Goal: Transaction & Acquisition: Obtain resource

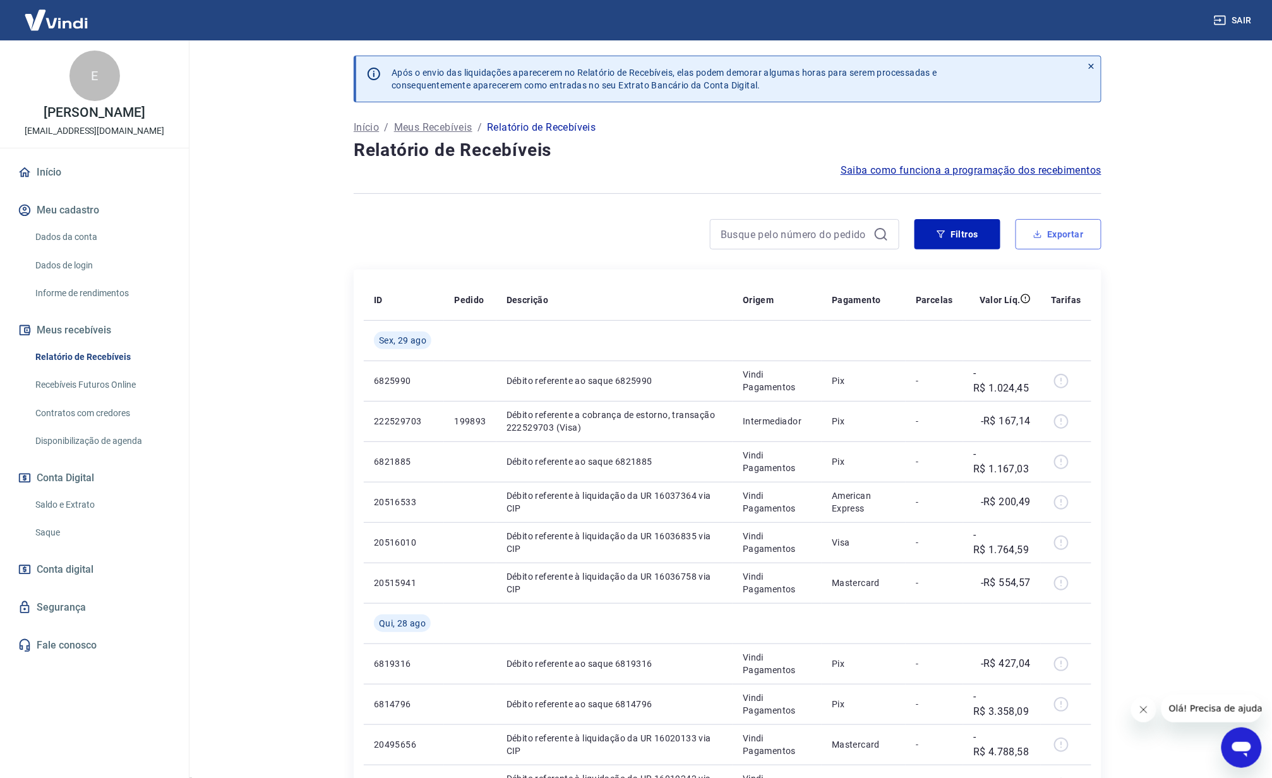
click at [1045, 243] on button "Exportar" at bounding box center [1059, 234] width 86 height 30
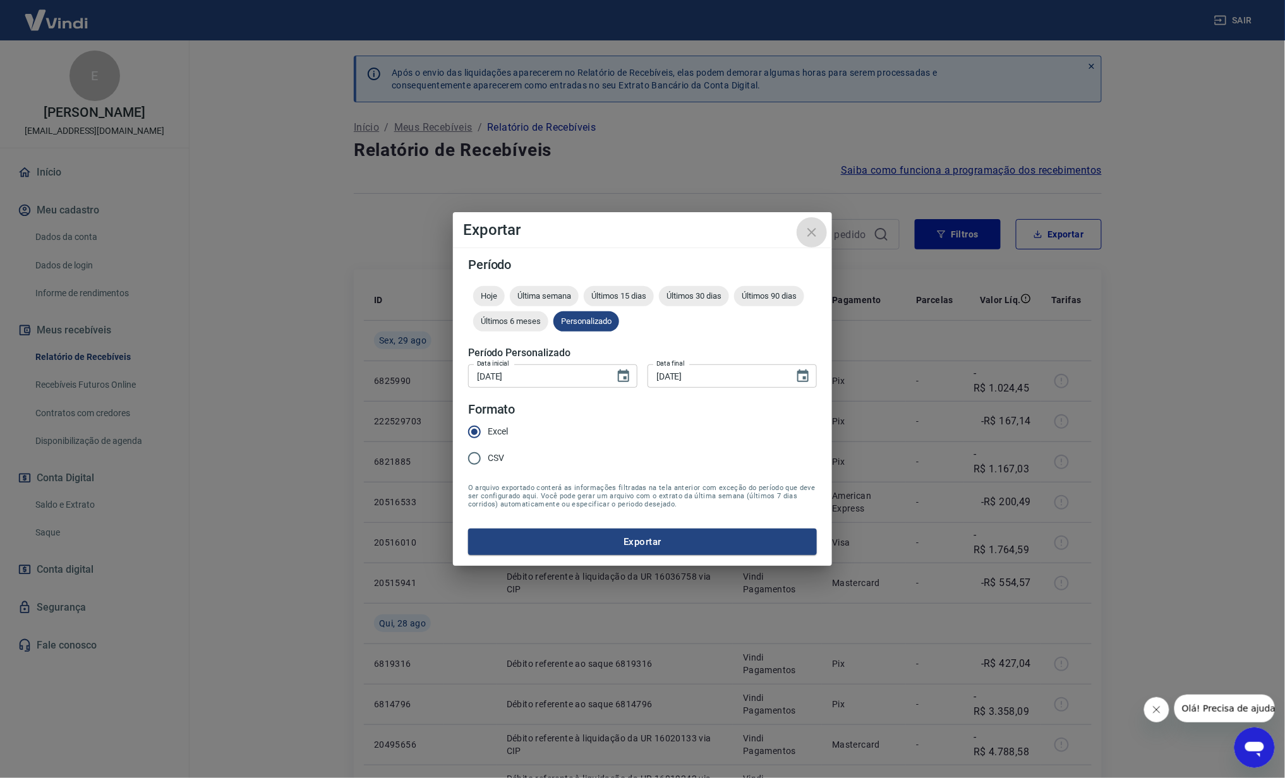
click at [809, 225] on icon "close" at bounding box center [811, 232] width 15 height 15
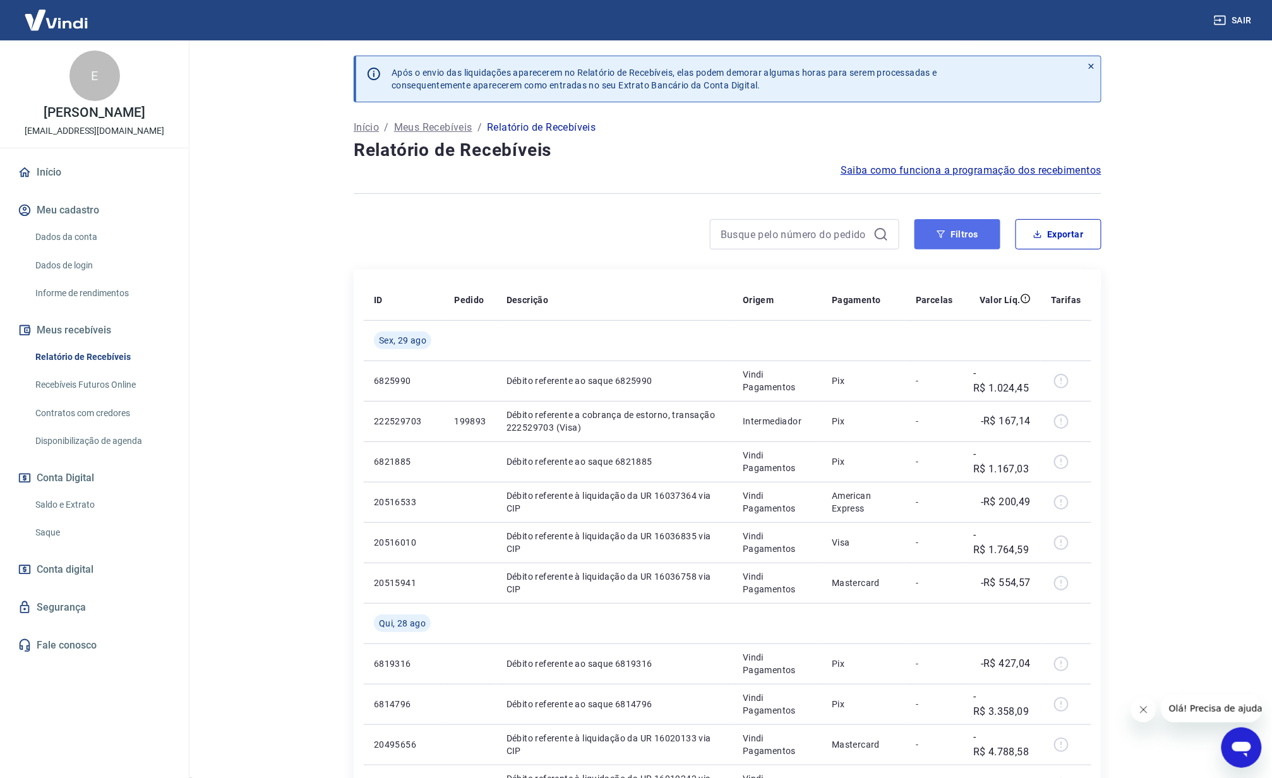
click at [952, 233] on button "Filtros" at bounding box center [958, 234] width 86 height 30
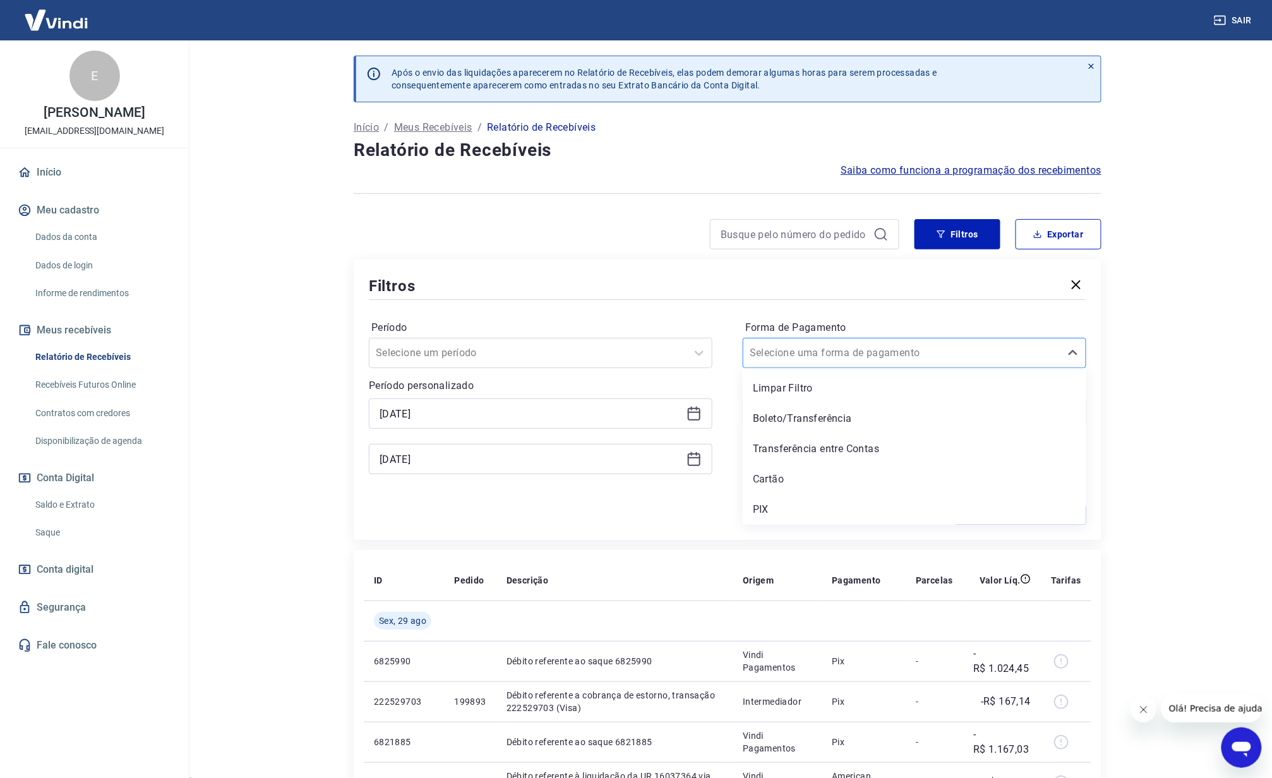
click at [801, 352] on input "Forma de Pagamento" at bounding box center [814, 352] width 128 height 15
drag, startPoint x: 792, startPoint y: 495, endPoint x: 789, endPoint y: 501, distance: 6.5
click at [789, 501] on div "Limpar Filtro Boleto/Transferência Transferência entre Contas Cartão PIX" at bounding box center [915, 446] width 344 height 157
click at [789, 501] on div "PIX" at bounding box center [915, 509] width 344 height 25
click at [1004, 509] on button "Aplicar filtros" at bounding box center [1020, 515] width 131 height 20
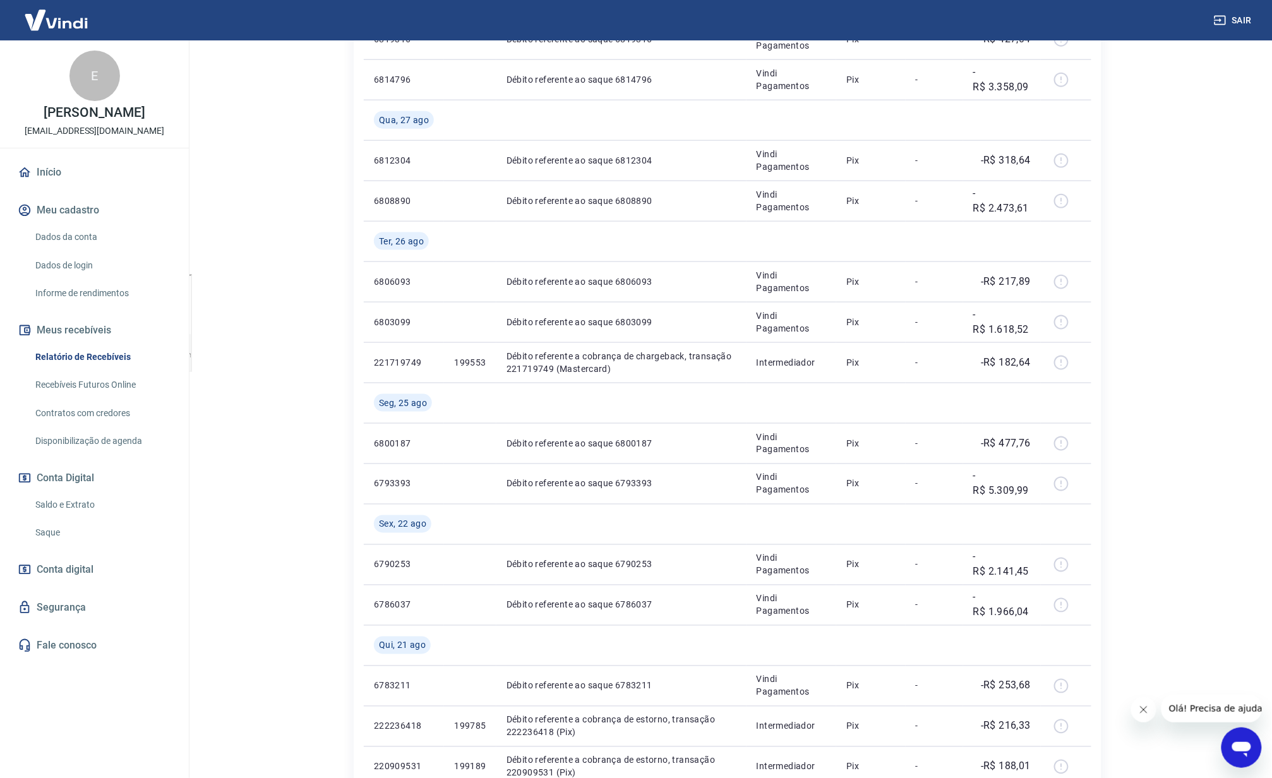
scroll to position [84, 0]
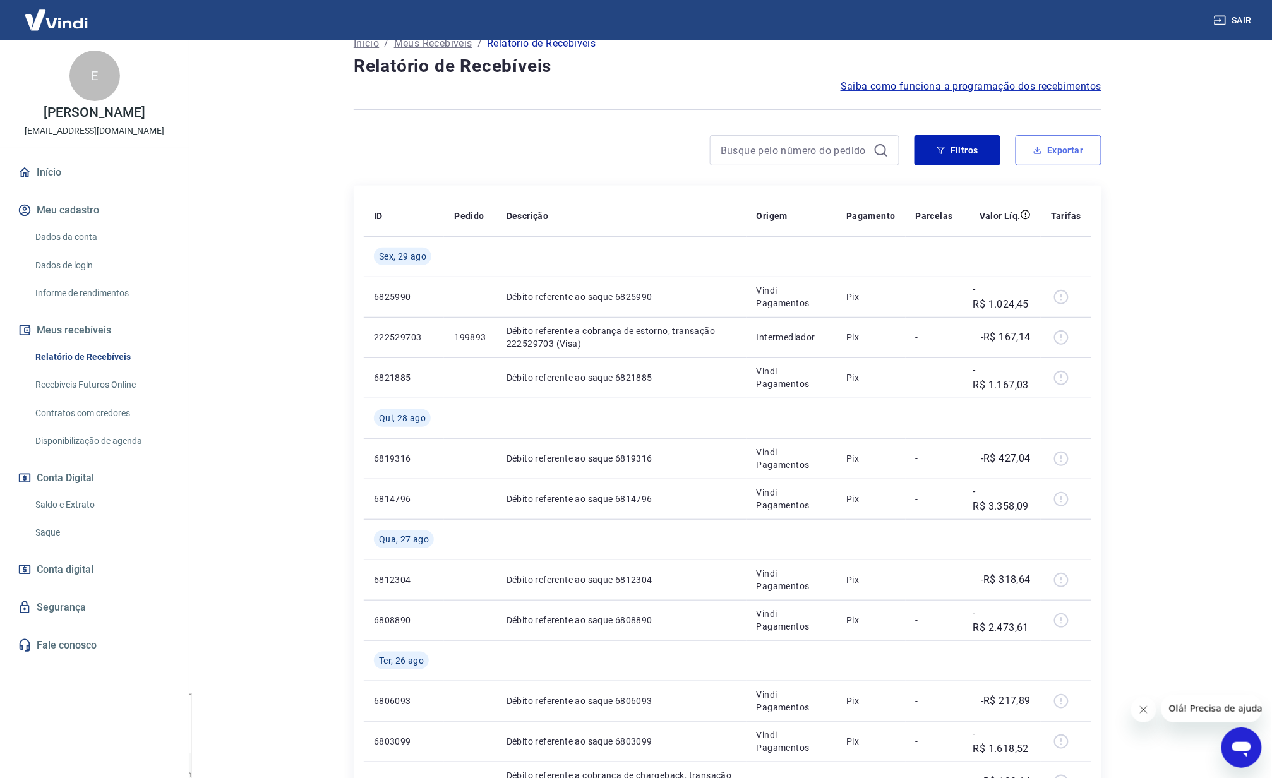
click at [1066, 160] on button "Exportar" at bounding box center [1059, 150] width 86 height 30
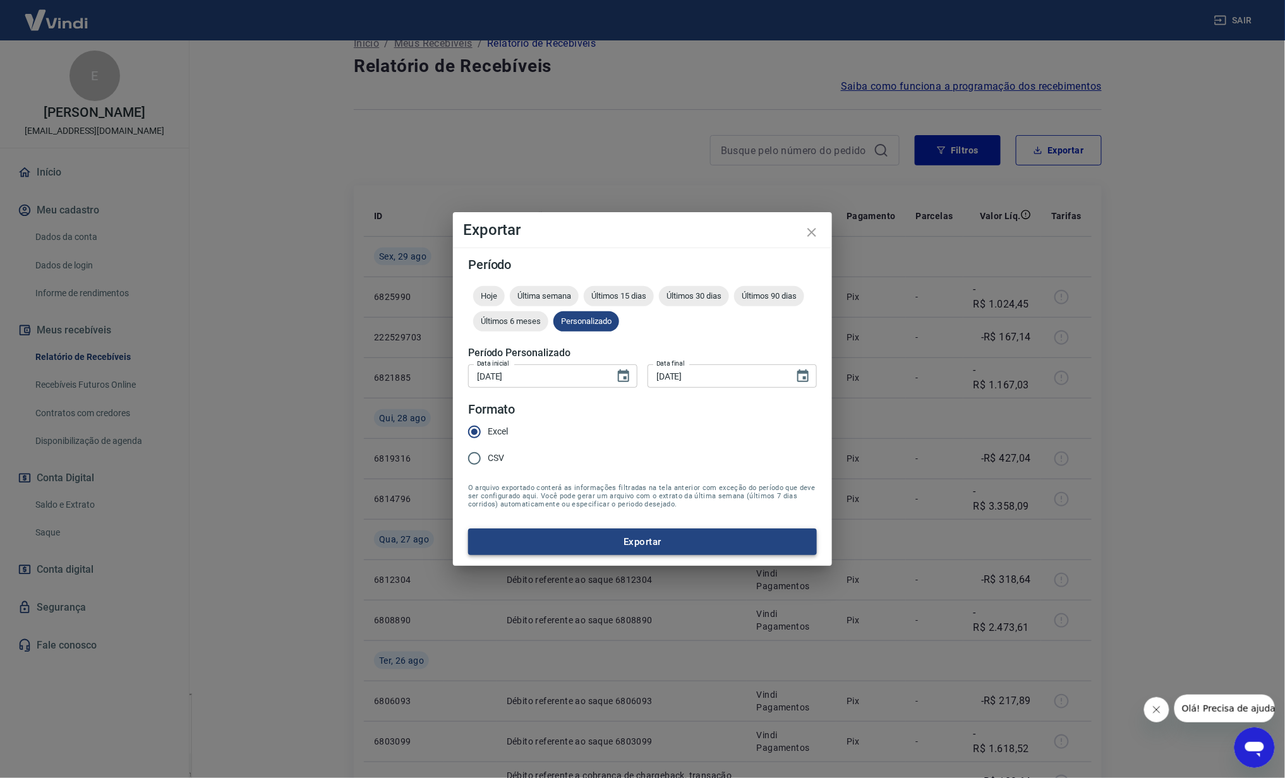
click at [719, 542] on button "Exportar" at bounding box center [642, 542] width 349 height 27
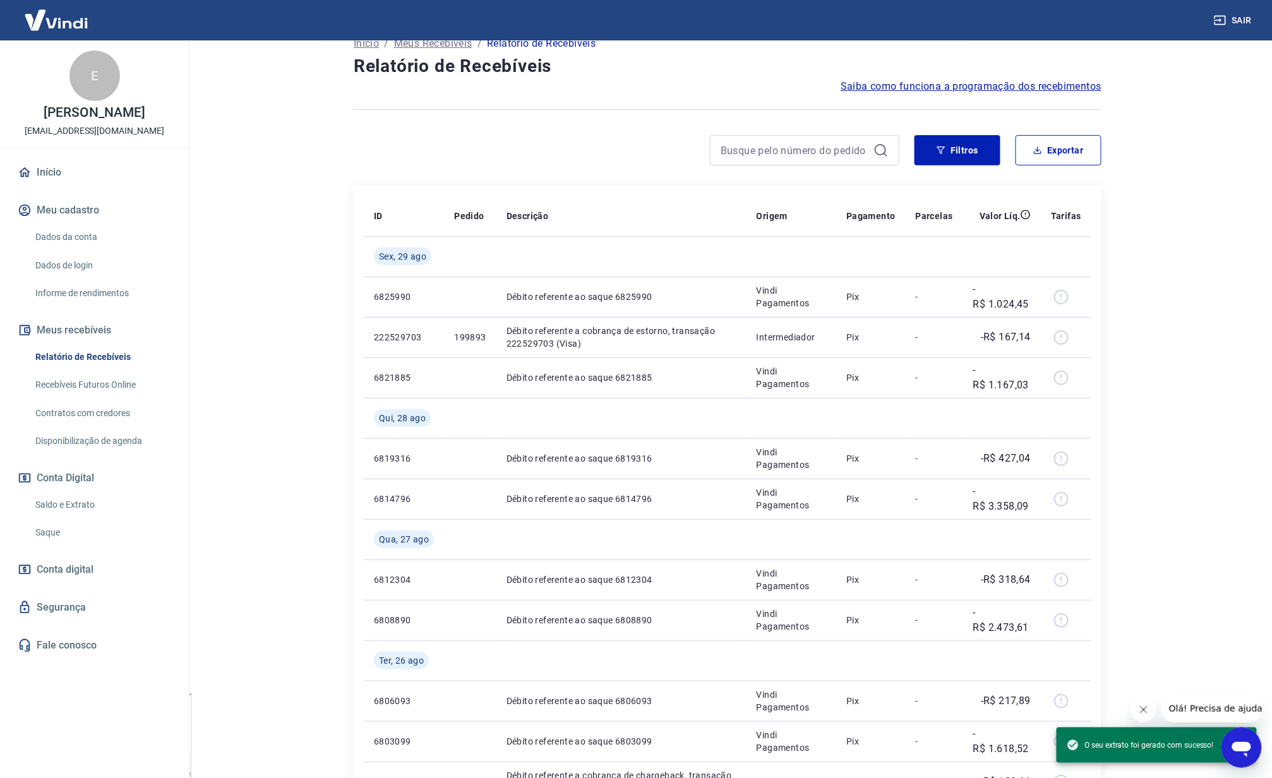
click at [1237, 740] on icon "Abrir janela de mensagens" at bounding box center [1241, 747] width 23 height 23
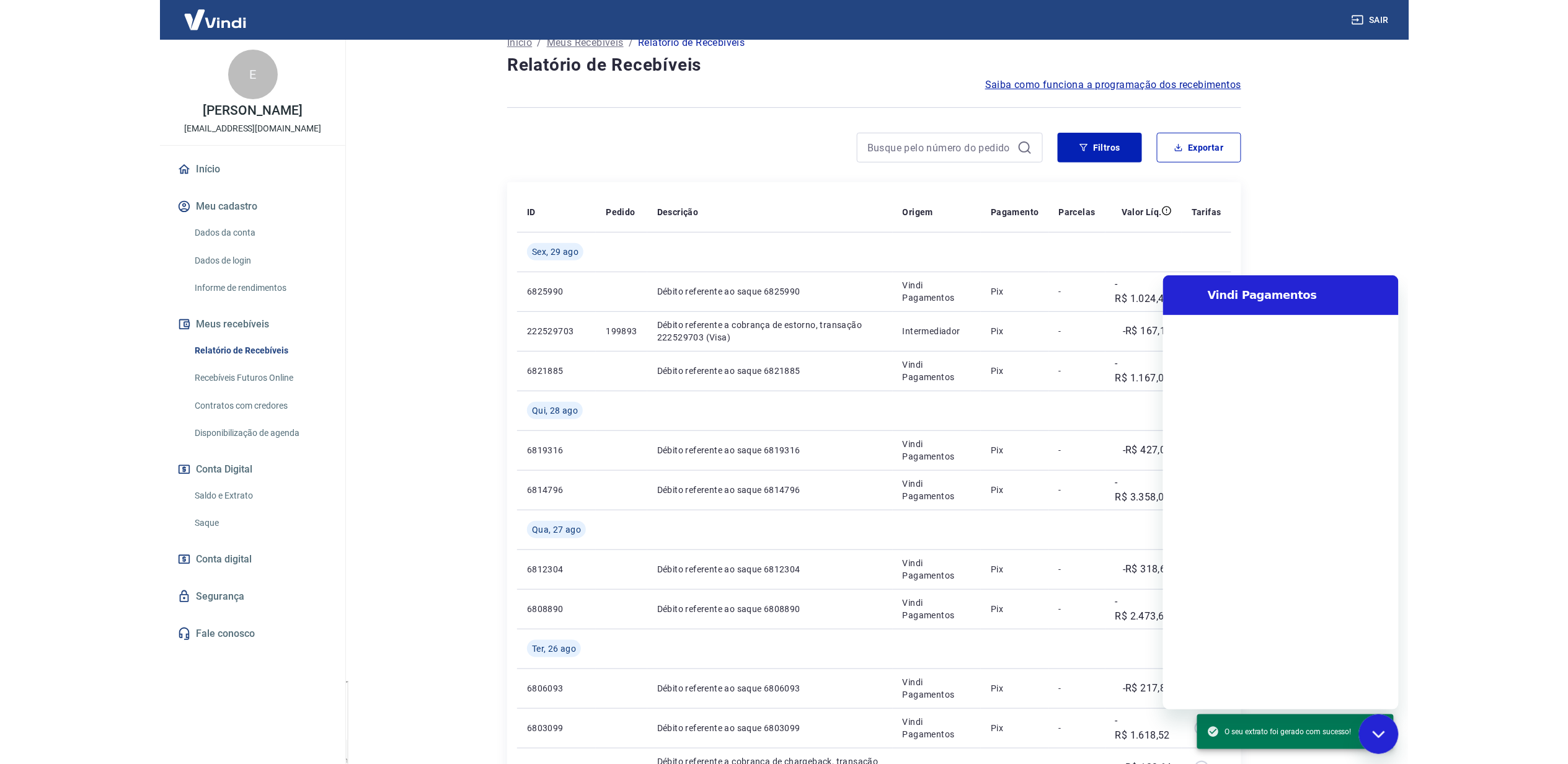
scroll to position [0, 0]
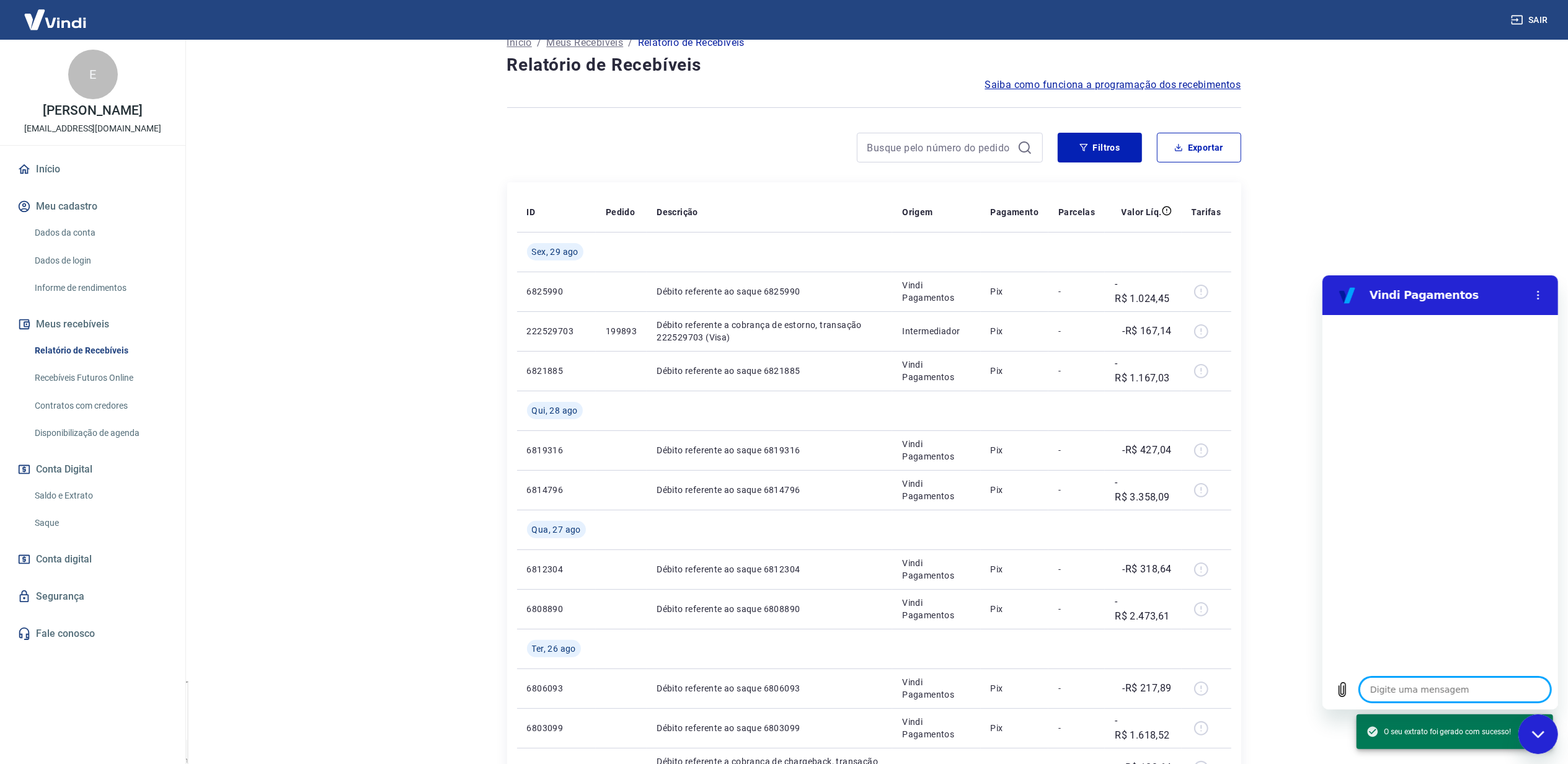
click at [1462, 682] on textarea at bounding box center [1454, 688] width 191 height 25
click at [1363, 601] on div at bounding box center [1440, 491] width 236 height 355
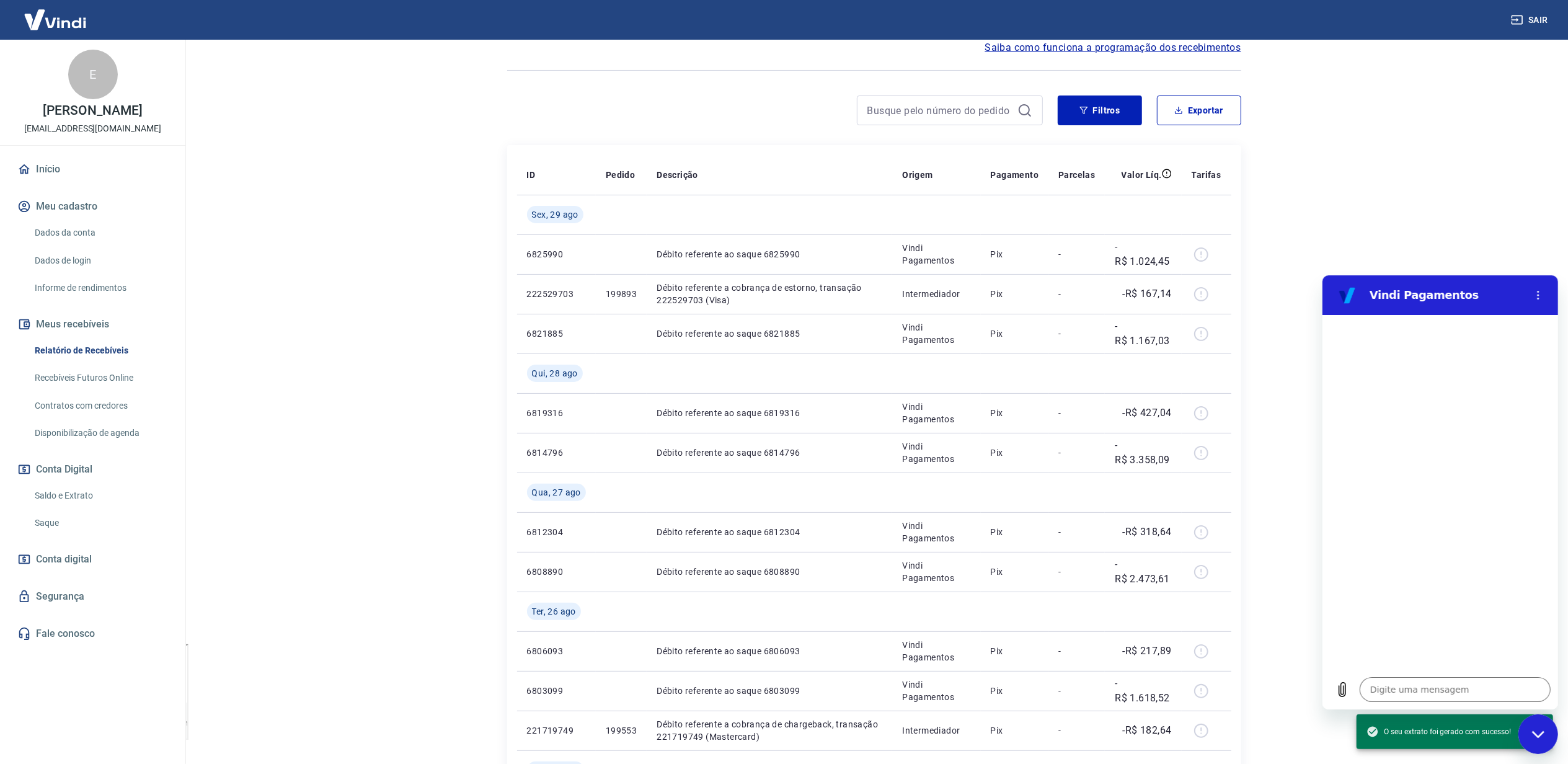
scroll to position [82, 0]
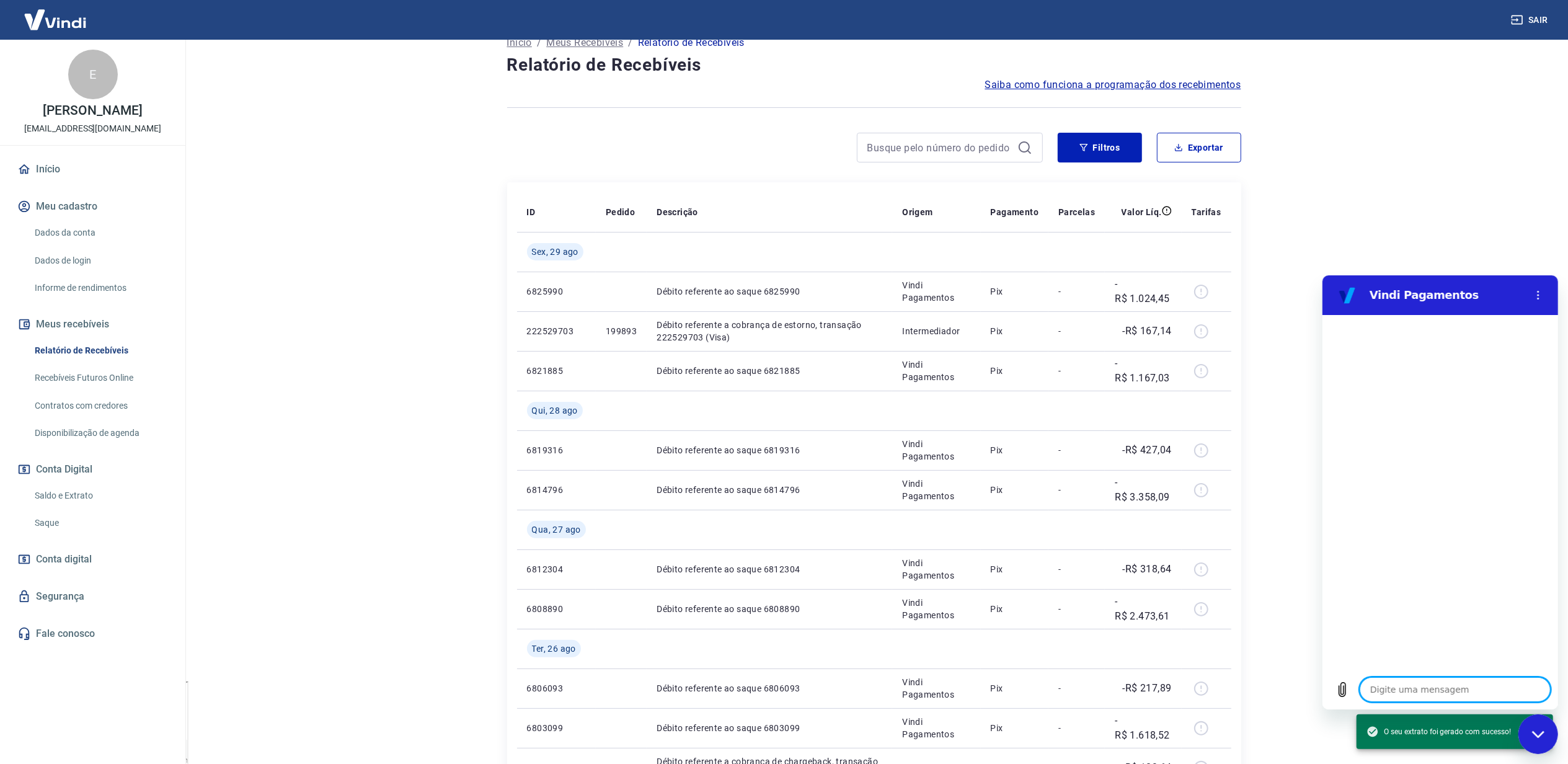
click at [1370, 684] on textarea at bounding box center [1454, 688] width 191 height 25
type textarea "o"
type textarea "x"
type textarea "ol"
type textarea "x"
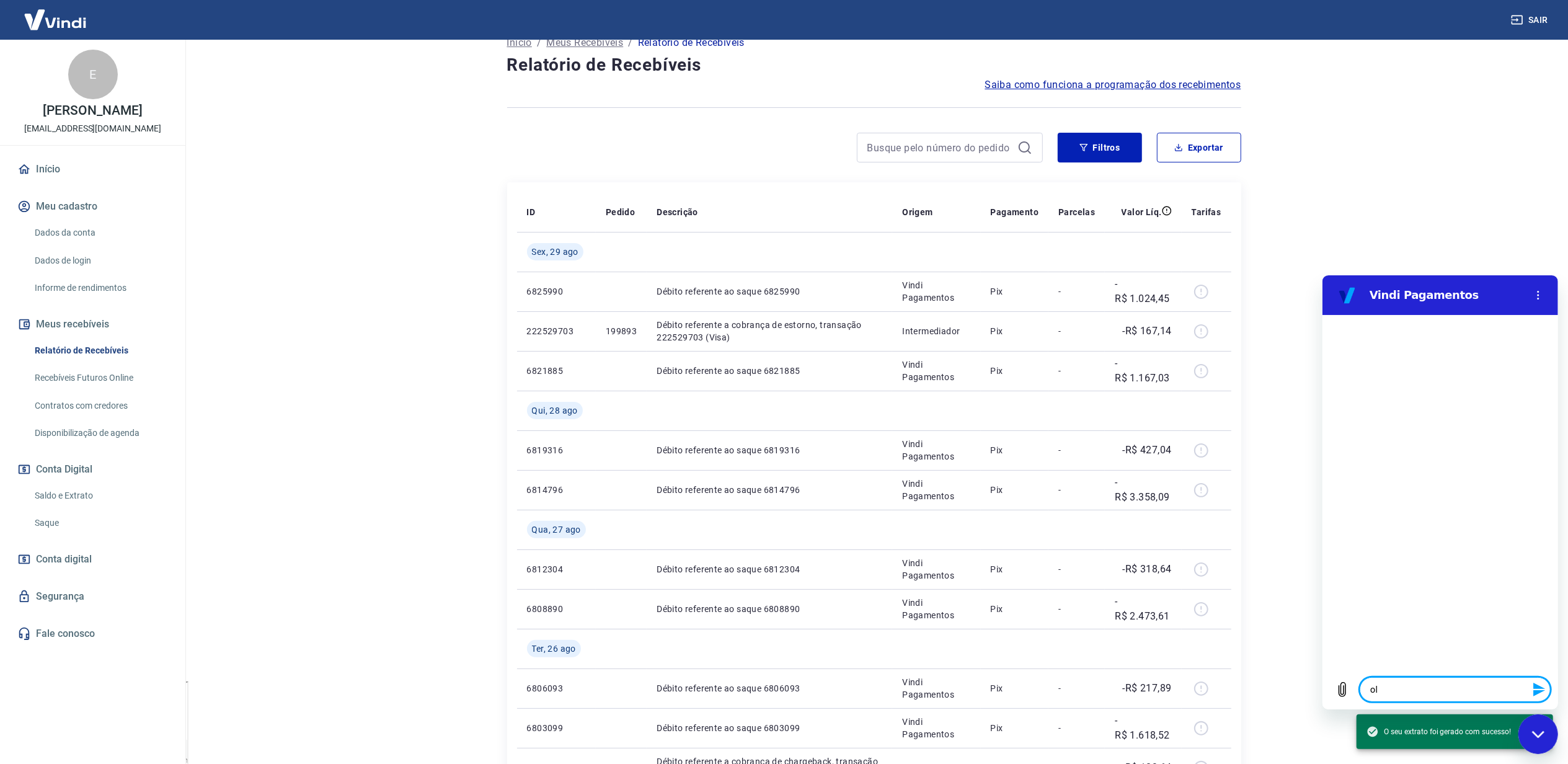
type textarea "olá"
type textarea "x"
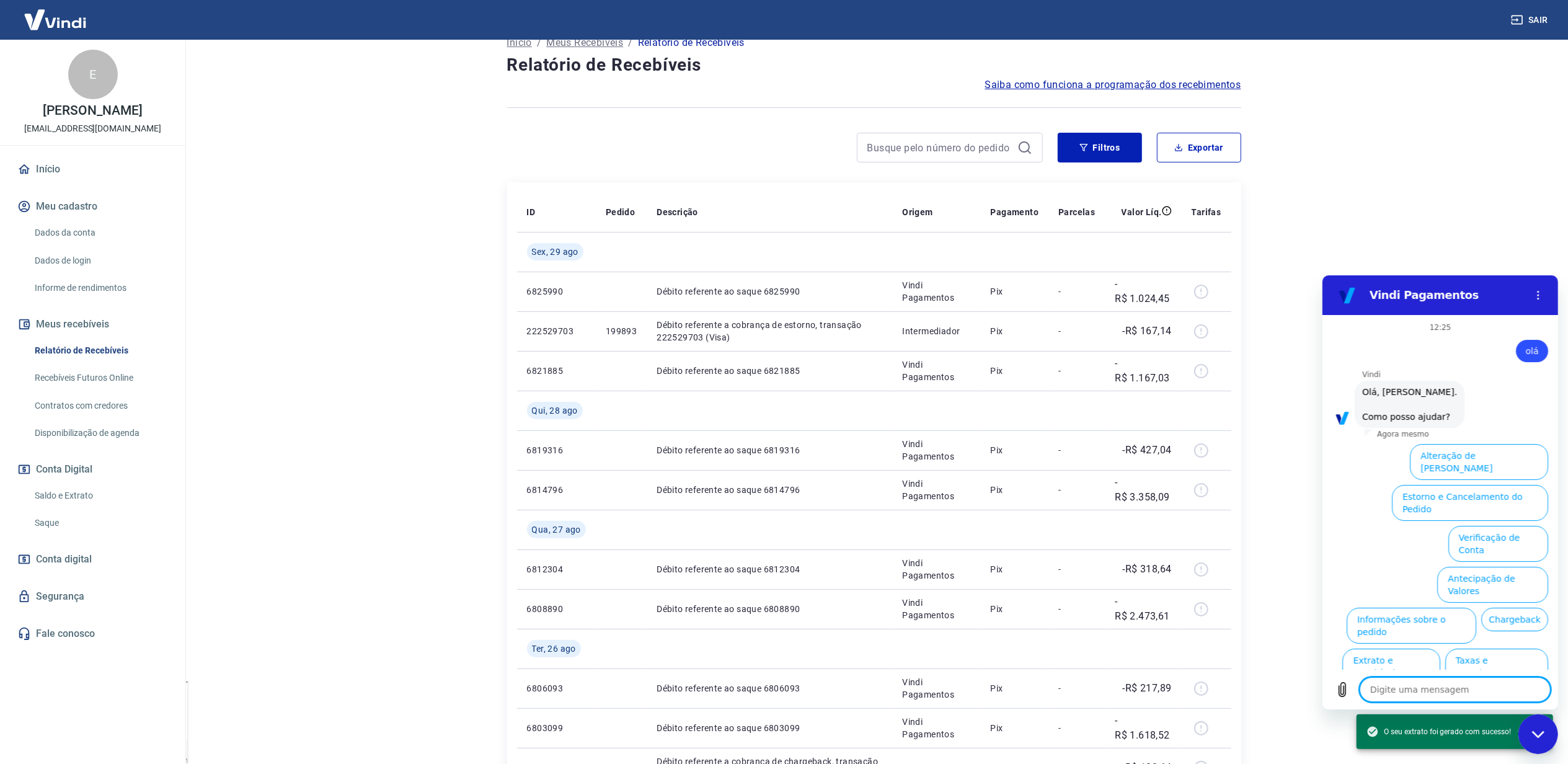
scroll to position [32, 0]
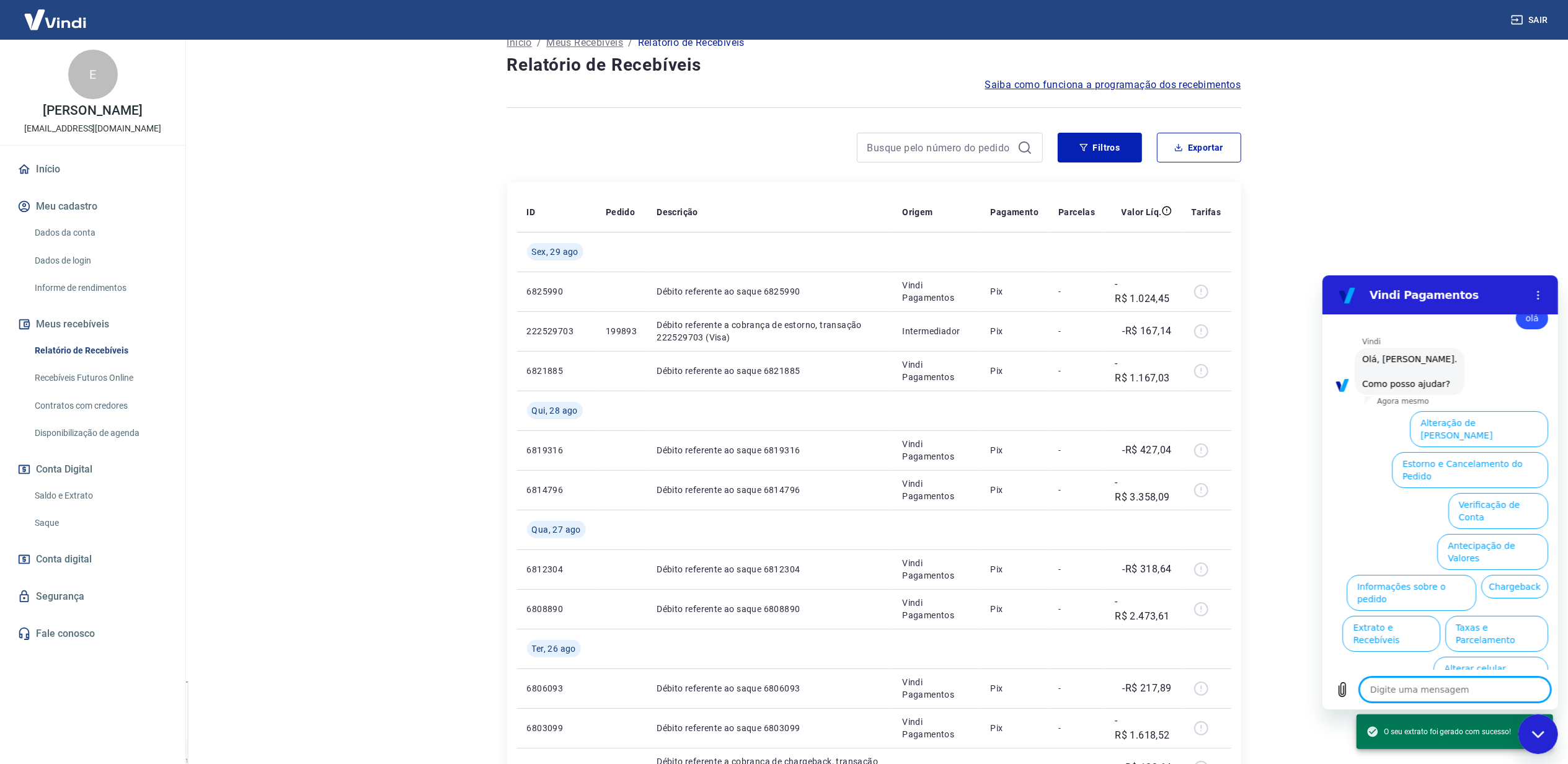
click at [1440, 689] on textarea at bounding box center [1454, 688] width 191 height 25
click at [1439, 616] on button "Extrato e Recebíveis" at bounding box center [1390, 633] width 97 height 36
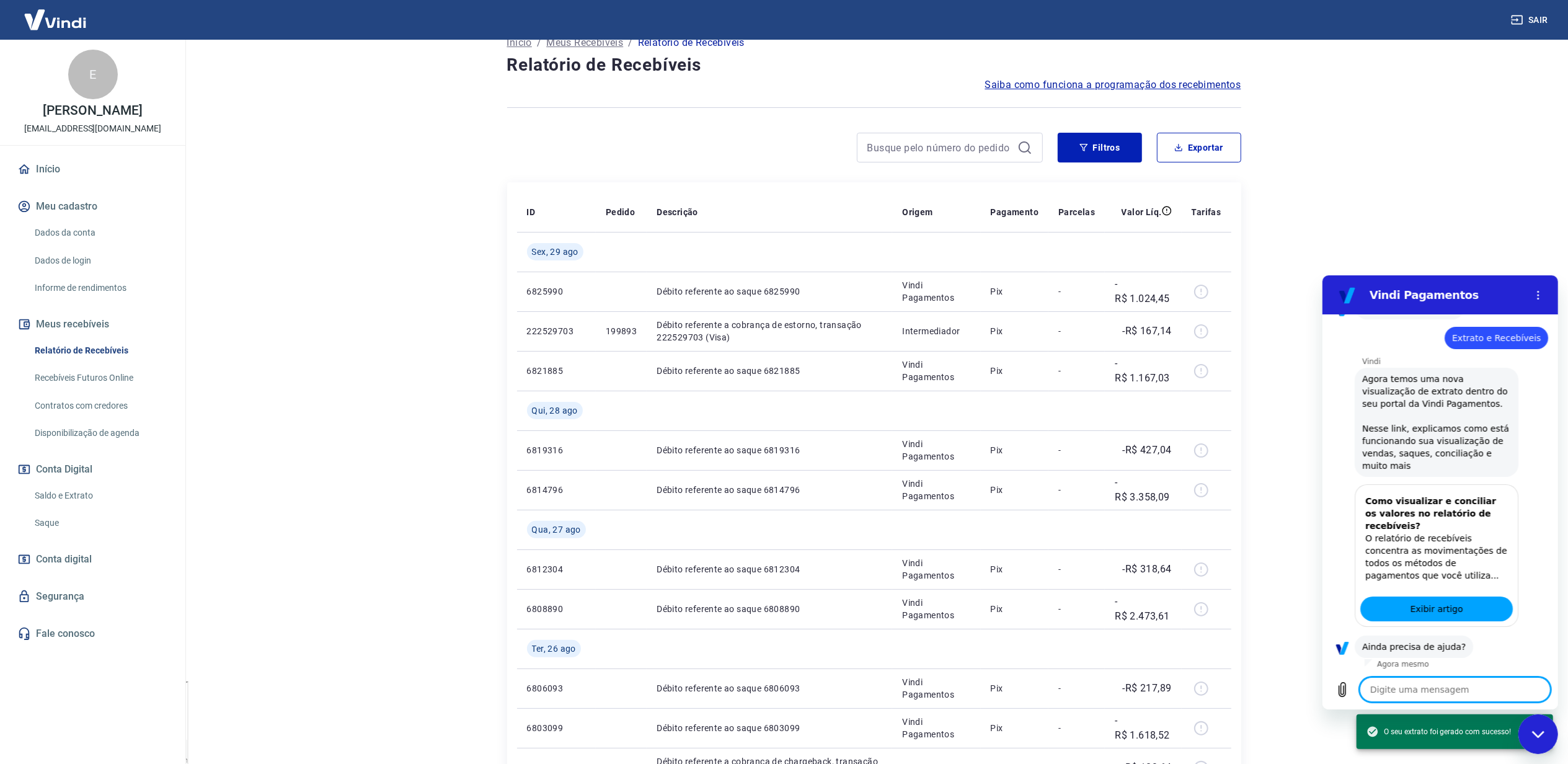
scroll to position [140, 0]
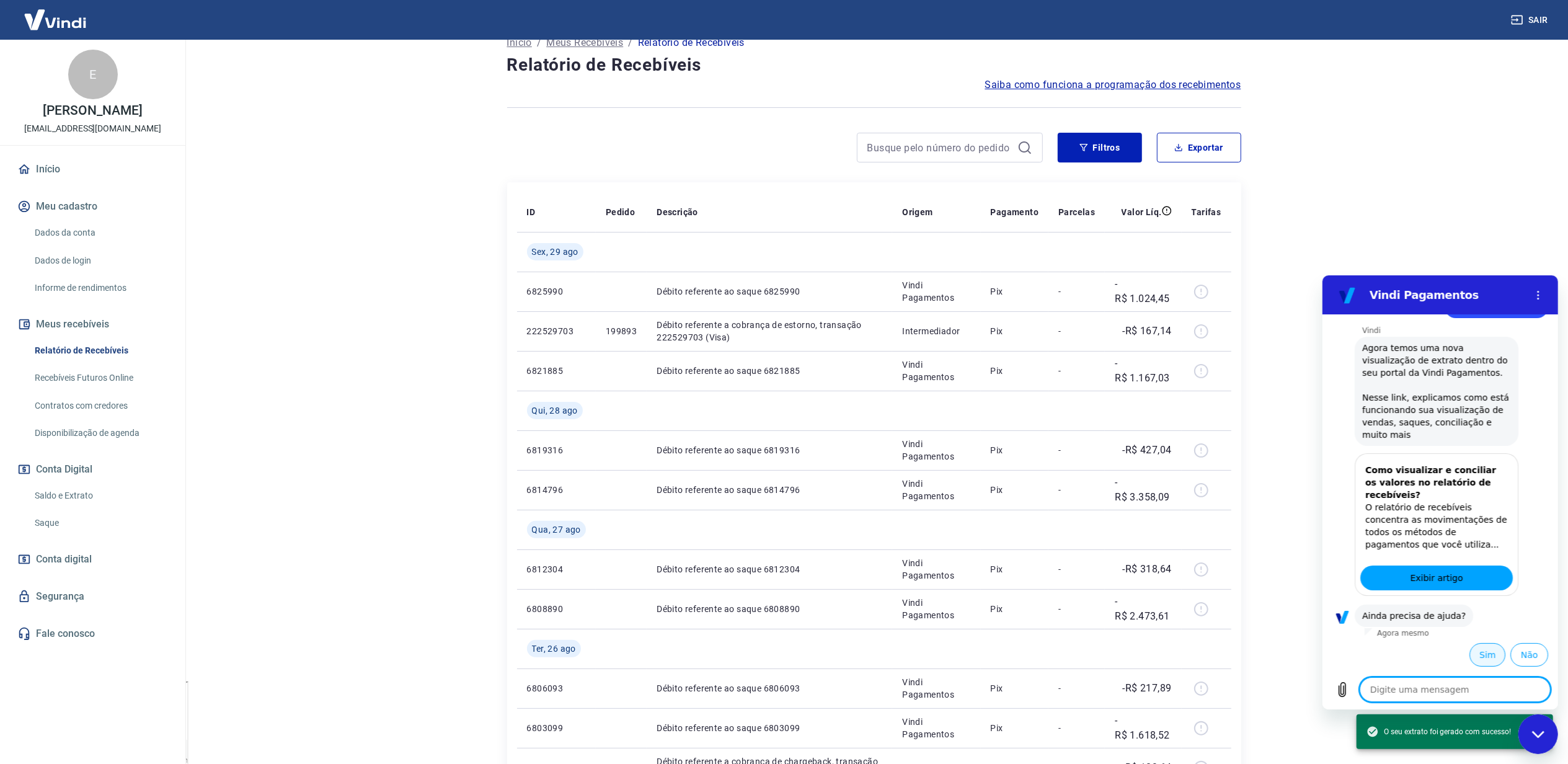
click at [1479, 652] on button "Sim" at bounding box center [1487, 654] width 36 height 24
type textarea "x"
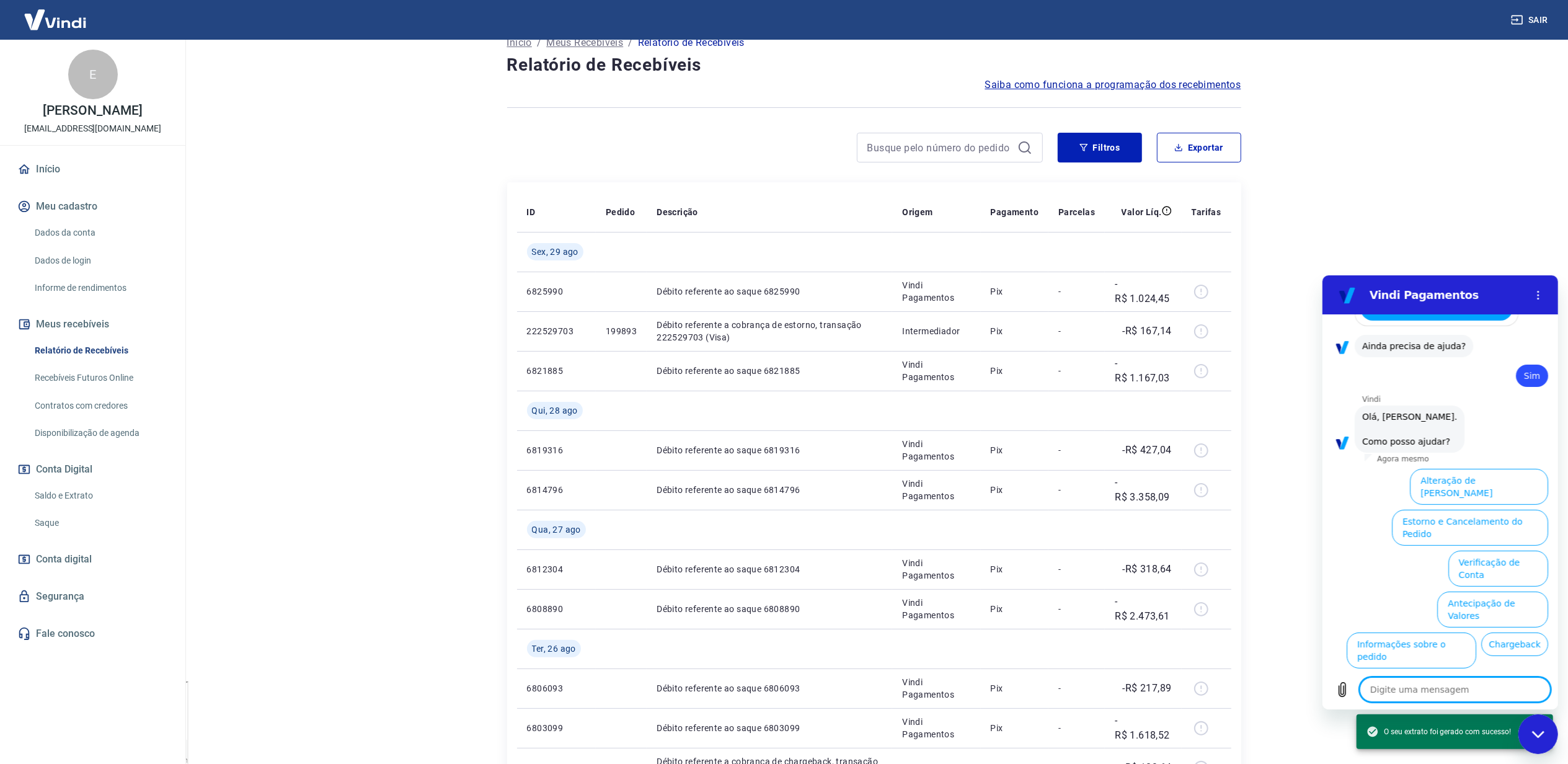
scroll to position [467, 0]
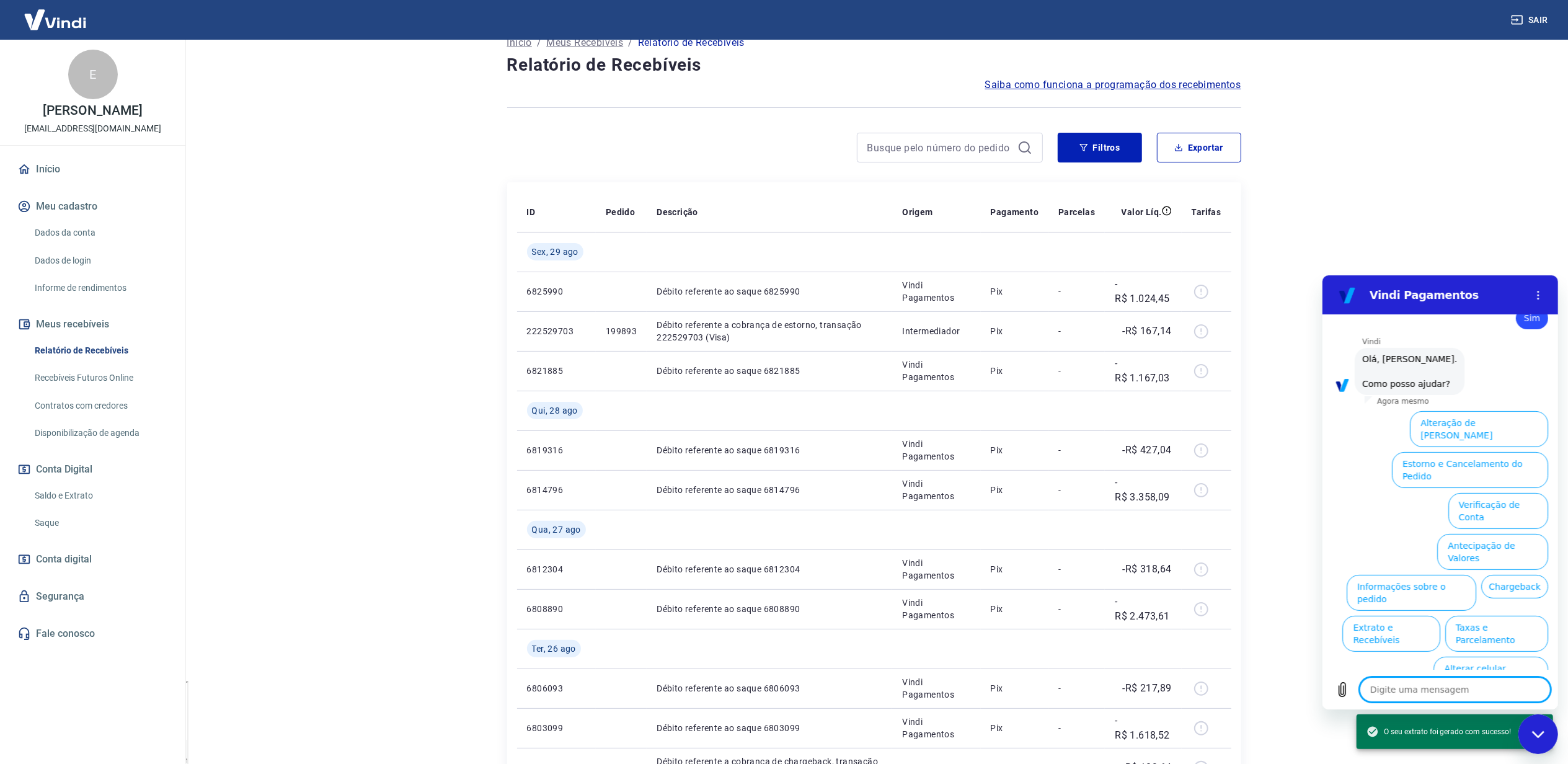
click at [1418, 687] on textarea at bounding box center [1454, 688] width 191 height 25
type textarea "f"
type textarea "x"
type textarea "fa"
type textarea "x"
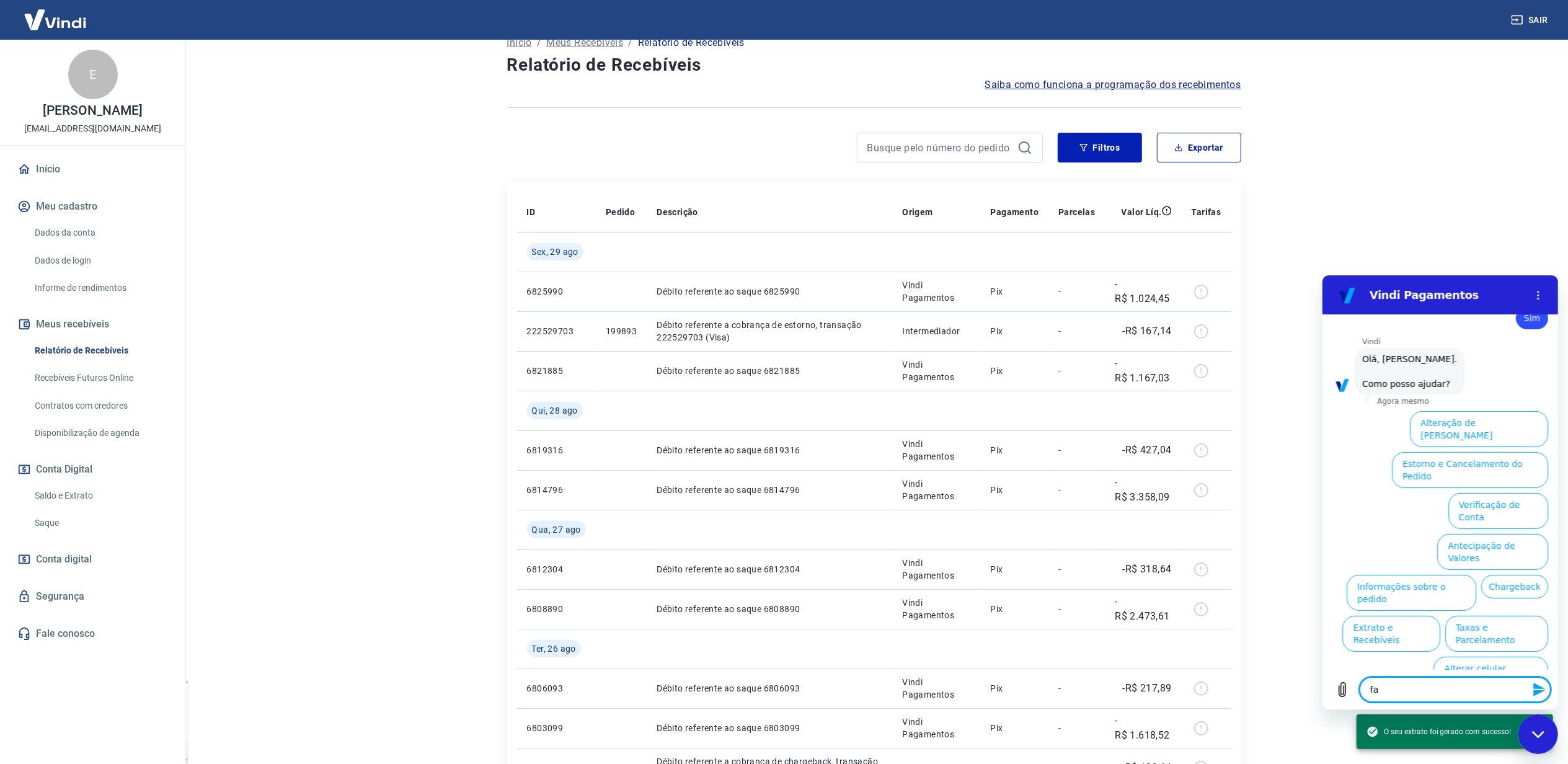
type textarea "fal"
type textarea "x"
type textarea "fala"
type textarea "x"
type textarea "falar"
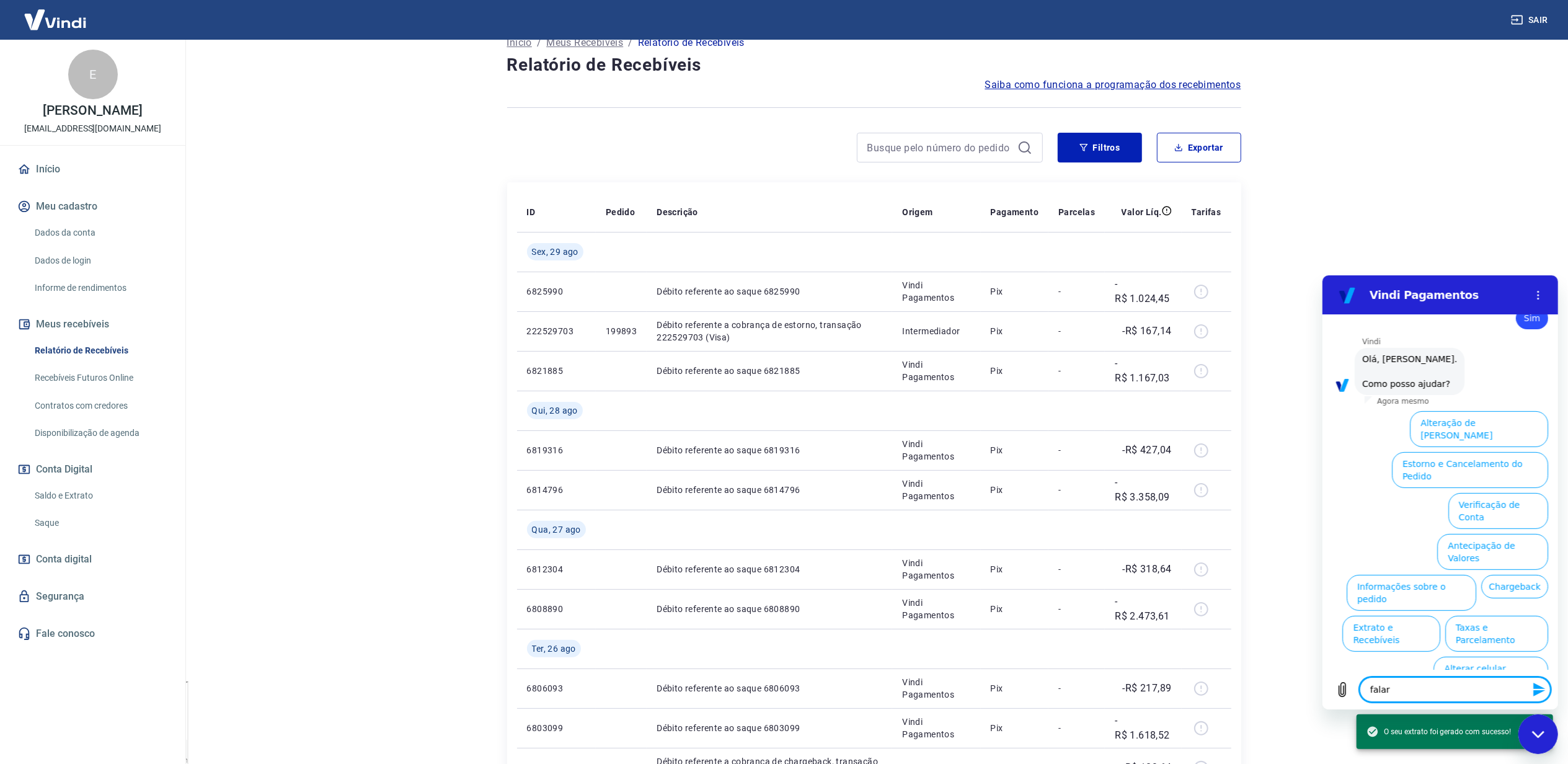
type textarea "x"
type textarea "falar"
type textarea "x"
type textarea "falar c"
type textarea "x"
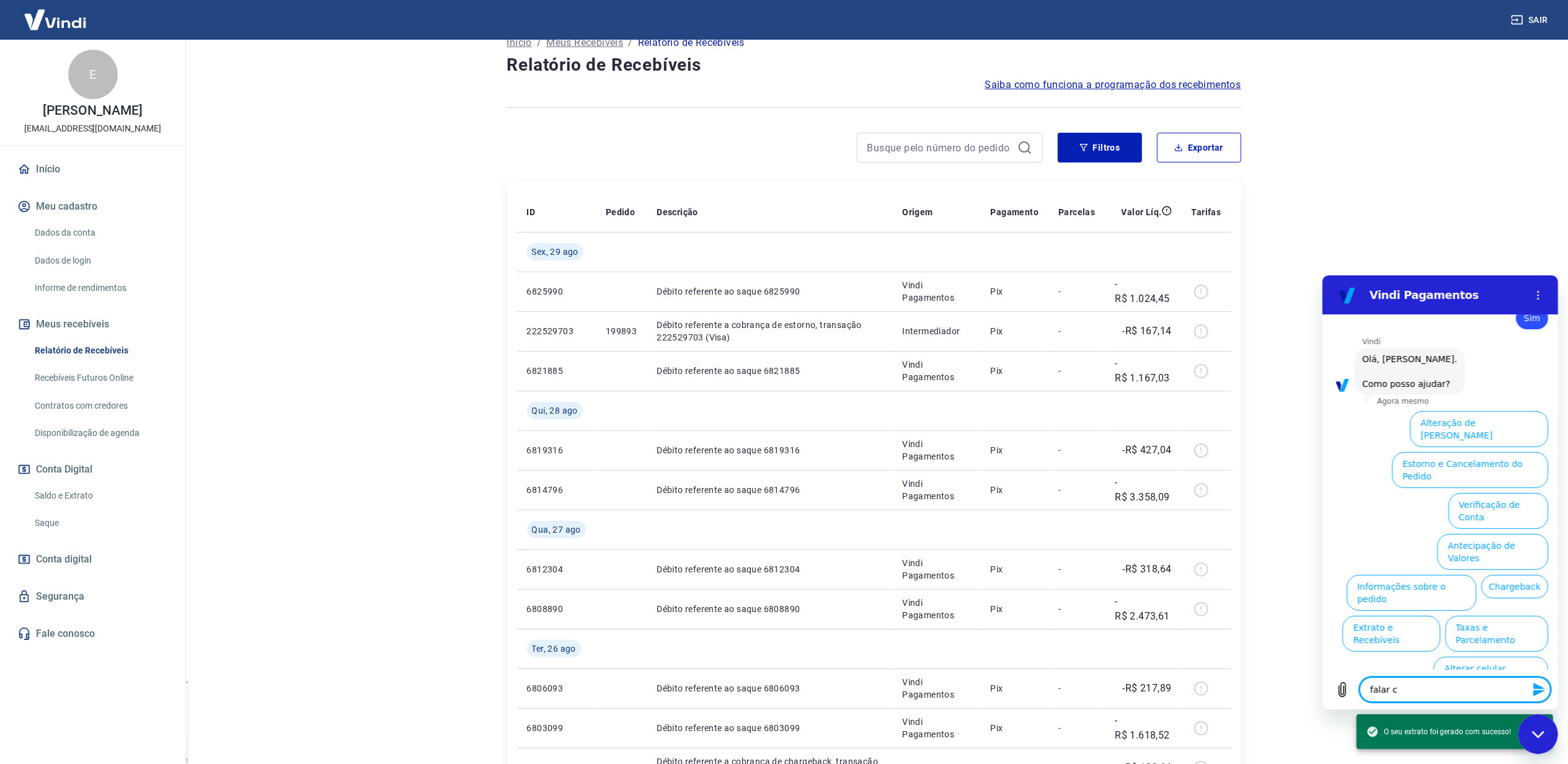
type textarea "falar co"
type textarea "x"
type textarea "falar com"
type textarea "x"
type textarea "falar com"
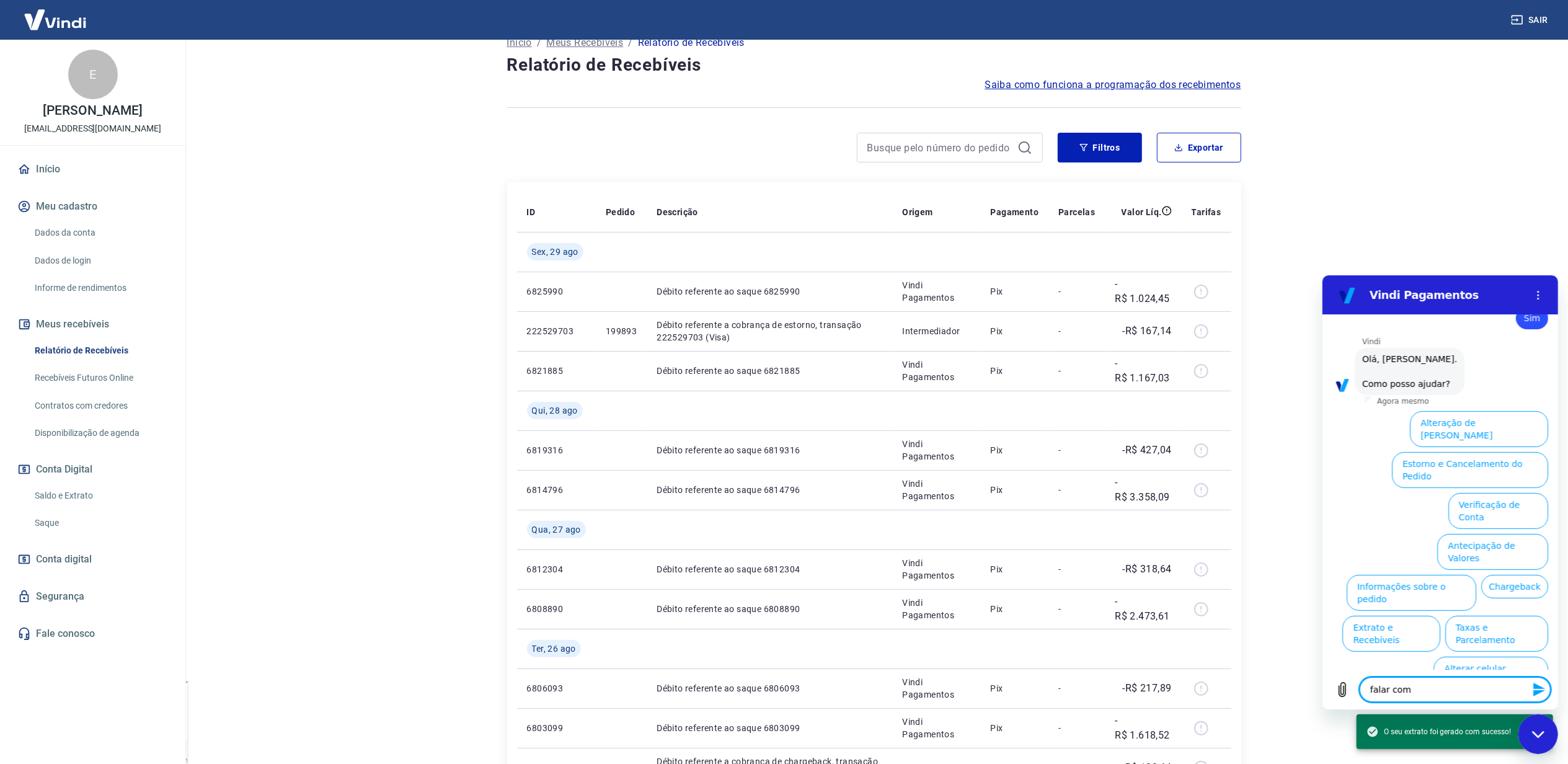
type textarea "x"
type textarea "falar com a"
type textarea "x"
type textarea "falar com"
type textarea "x"
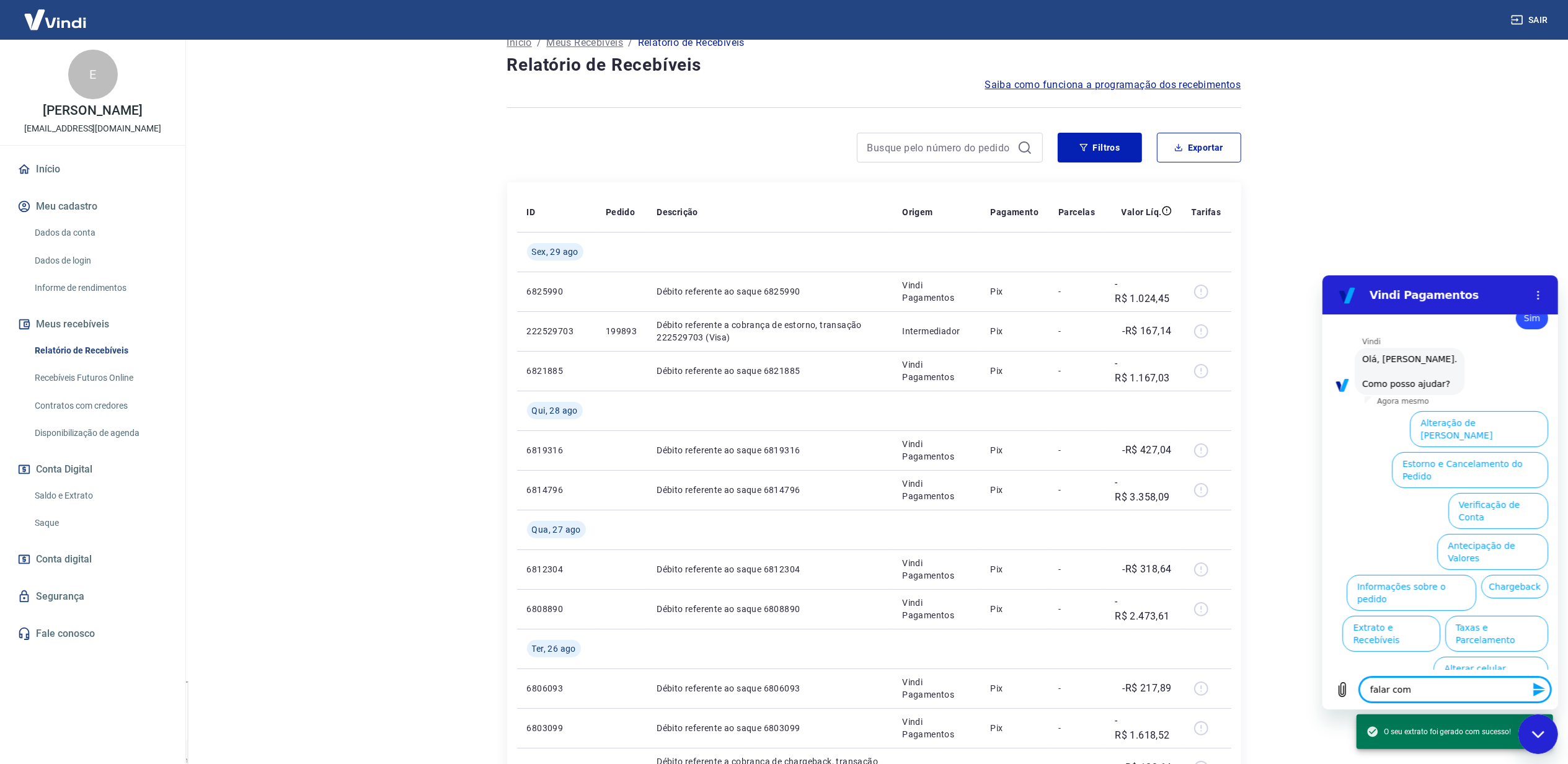
type textarea "falar com h"
type textarea "x"
type textarea "falar com hu"
type textarea "x"
type textarea "falar com hum"
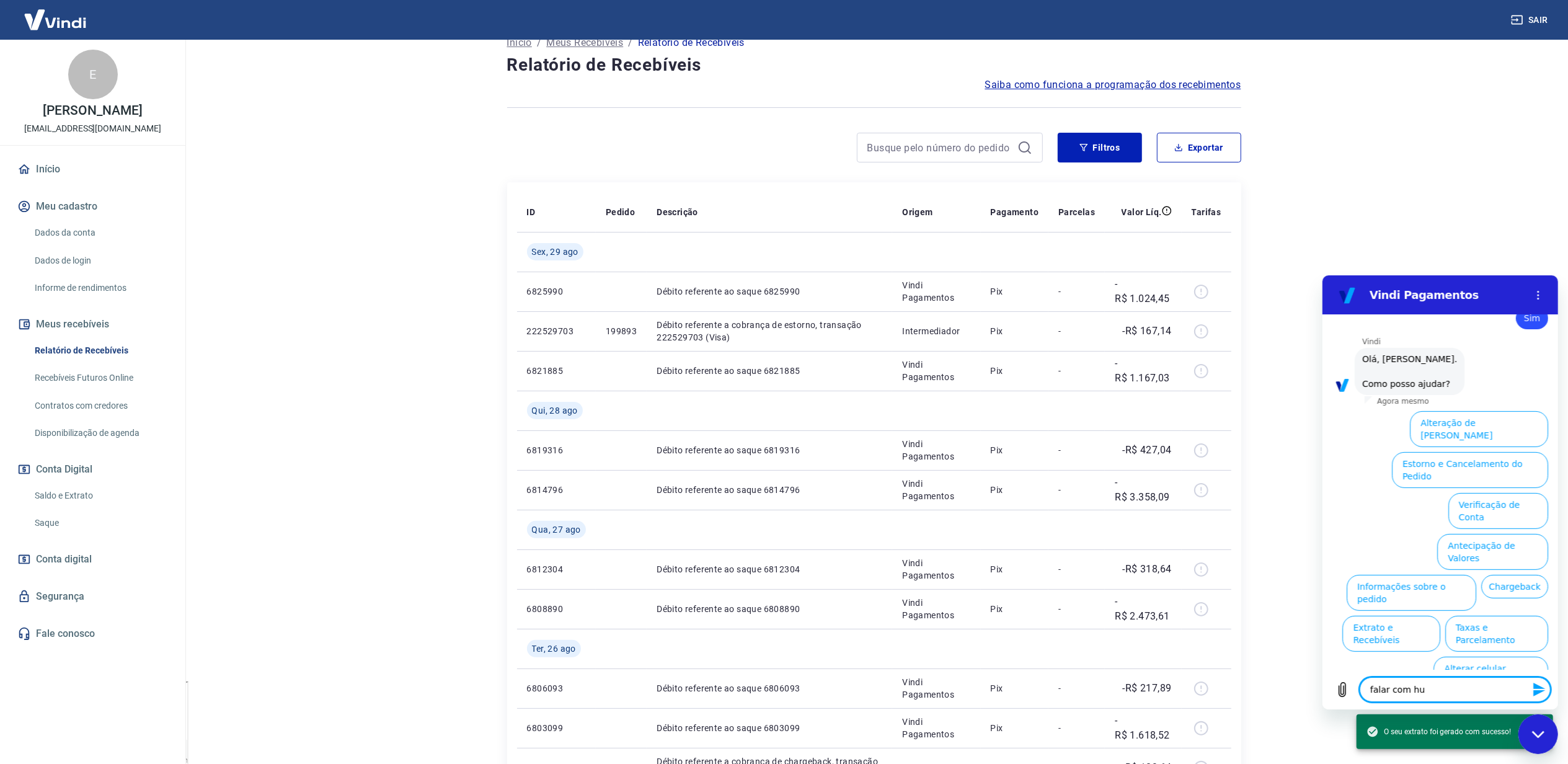
type textarea "x"
type textarea "falar com huma"
type textarea "x"
type textarea "falar com human"
type textarea "x"
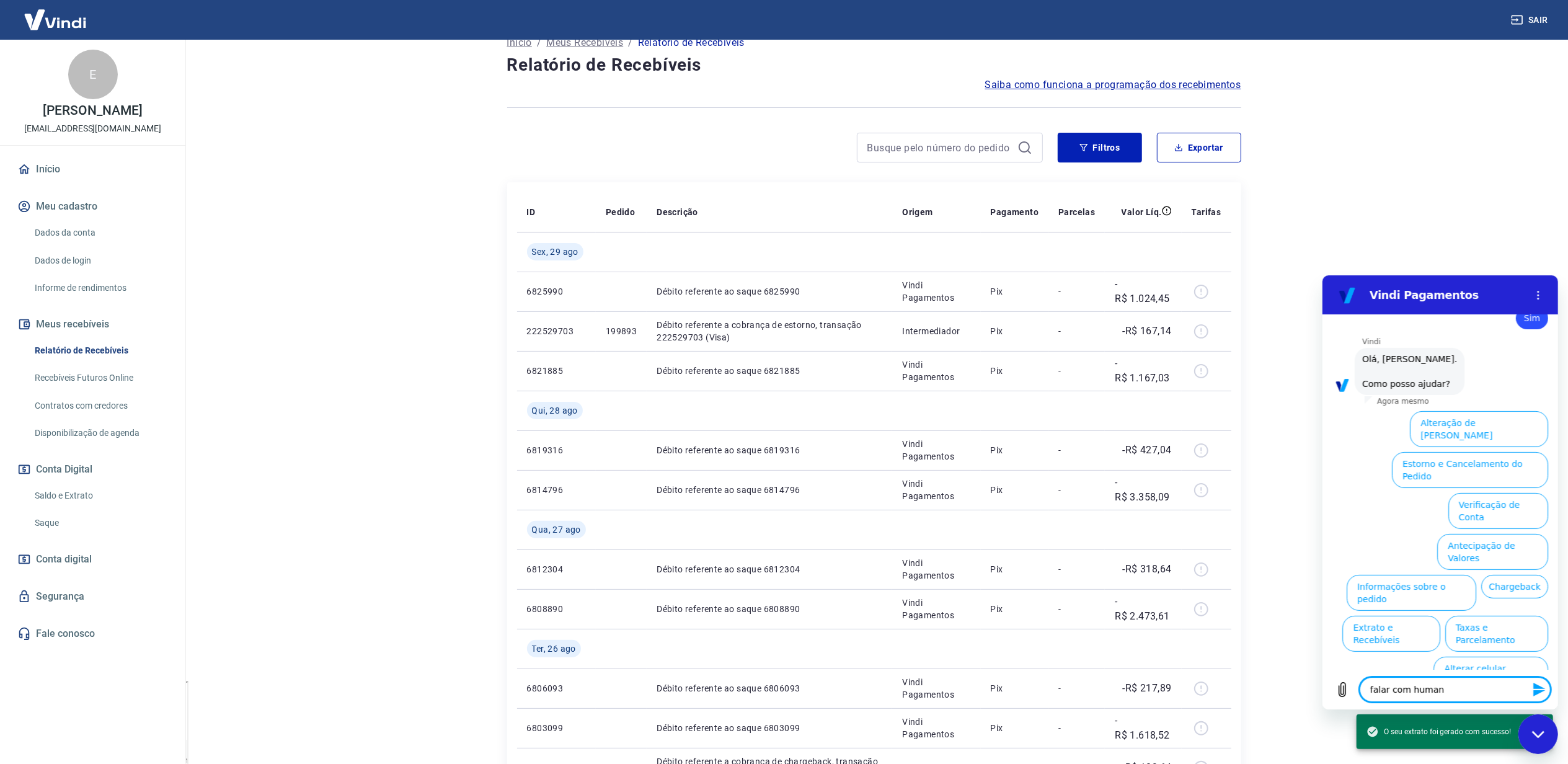
type textarea "falar com humano"
type textarea "x"
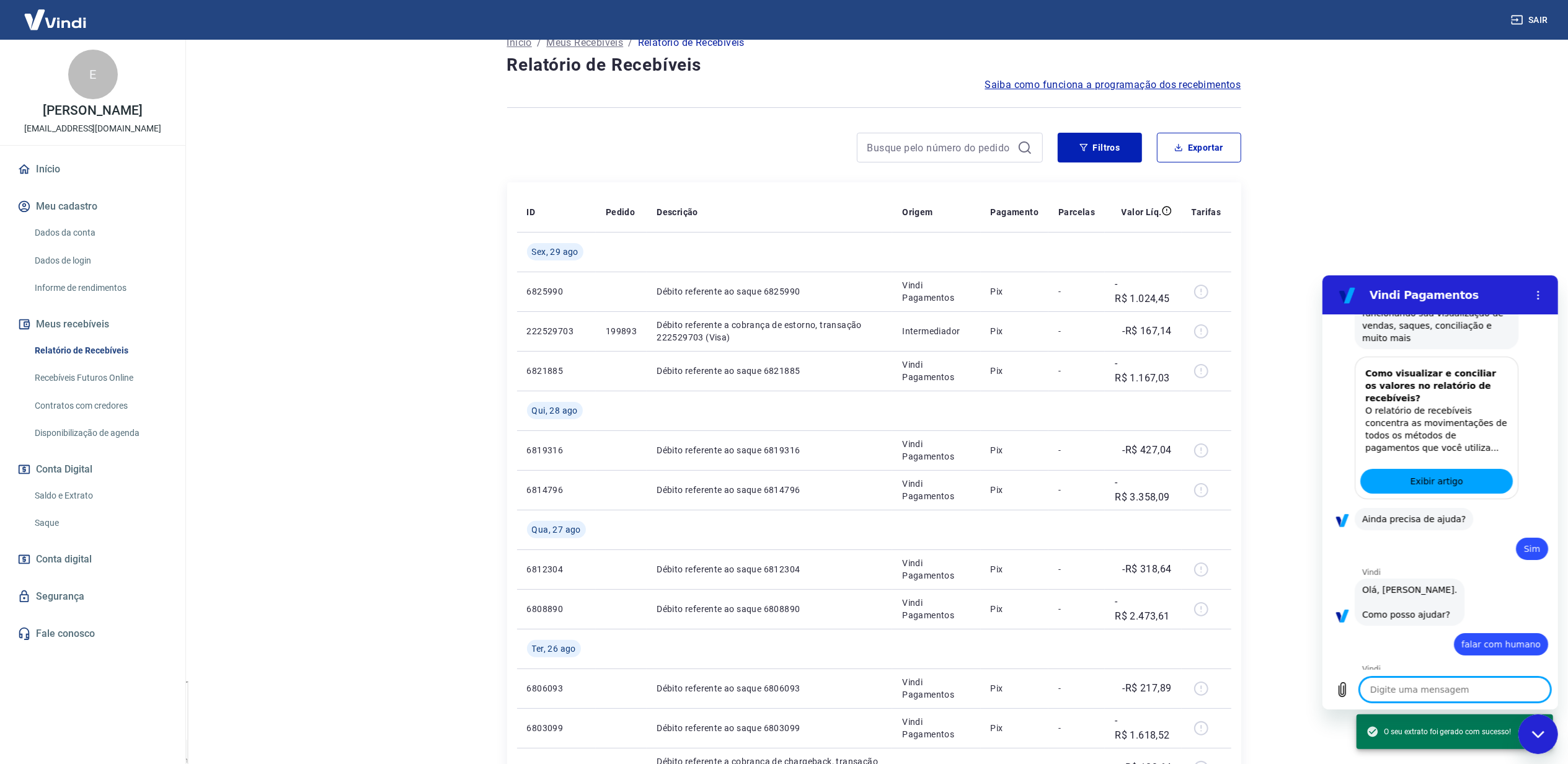
type textarea "x"
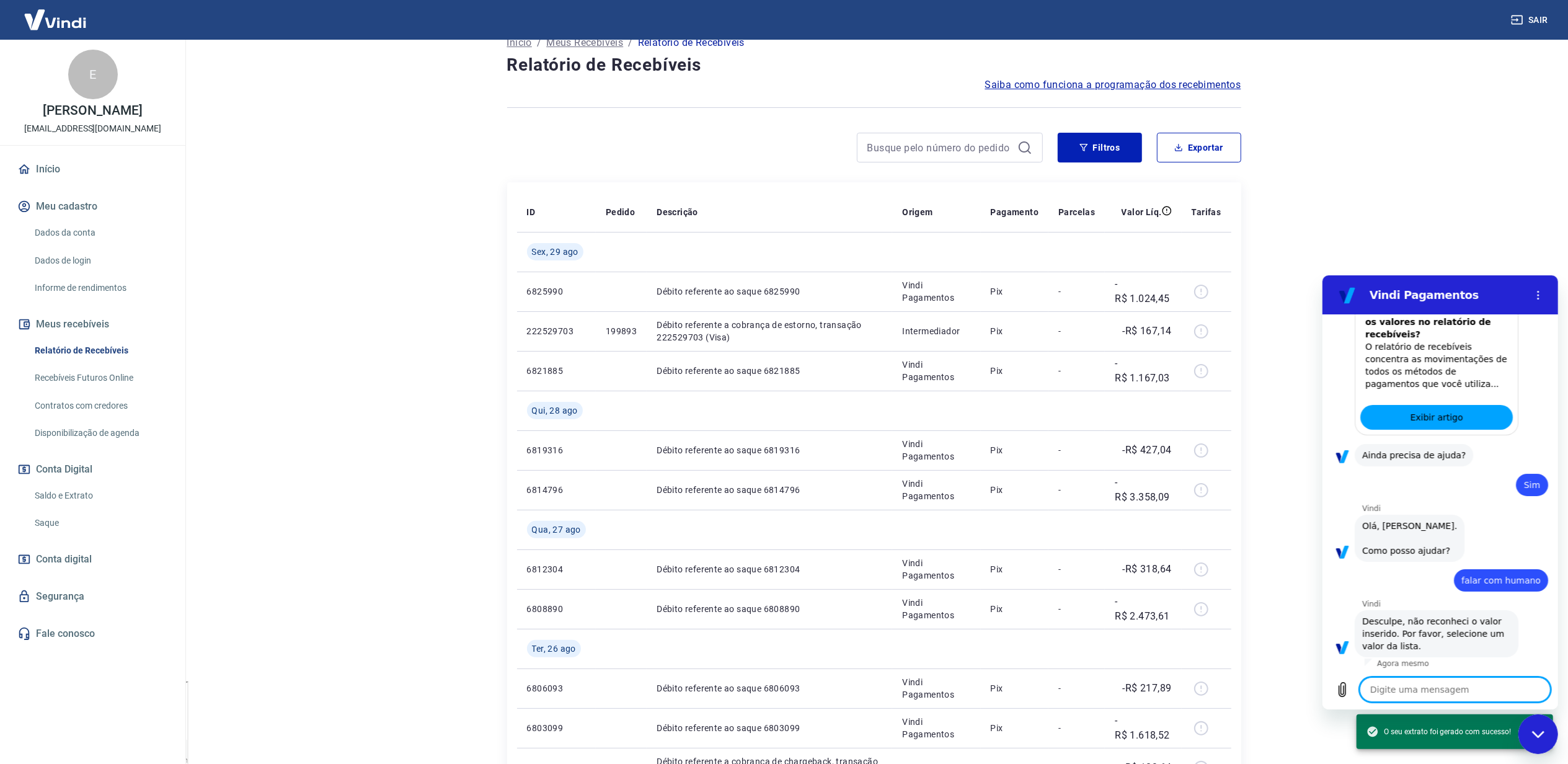
scroll to position [302, 0]
click at [1418, 689] on textarea at bounding box center [1454, 688] width 191 height 25
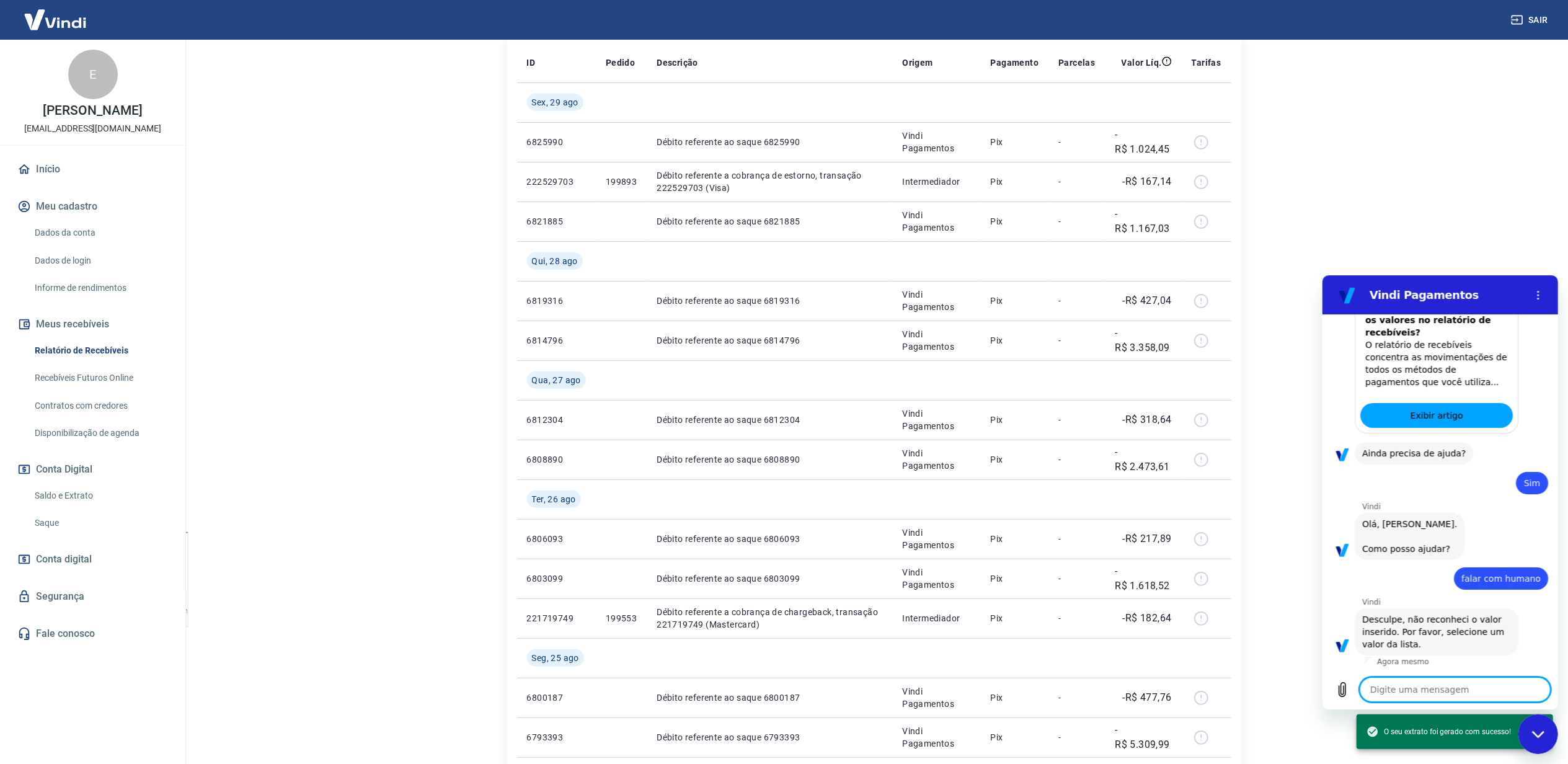
scroll to position [248, 0]
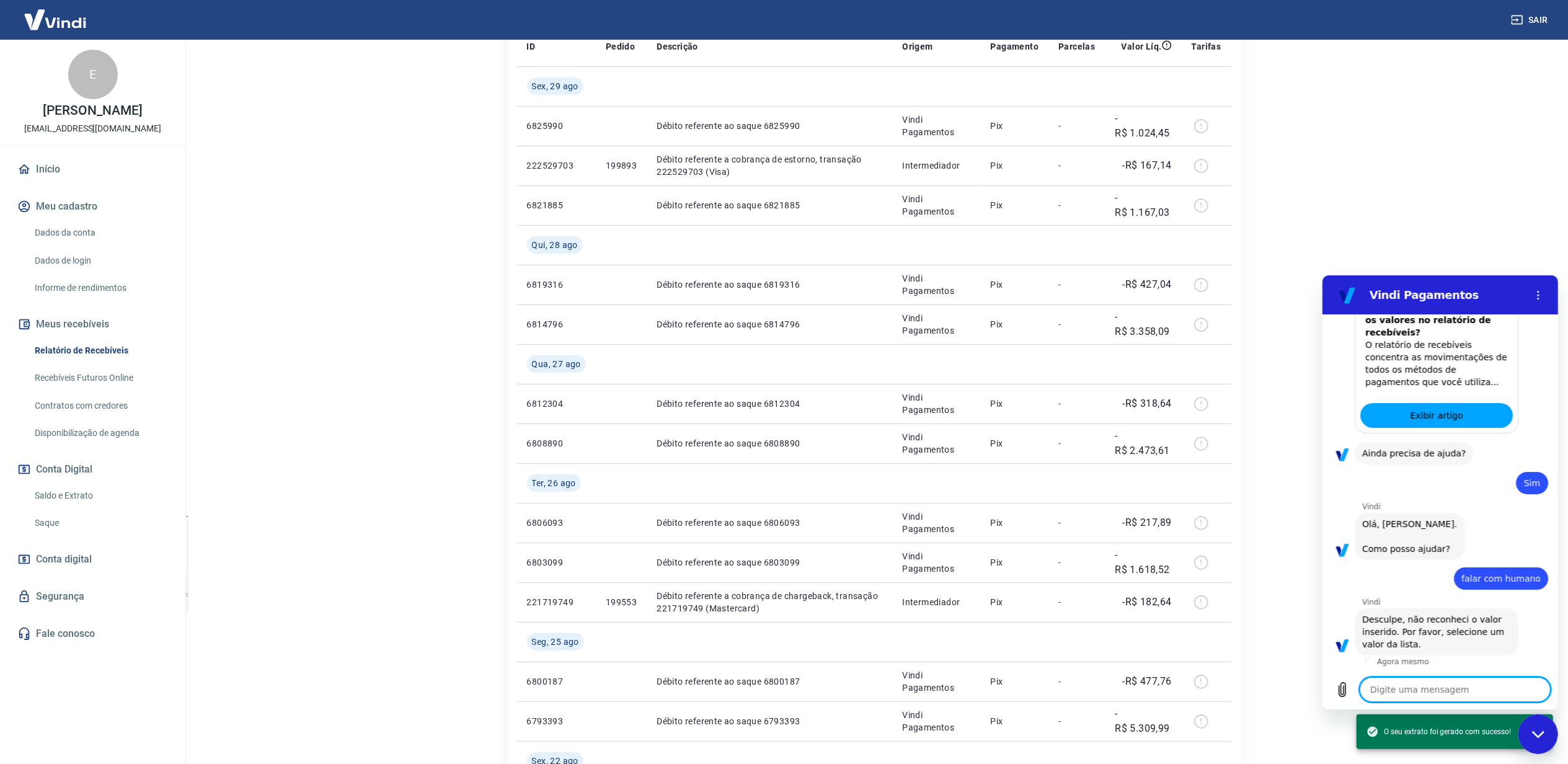
type textarea "a"
type textarea "x"
type textarea "an"
type textarea "x"
type textarea "ant"
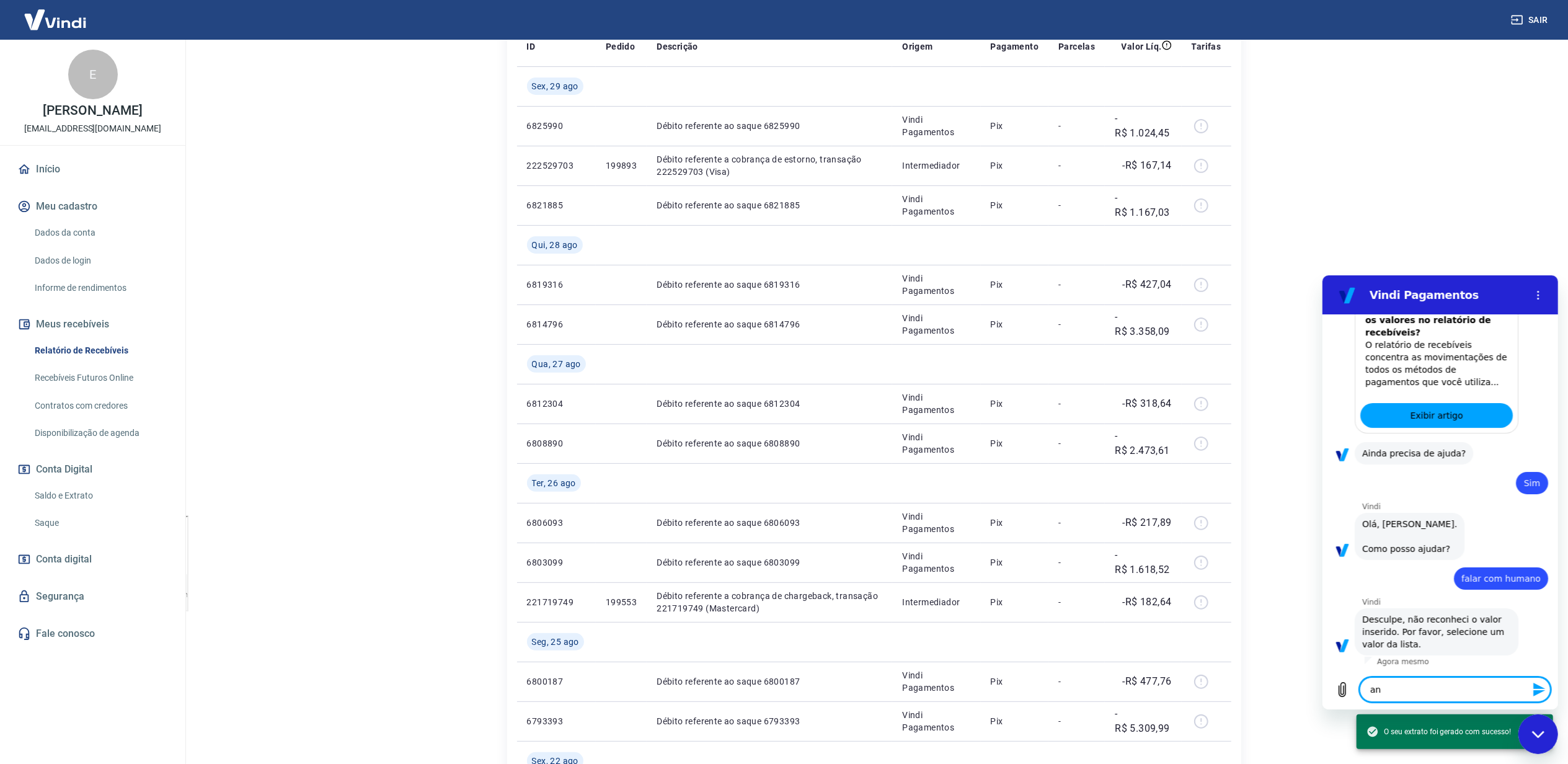
type textarea "x"
type textarea "ante"
type textarea "x"
type textarea "anten"
type textarea "x"
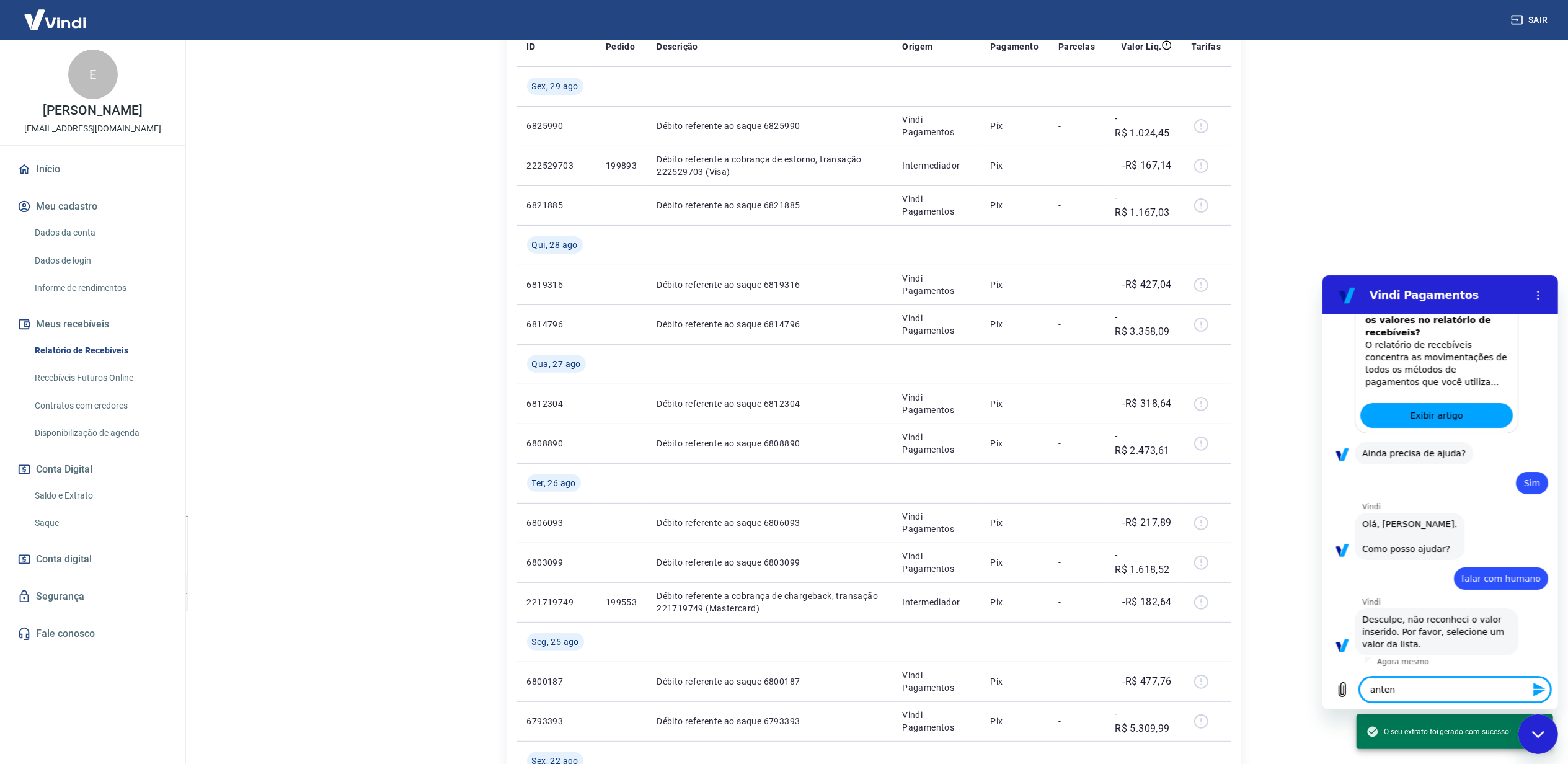
type textarea "antend"
type textarea "x"
type textarea "antendm"
type textarea "x"
type textarea "antendme"
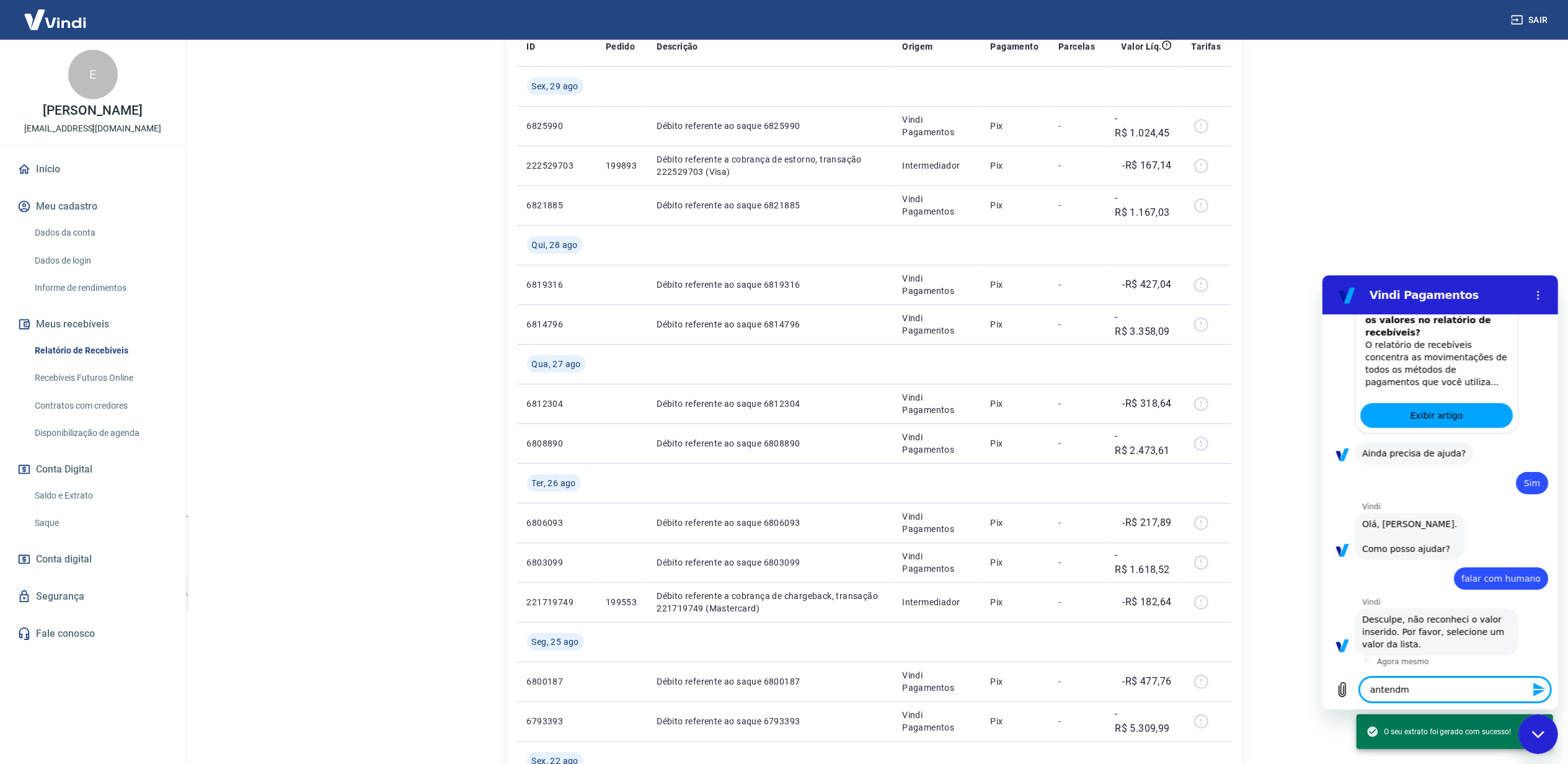
type textarea "x"
type textarea "antendmen"
type textarea "x"
type textarea "antendment"
type textarea "x"
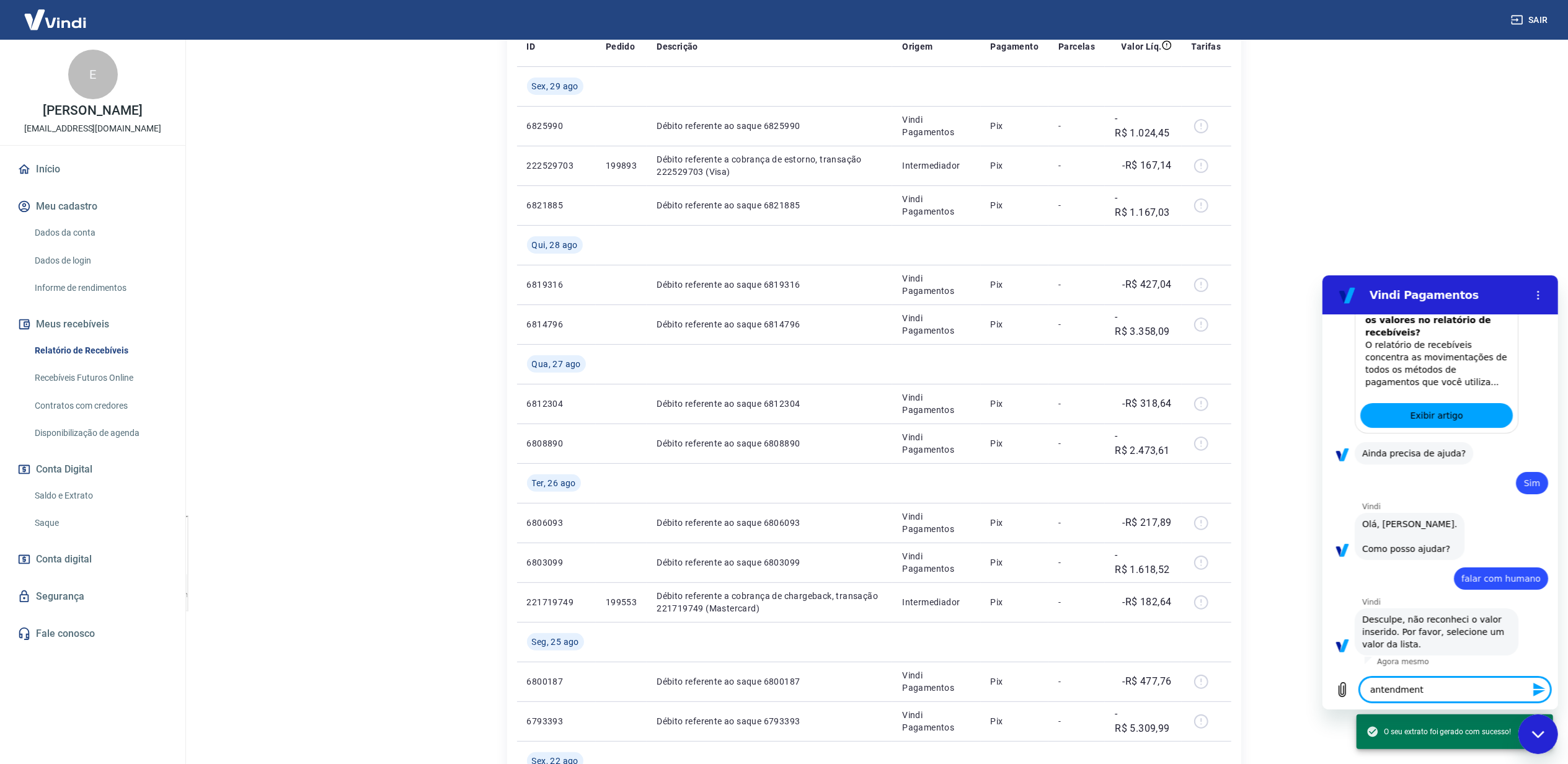
type textarea "antendmen"
type textarea "x"
type textarea "antendme"
type textarea "x"
type textarea "antendm"
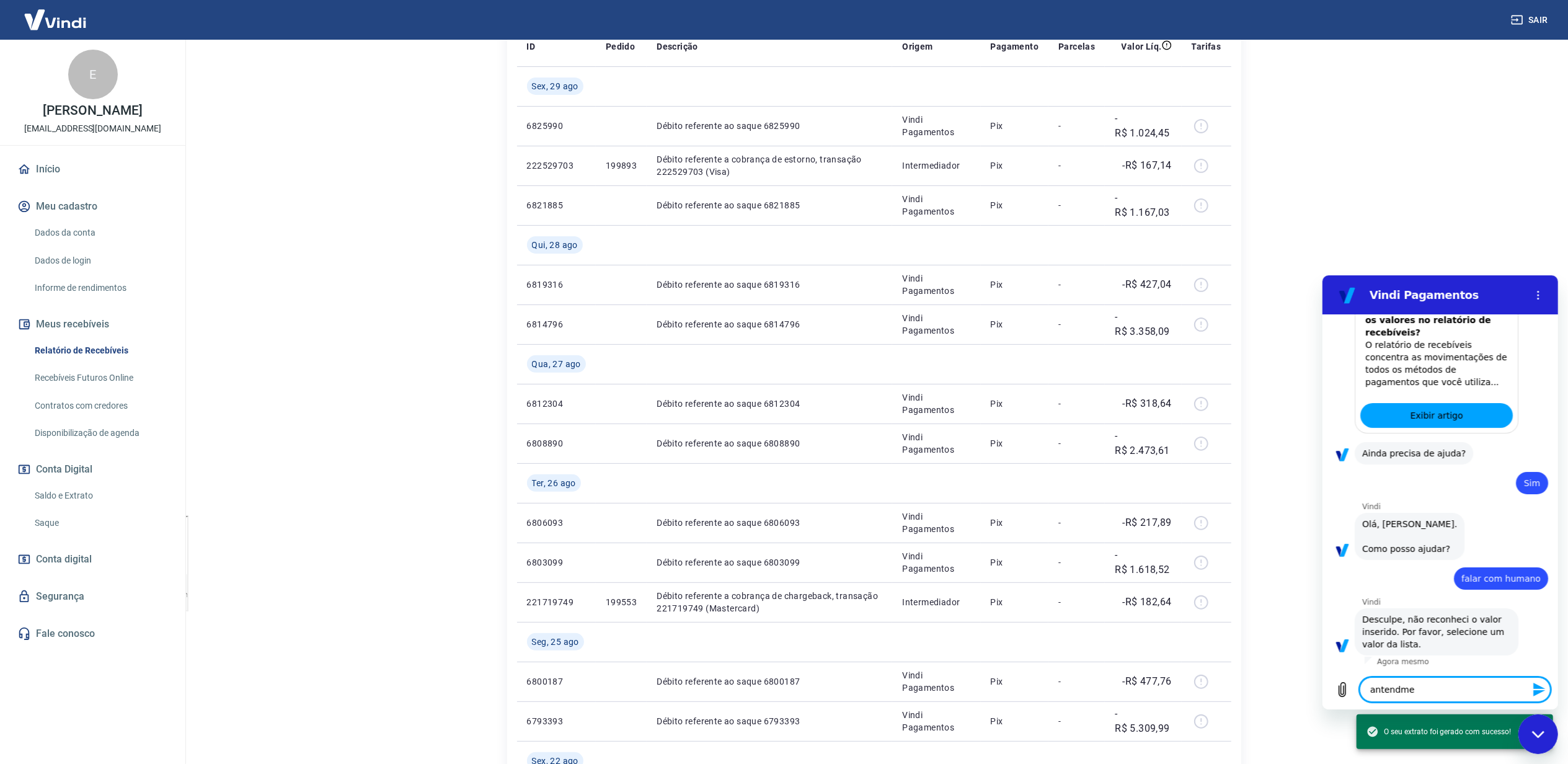
type textarea "x"
type textarea "antend"
type textarea "x"
type textarea "antendi"
type textarea "x"
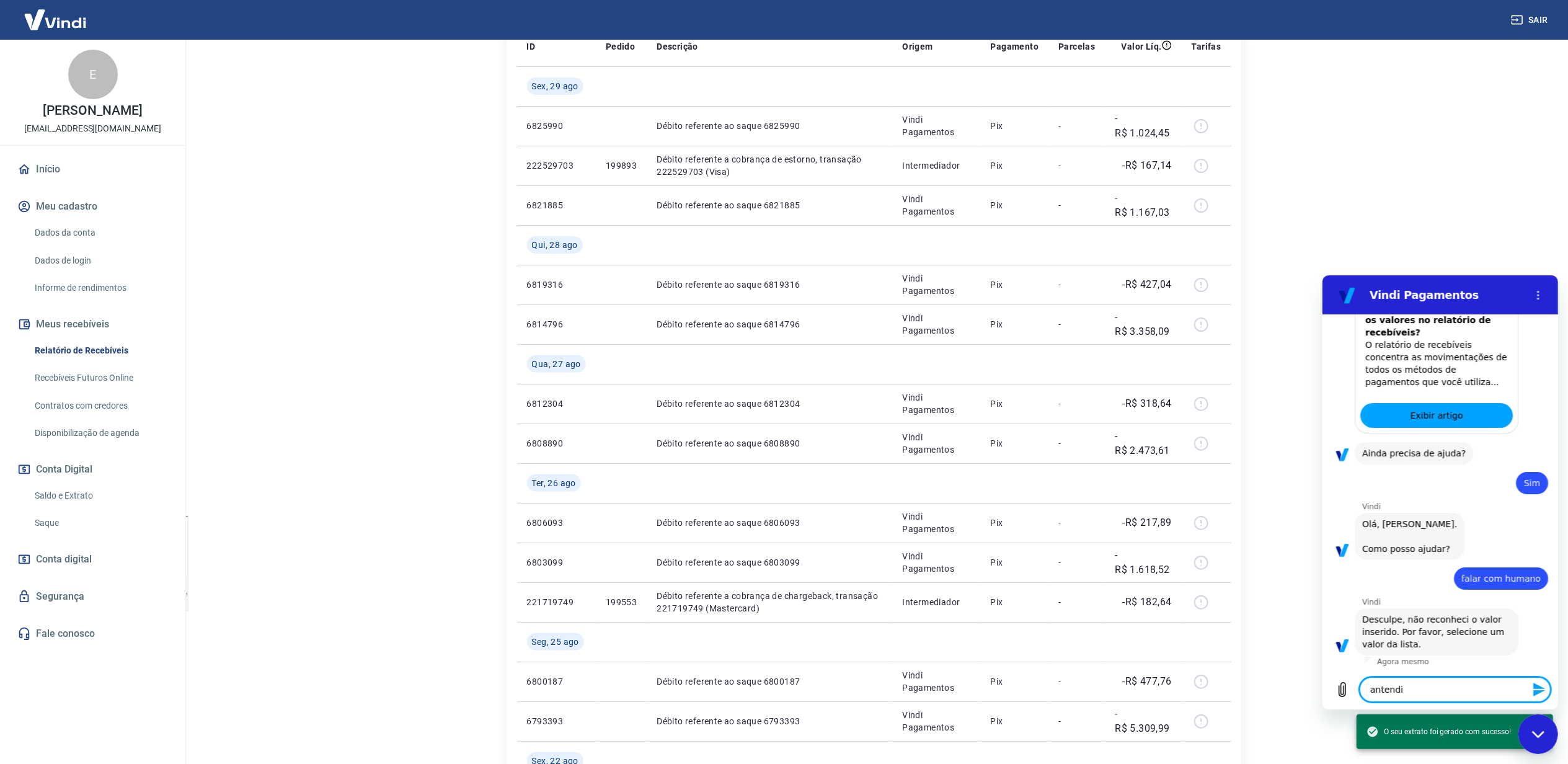
type textarea "antendim"
type textarea "x"
type textarea "antendime"
type textarea "x"
type textarea "antendimen"
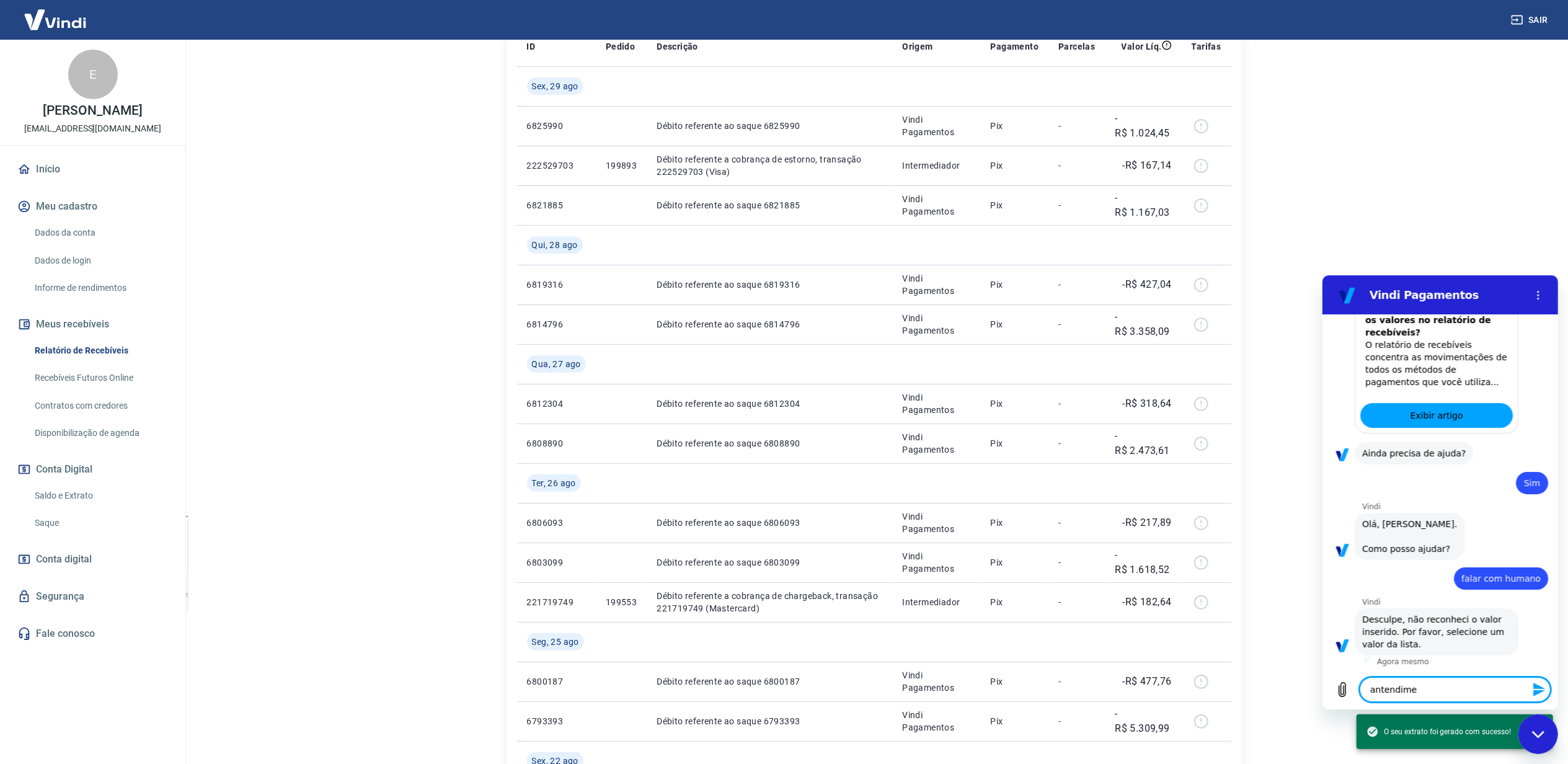
type textarea "x"
type textarea "antendiment"
type textarea "x"
type textarea "antendimento"
type textarea "x"
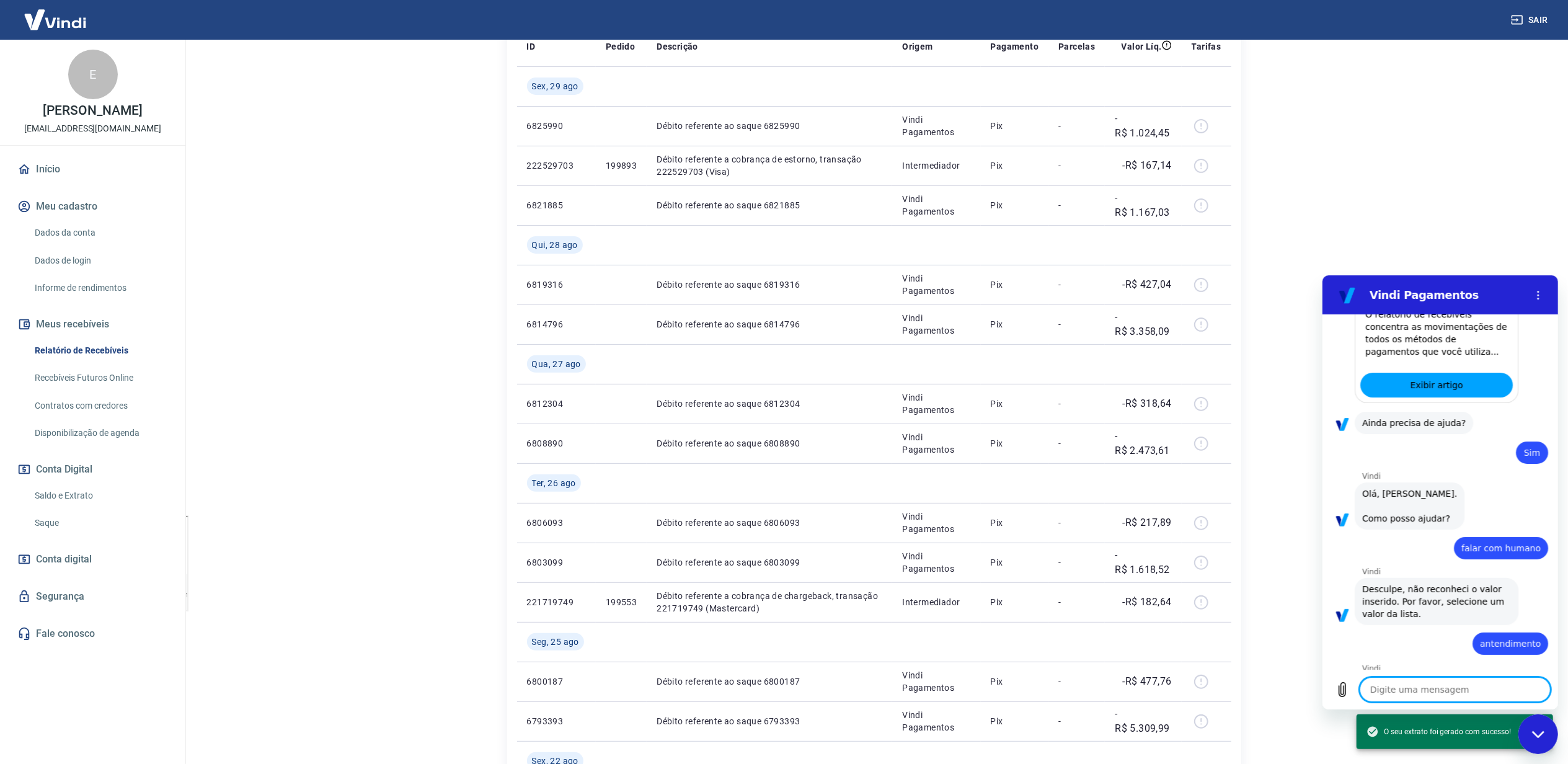
type textarea "x"
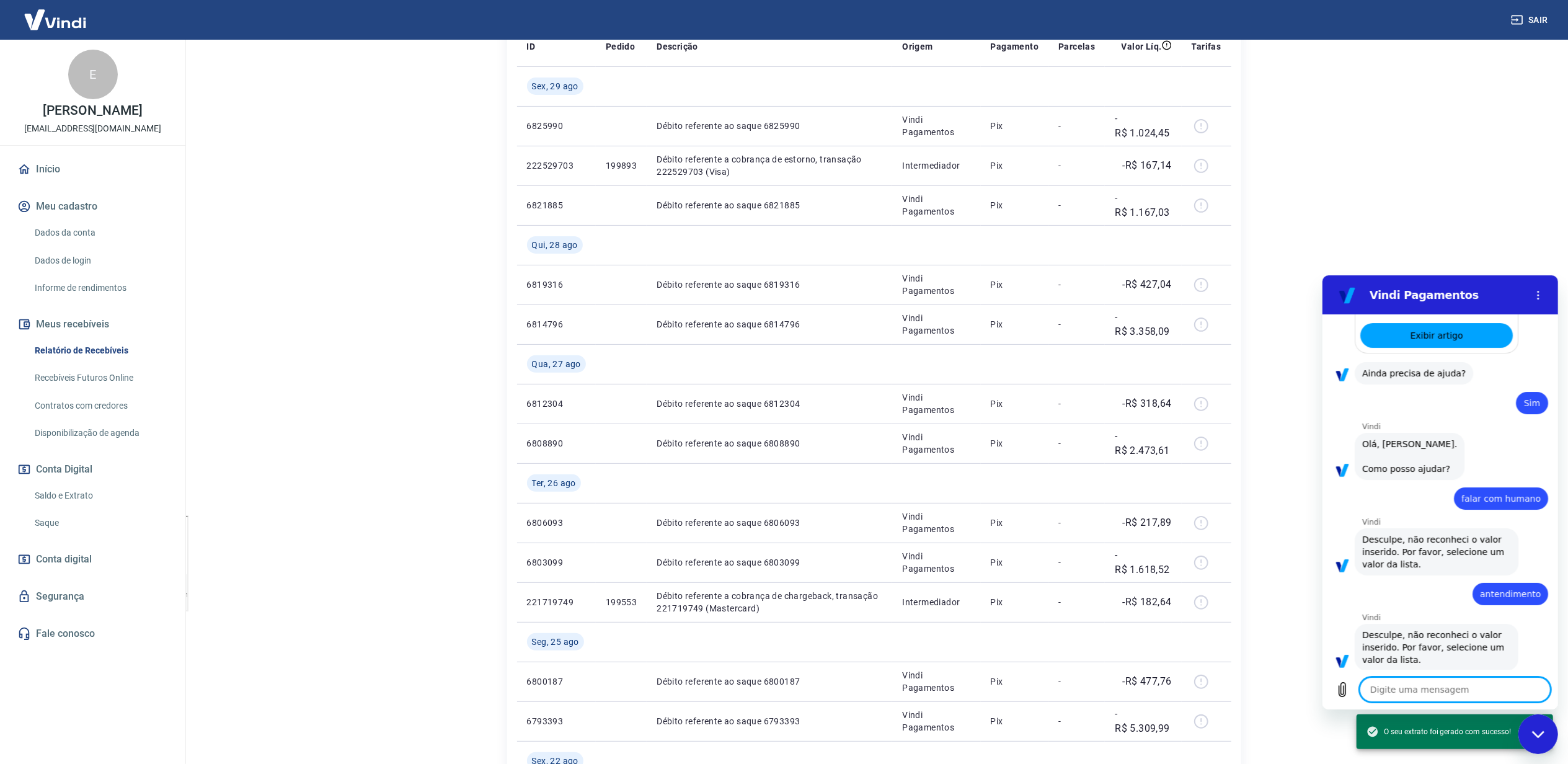
scroll to position [398, 0]
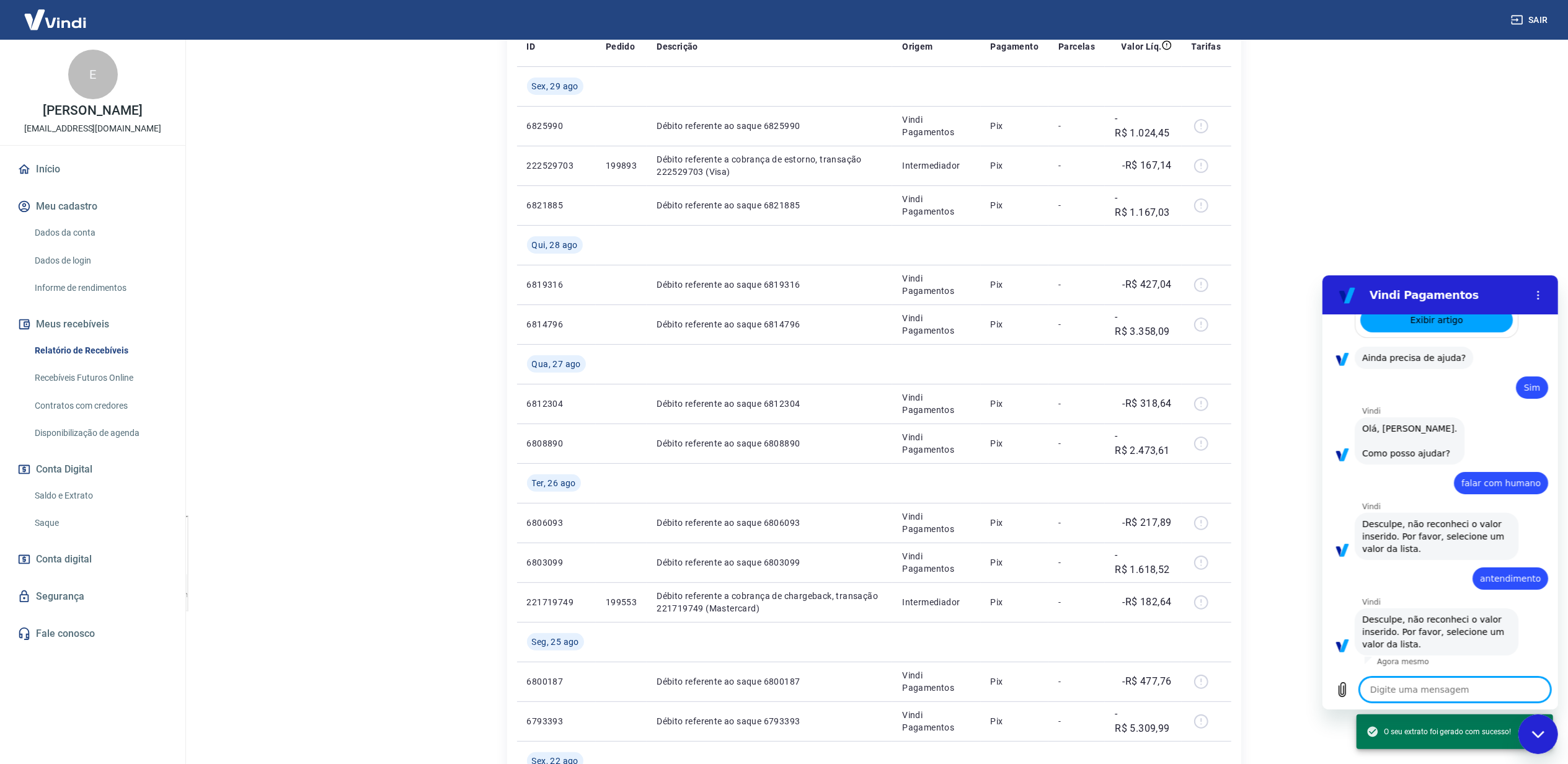
type textarea "f"
type textarea "x"
type textarea "fa"
type textarea "x"
type textarea "fal"
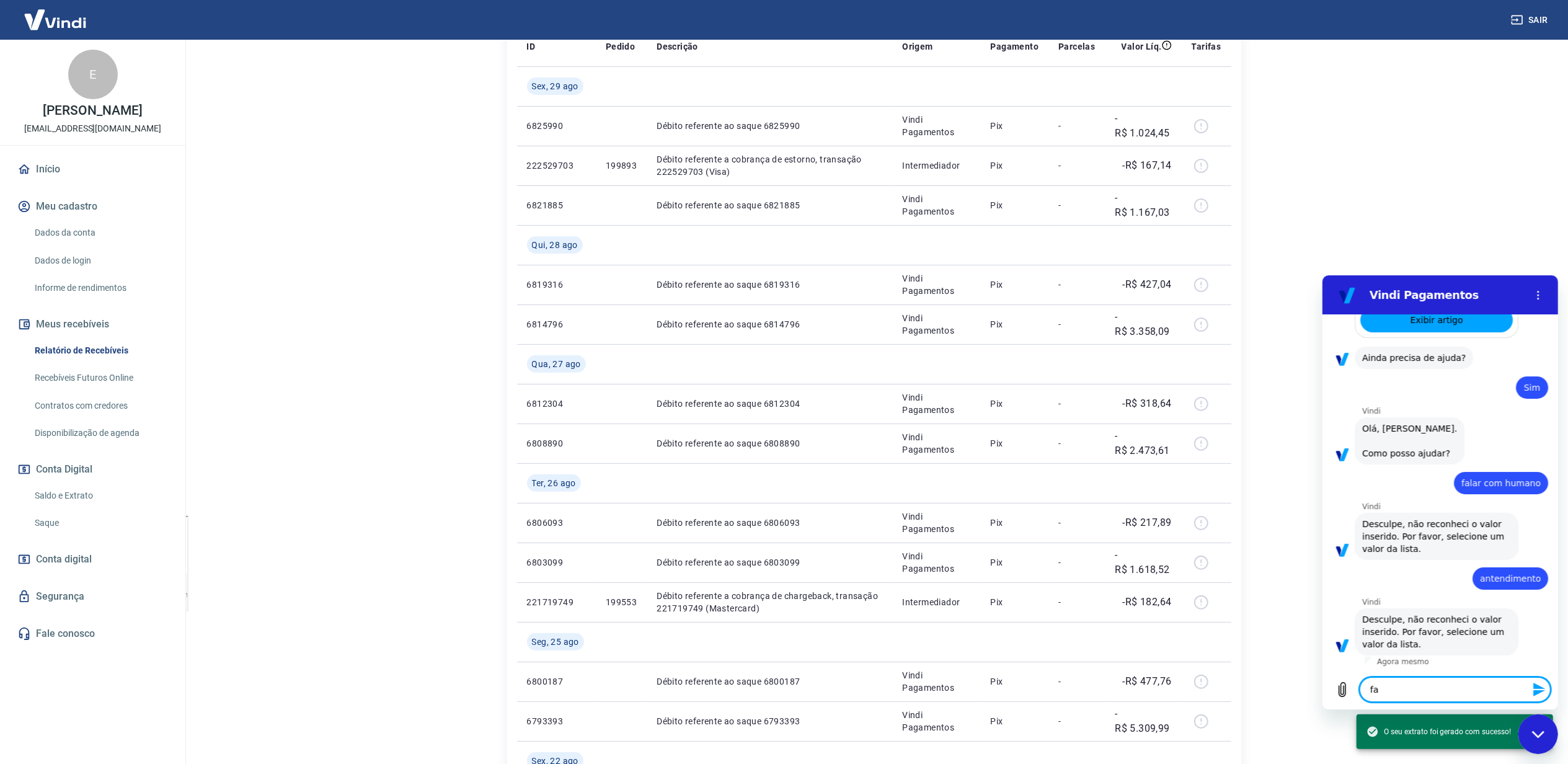
type textarea "x"
type textarea "fala"
type textarea "x"
type textarea "falar"
type textarea "x"
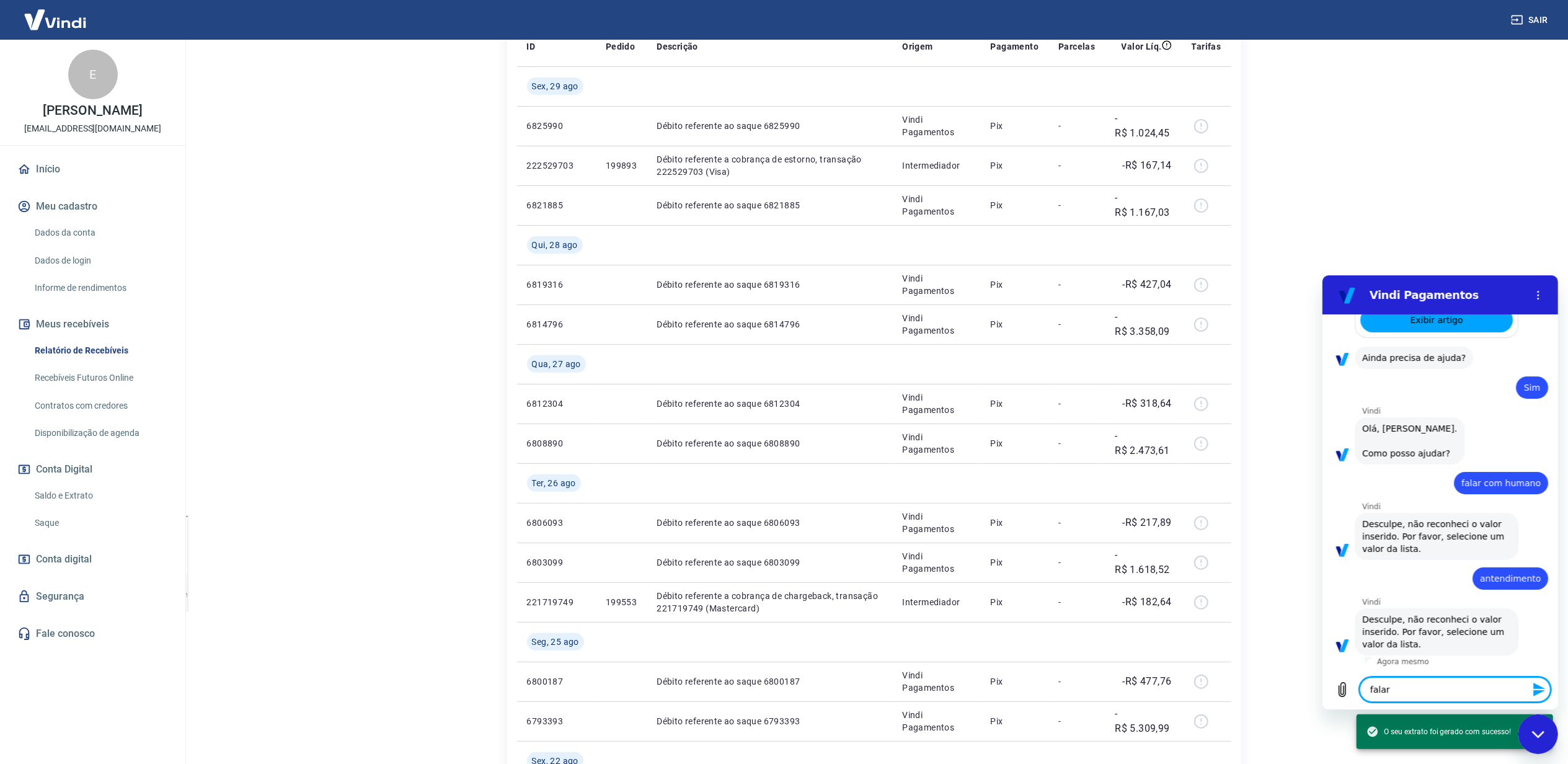
type textarea "falar"
type textarea "x"
type textarea "falar c"
type textarea "x"
type textarea "falar co"
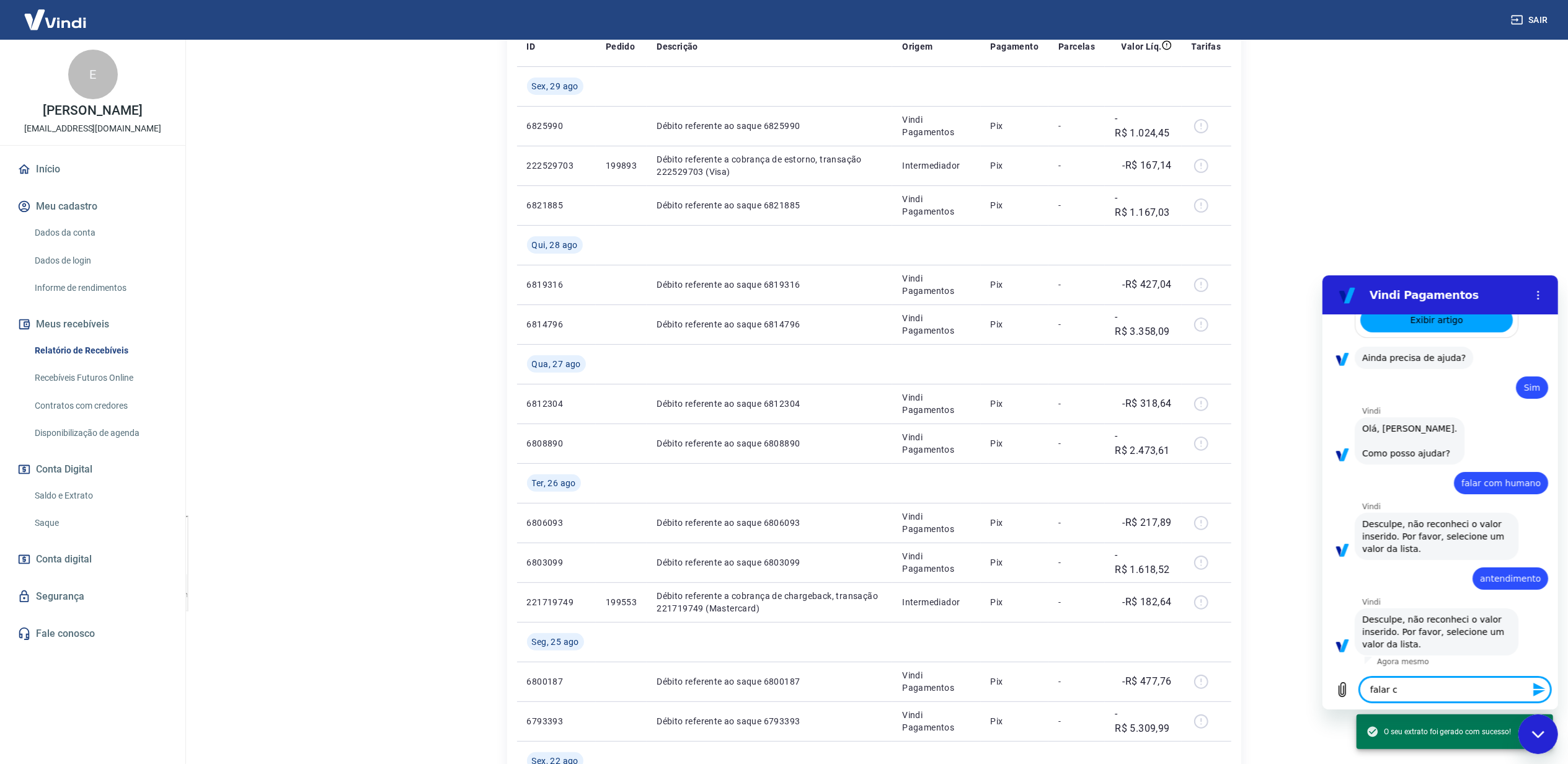
type textarea "x"
type textarea "falar com"
type textarea "x"
type textarea "falar com"
type textarea "x"
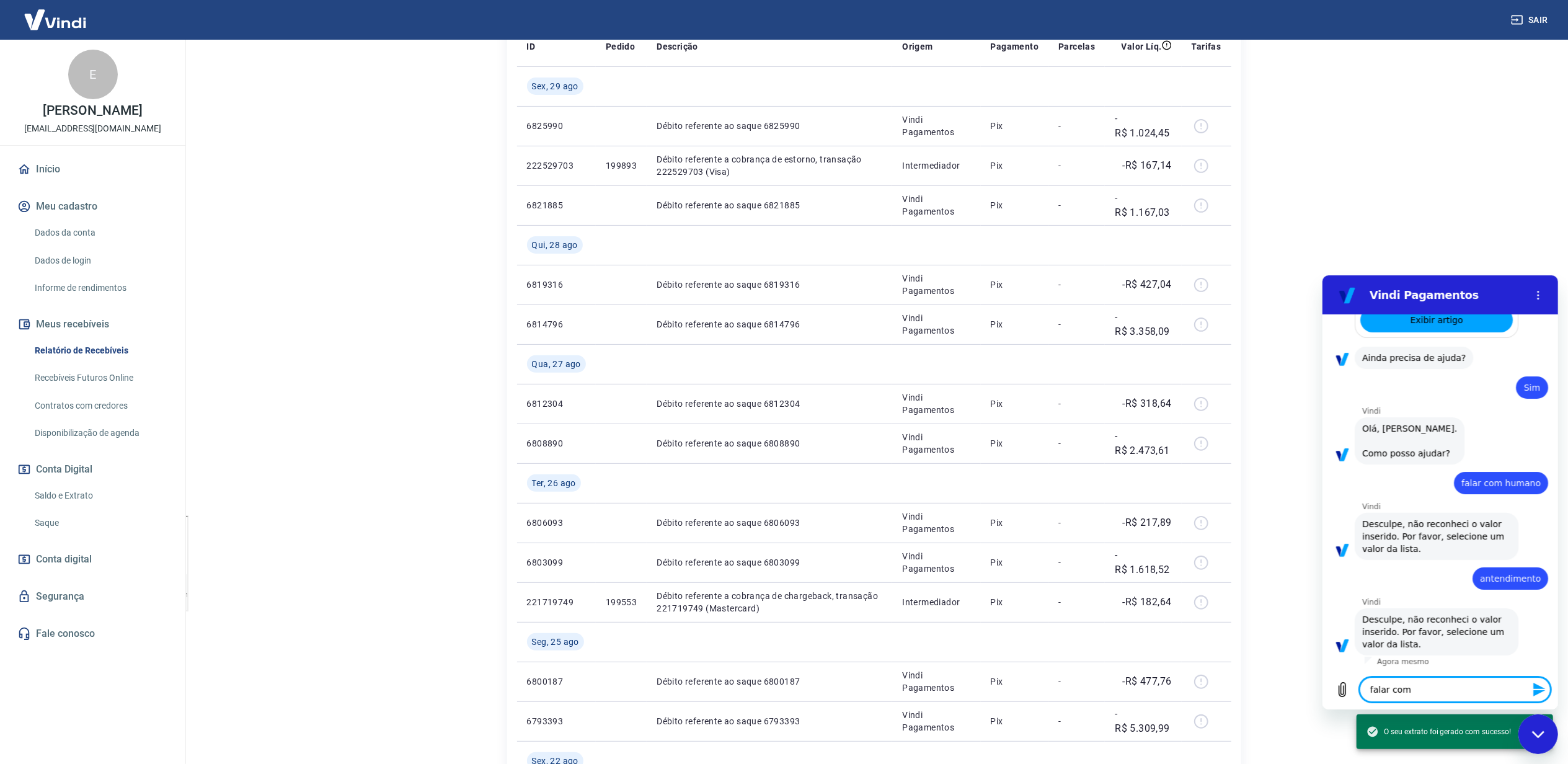
type textarea "falar com a"
type textarea "x"
type textarea "falar com al"
type textarea "x"
type textarea "falar com alg"
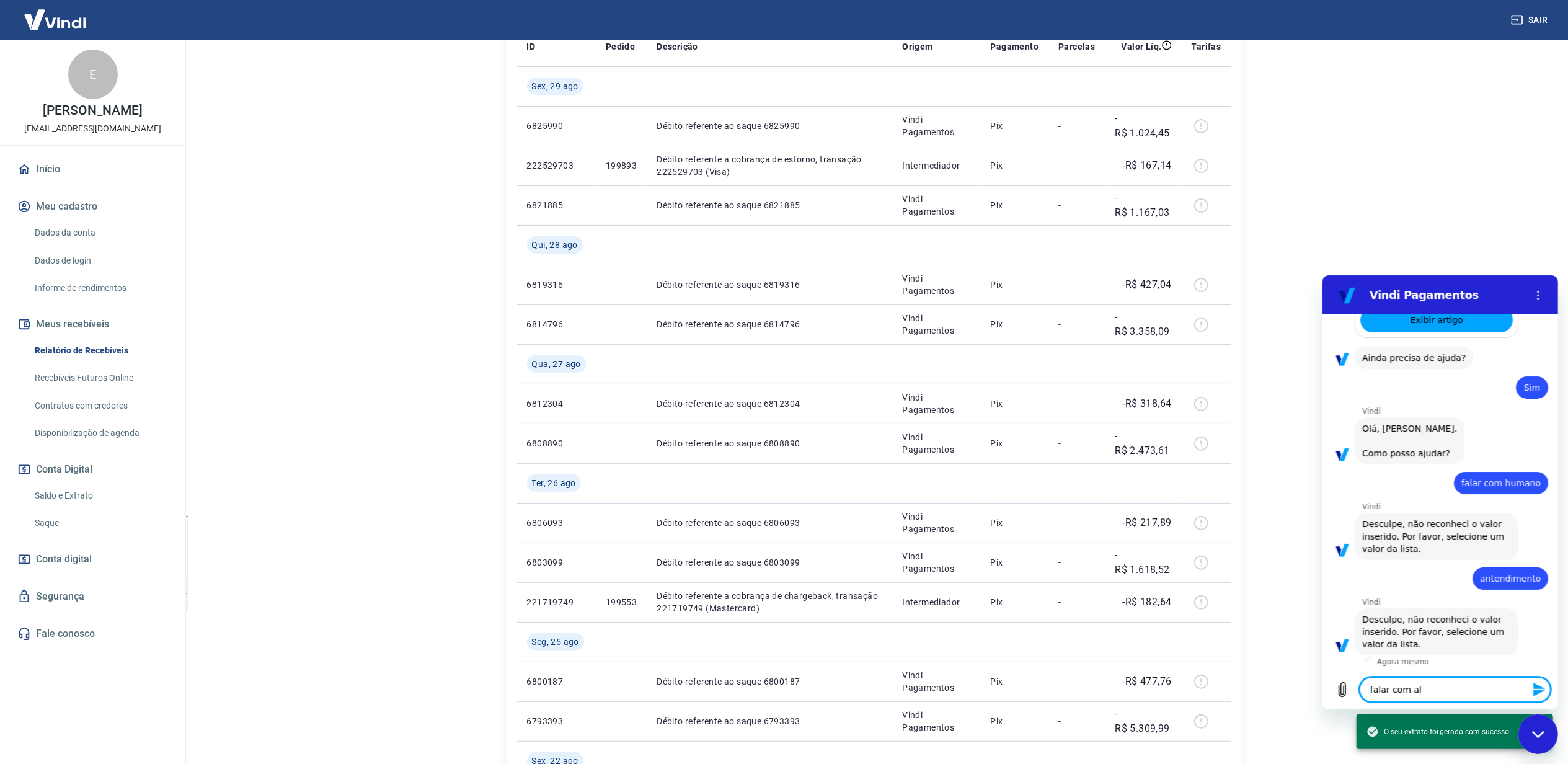
type textarea "x"
type textarea "falar com algu"
type textarea "x"
type textarea "falar com algué"
type textarea "x"
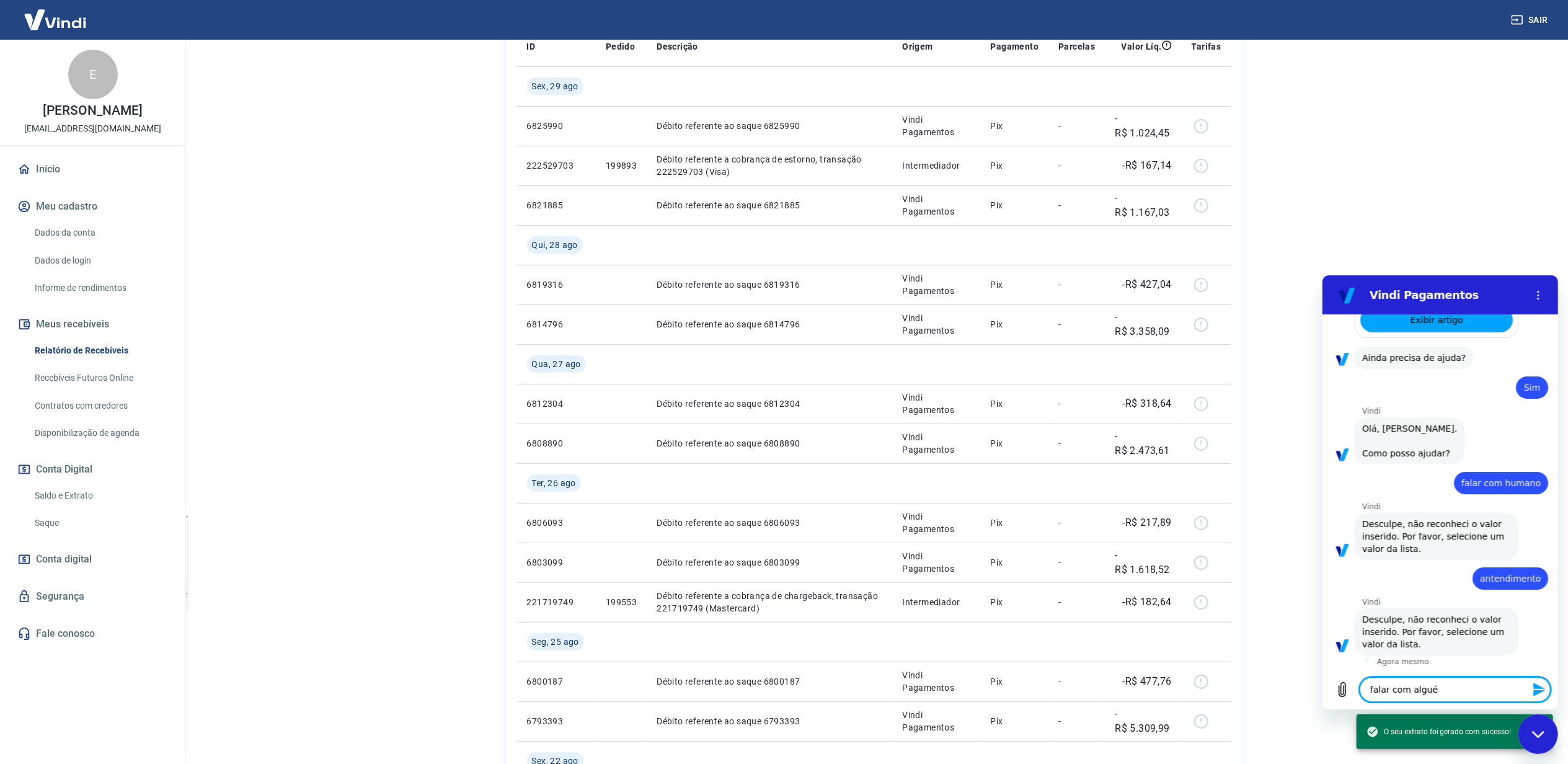
type textarea "falar com alguém"
type textarea "x"
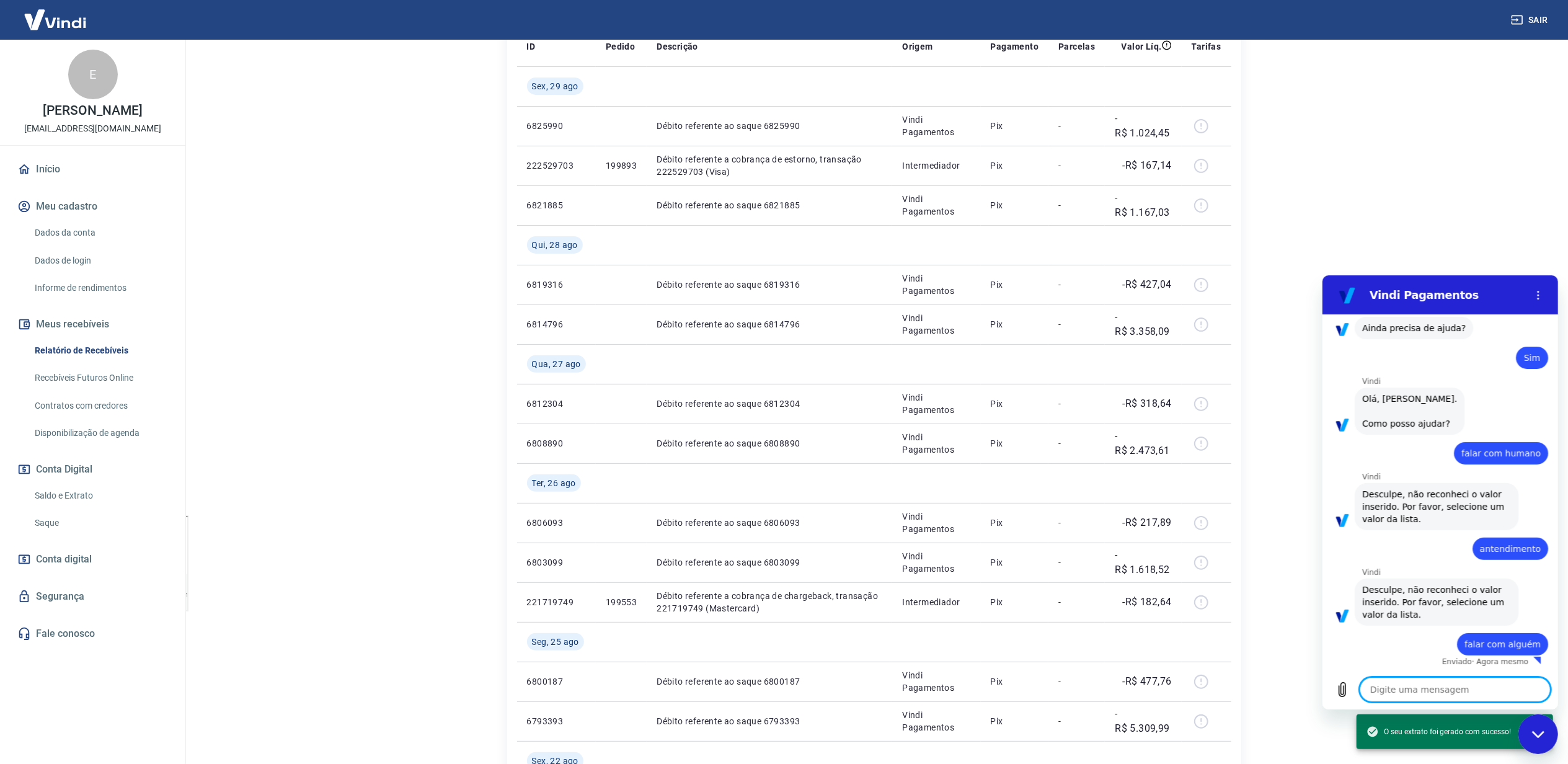
type textarea "x"
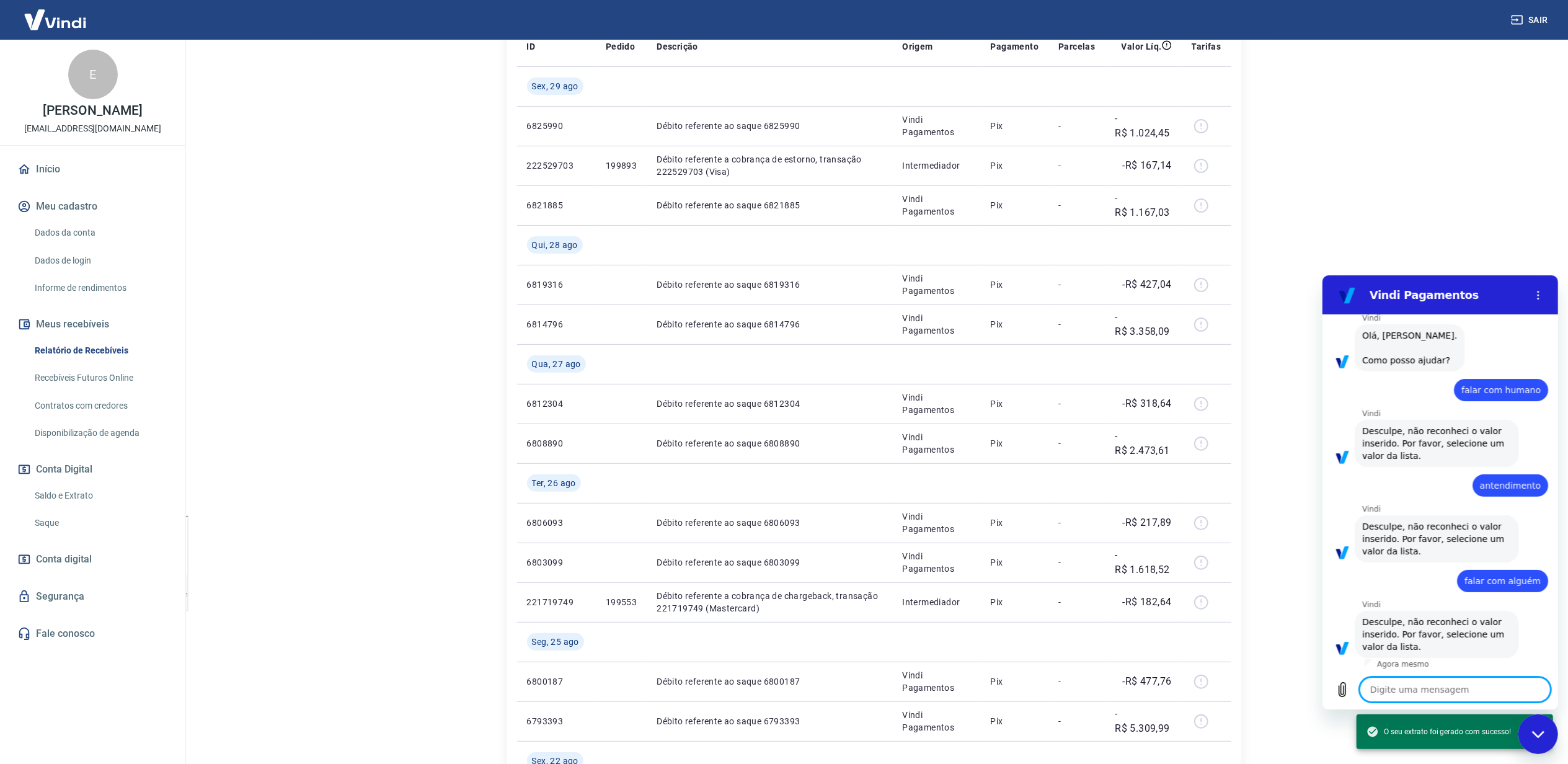
scroll to position [494, 0]
click at [1412, 690] on textarea at bounding box center [1454, 688] width 191 height 25
type textarea "q"
type textarea "x"
type textarea "qu"
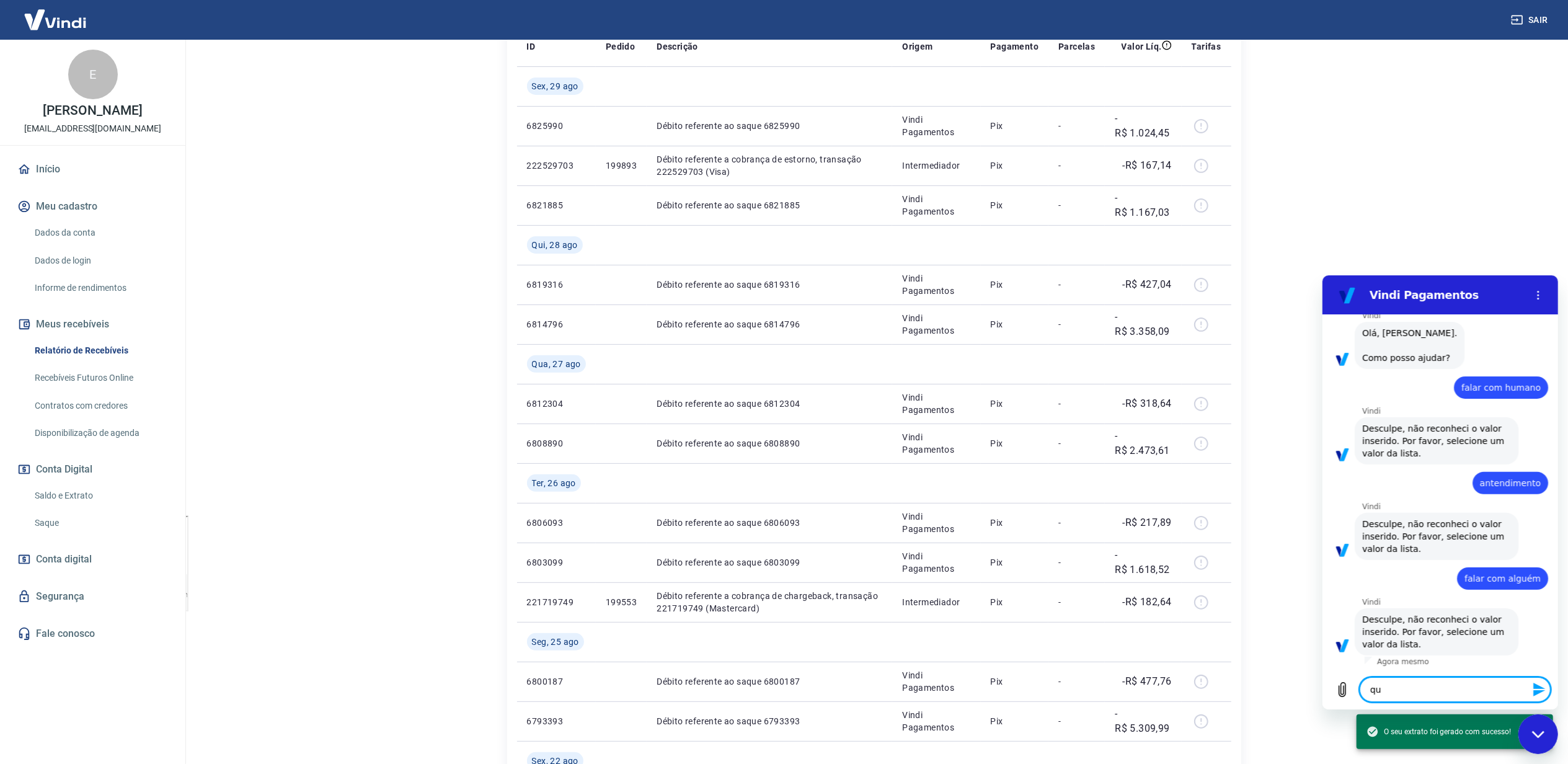
type textarea "x"
type textarea "qua"
type textarea "x"
type textarea "qual"
type textarea "x"
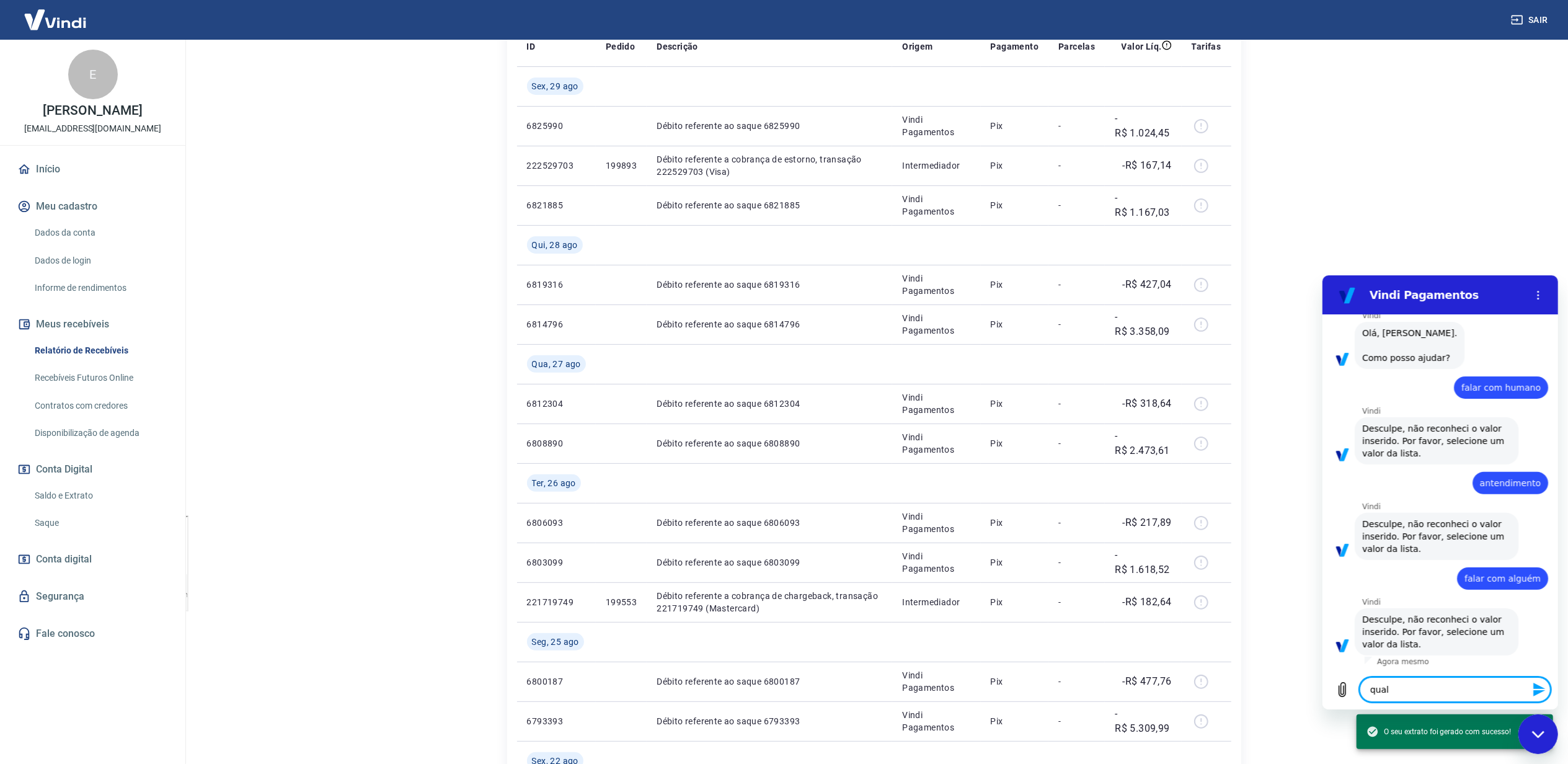
type textarea "qual"
type textarea "x"
type textarea "qual"
type textarea "x"
type textarea "qua"
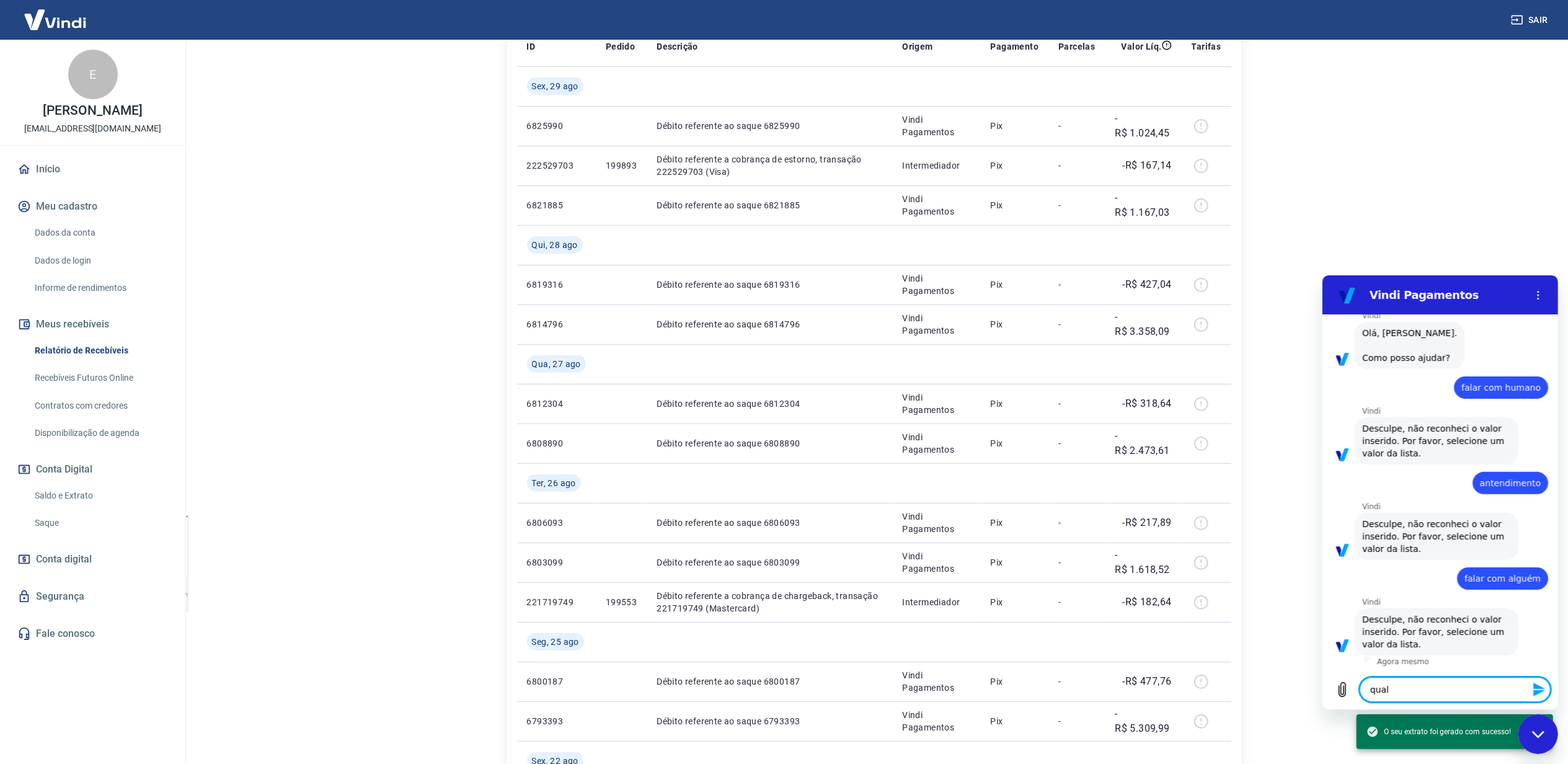
type textarea "x"
type textarea "qu"
type textarea "x"
type textarea "q"
type textarea "x"
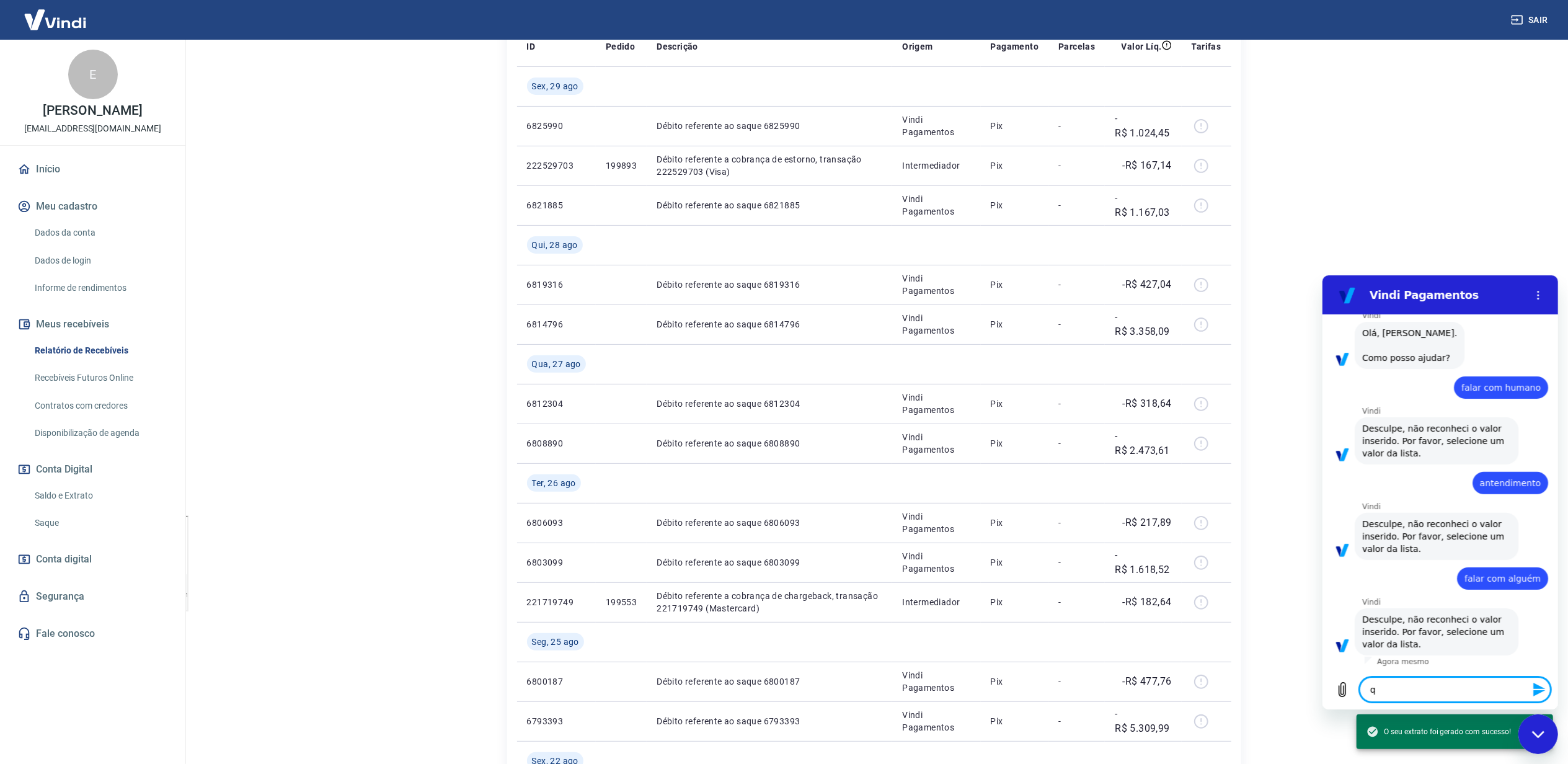
type textarea "x"
type textarea "l"
type textarea "x"
type textarea "li"
type textarea "x"
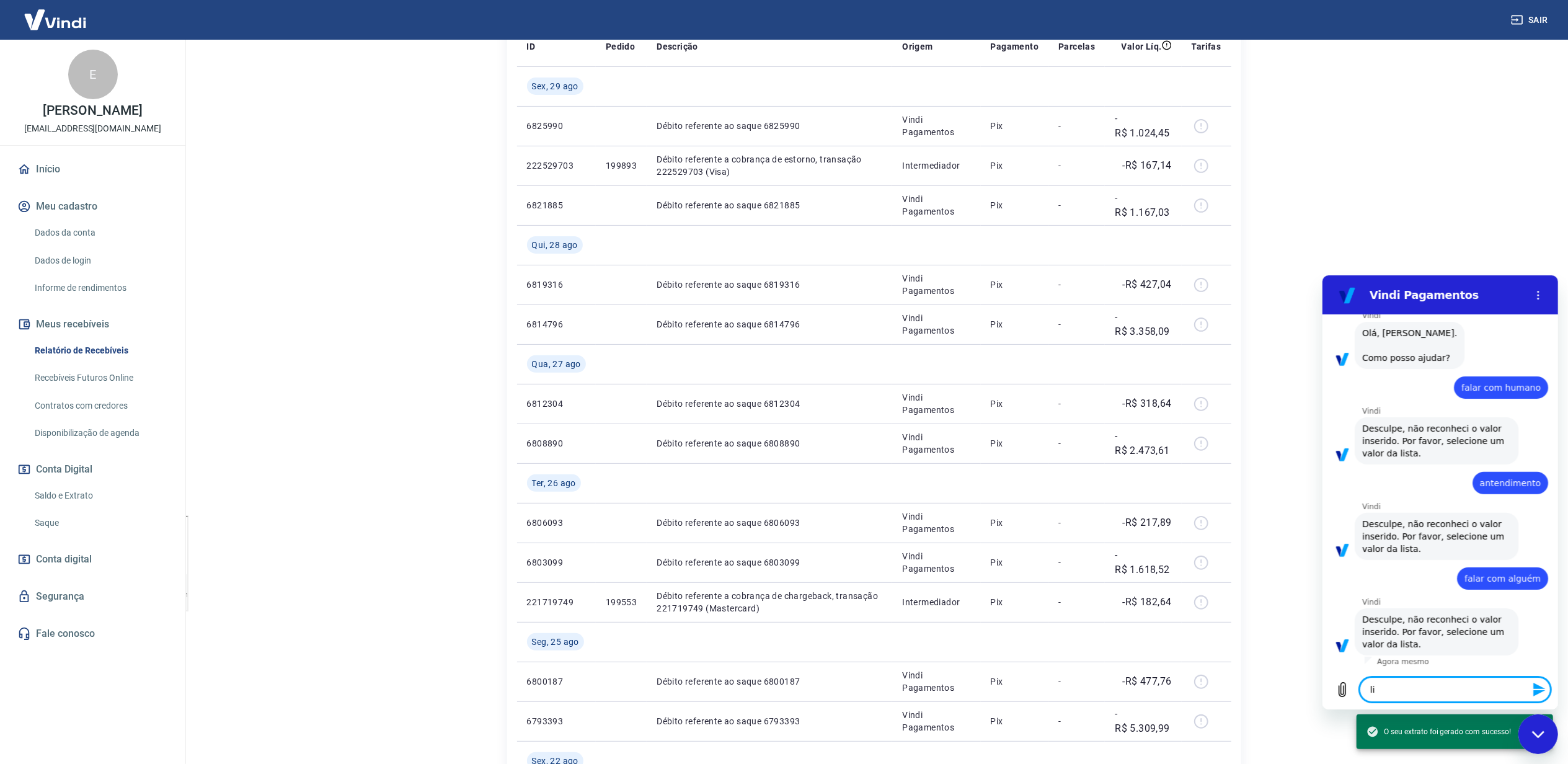
type textarea "lis"
type textarea "x"
type textarea "list"
type textarea "x"
type textarea "lista"
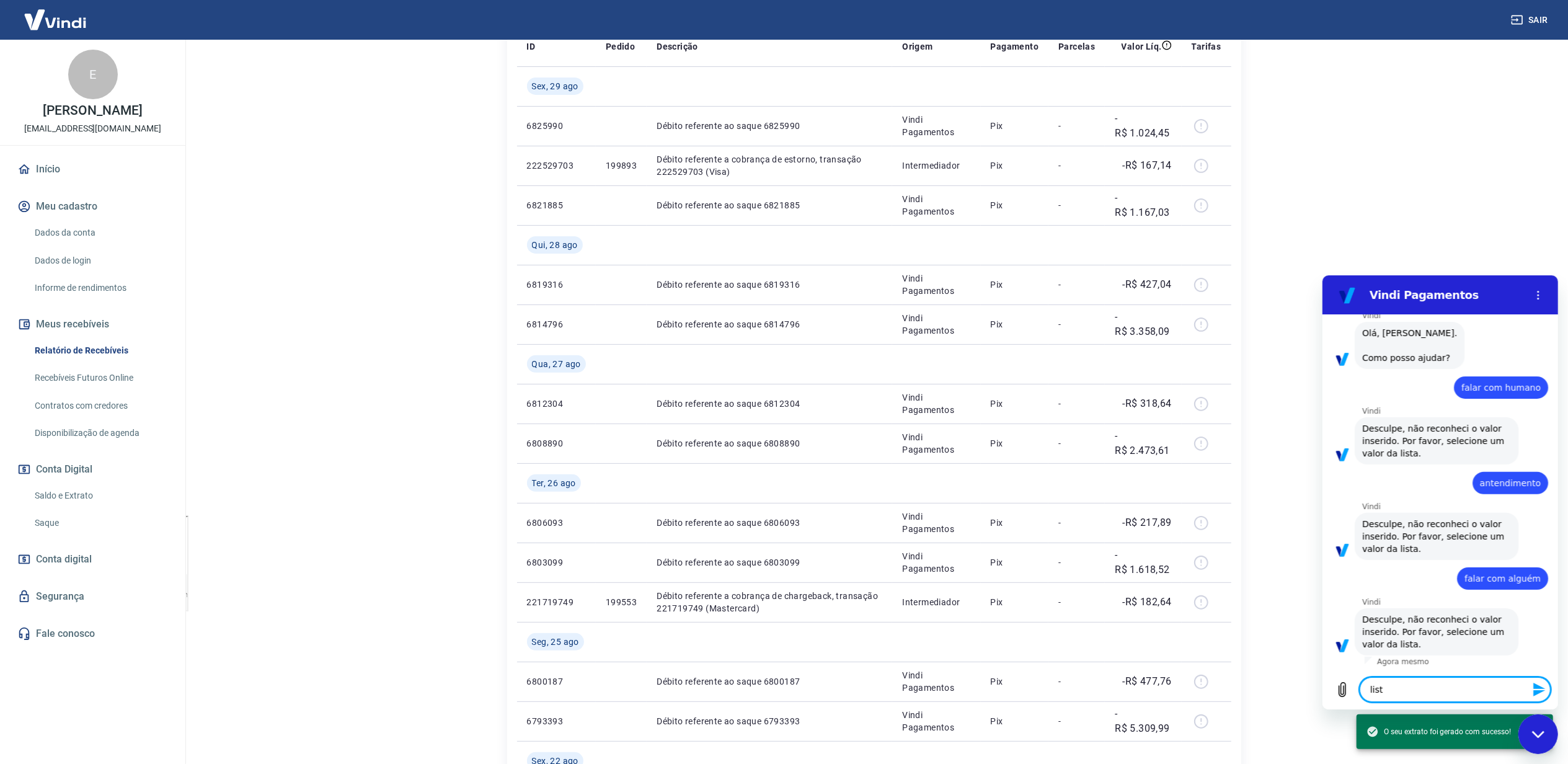
type textarea "x"
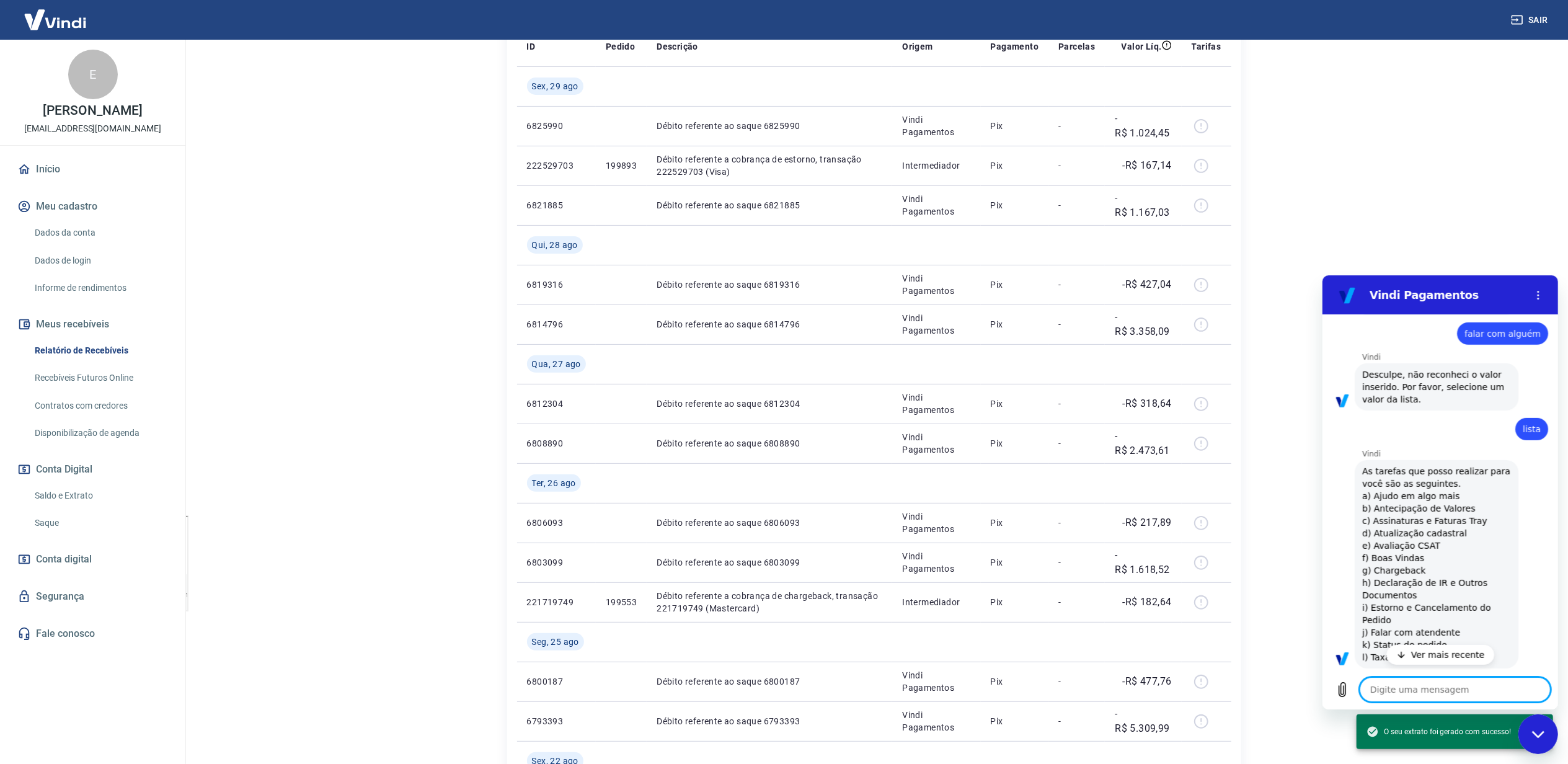
type textarea "x"
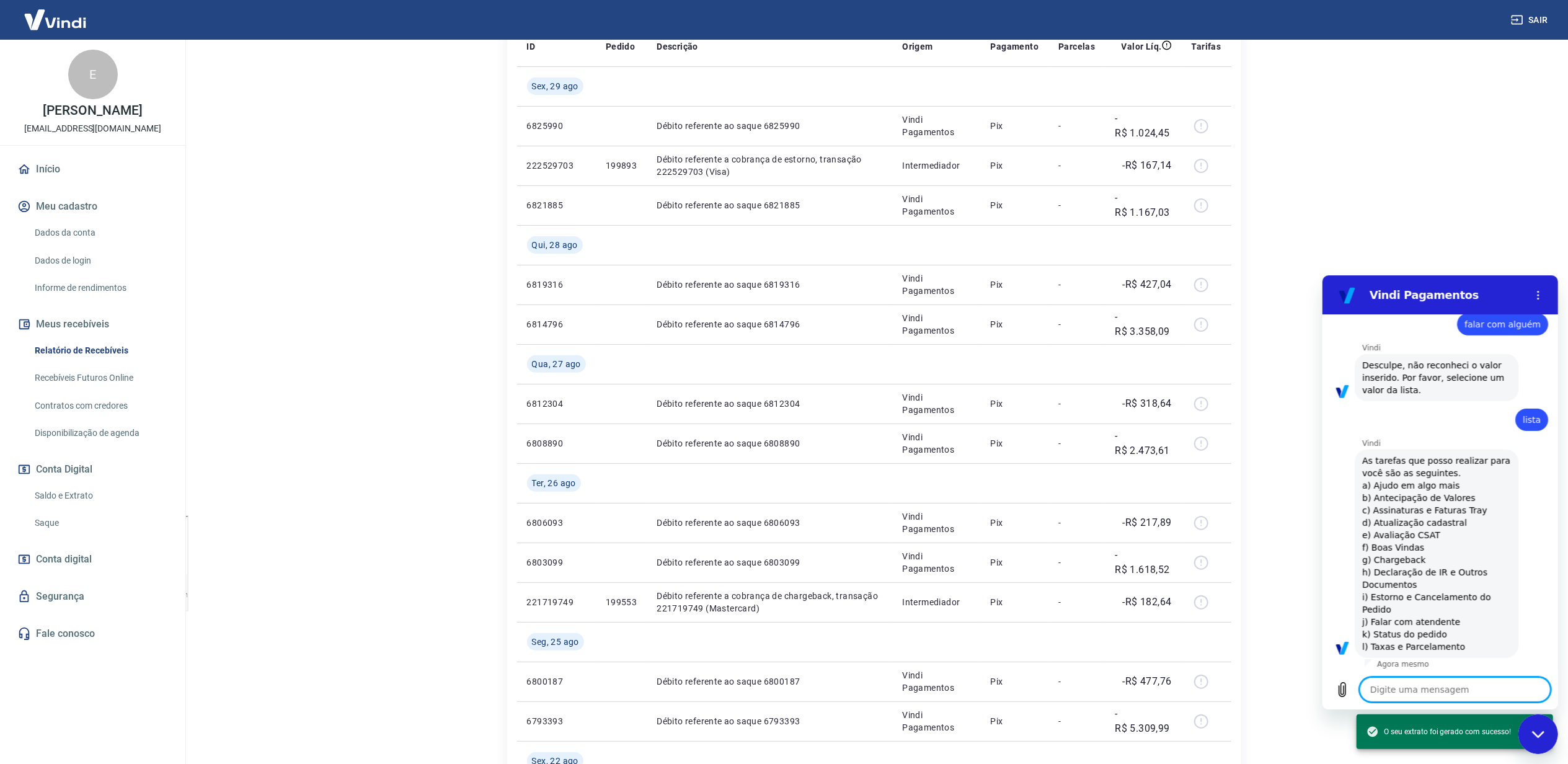
scroll to position [750, 0]
click at [1412, 690] on textarea at bounding box center [1454, 688] width 191 height 25
type textarea "j"
type textarea "x"
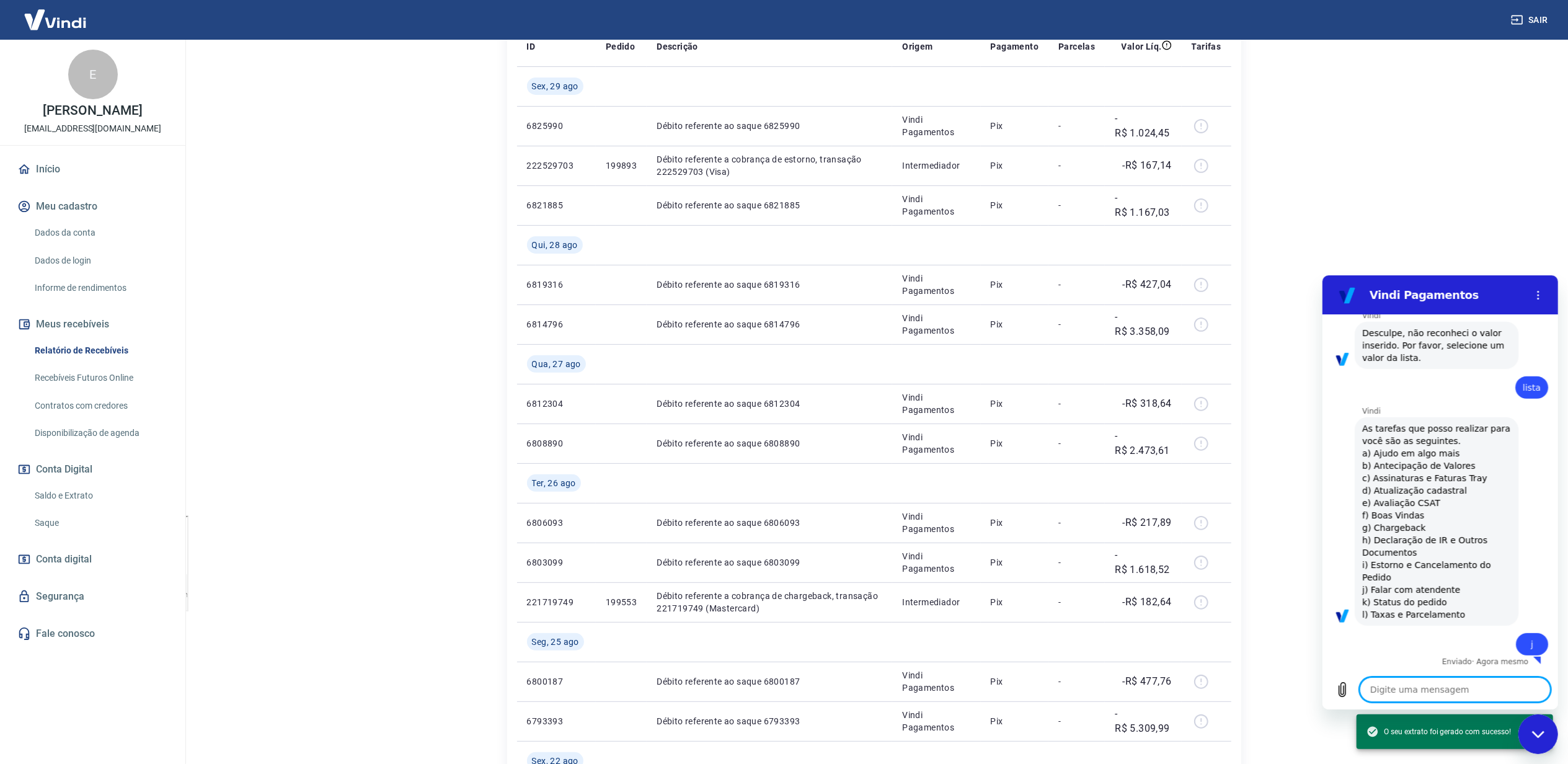
type textarea "x"
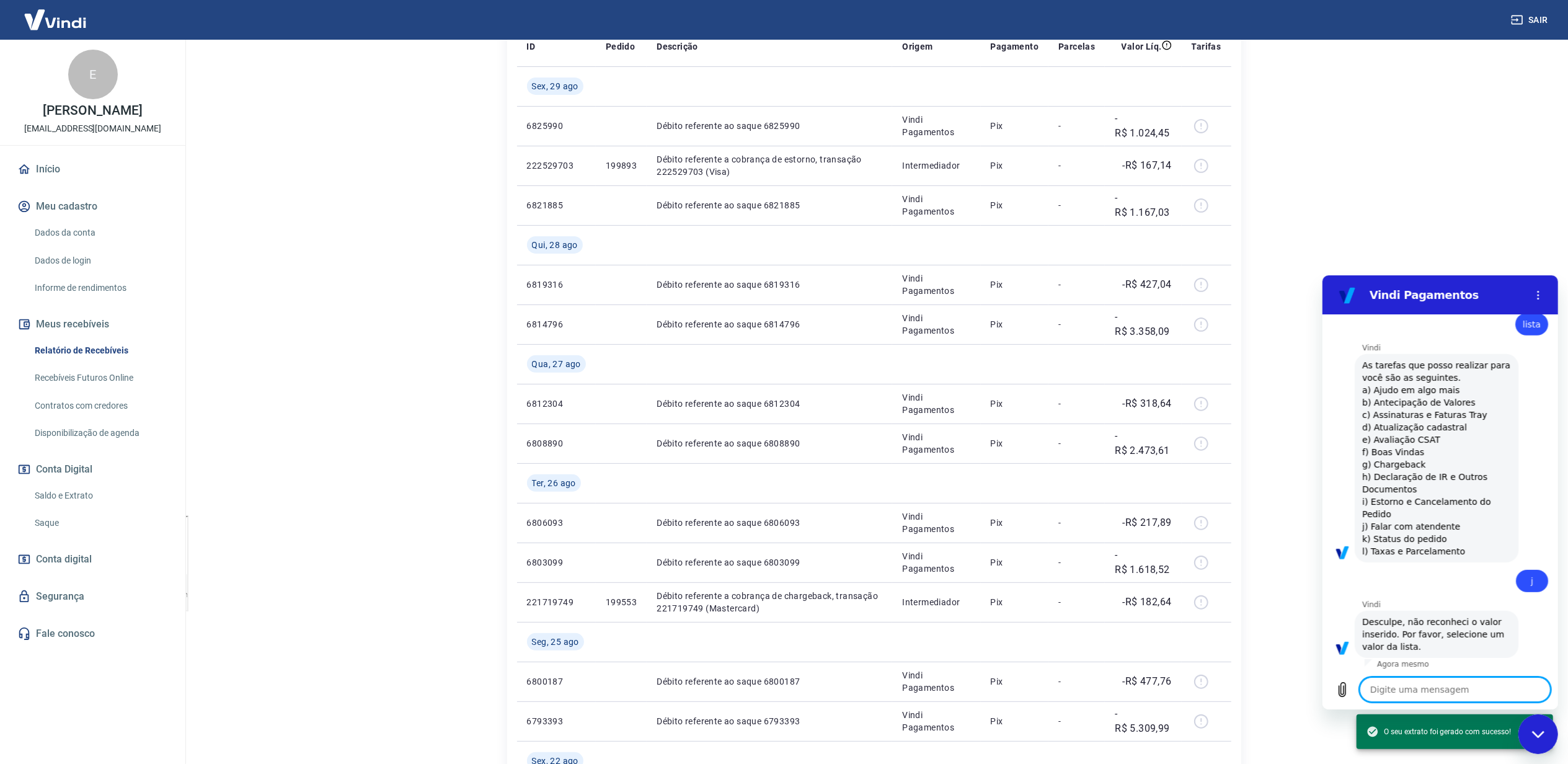
scroll to position [846, 0]
type textarea "j"
type textarea "x"
type textarea "j)"
type textarea "x"
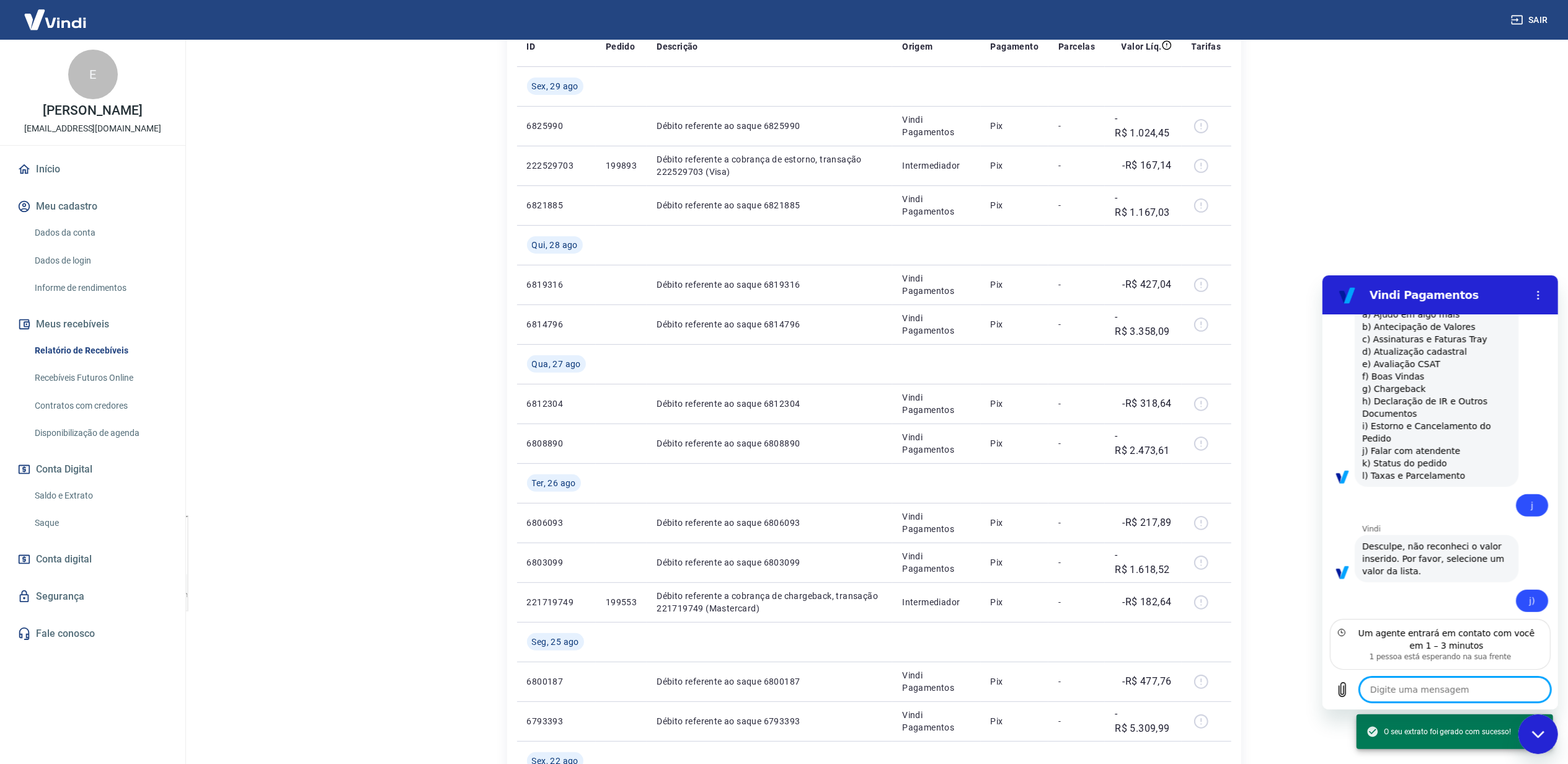
scroll to position [975, 0]
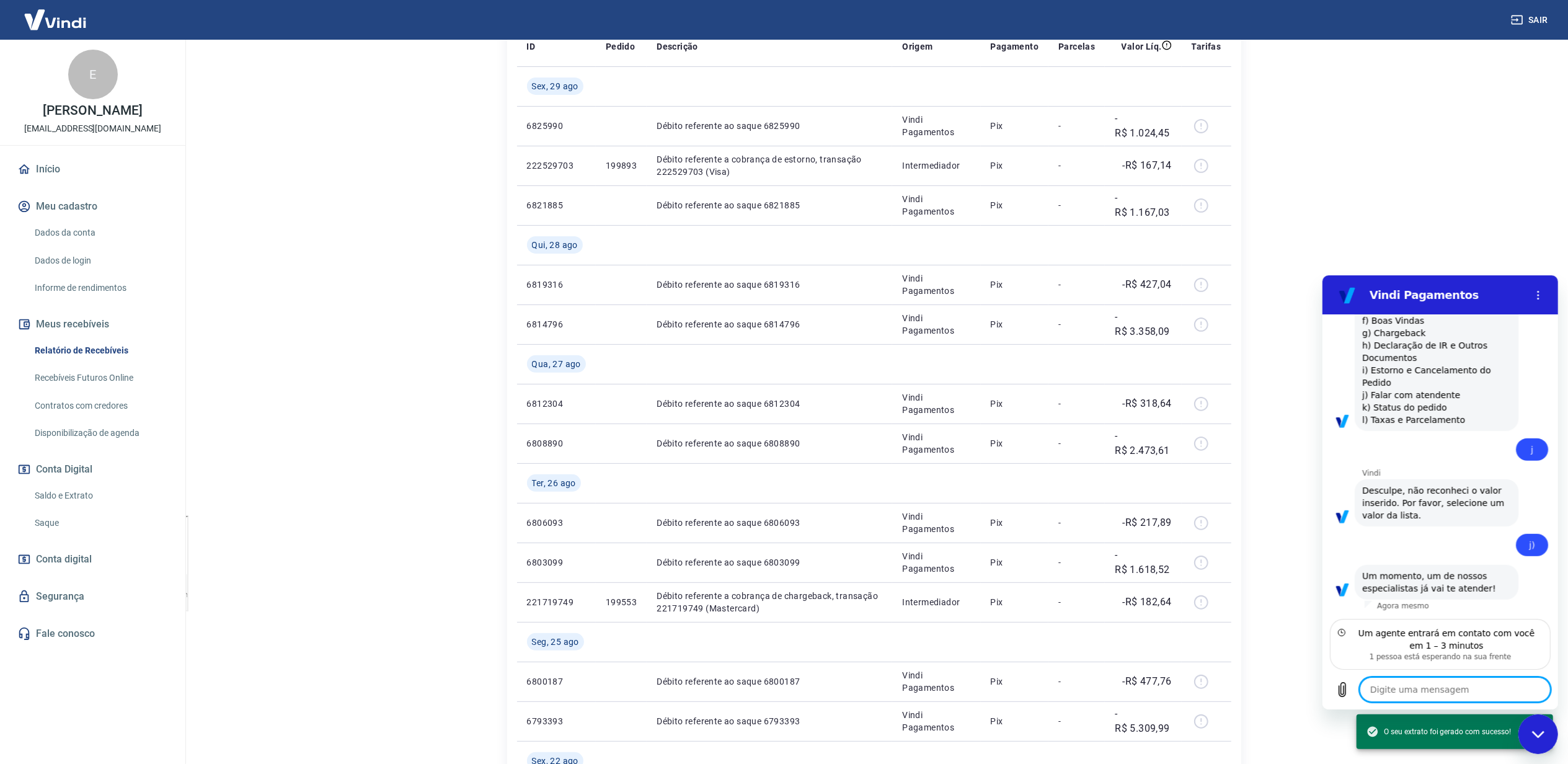
click at [1412, 690] on textarea at bounding box center [1454, 688] width 191 height 25
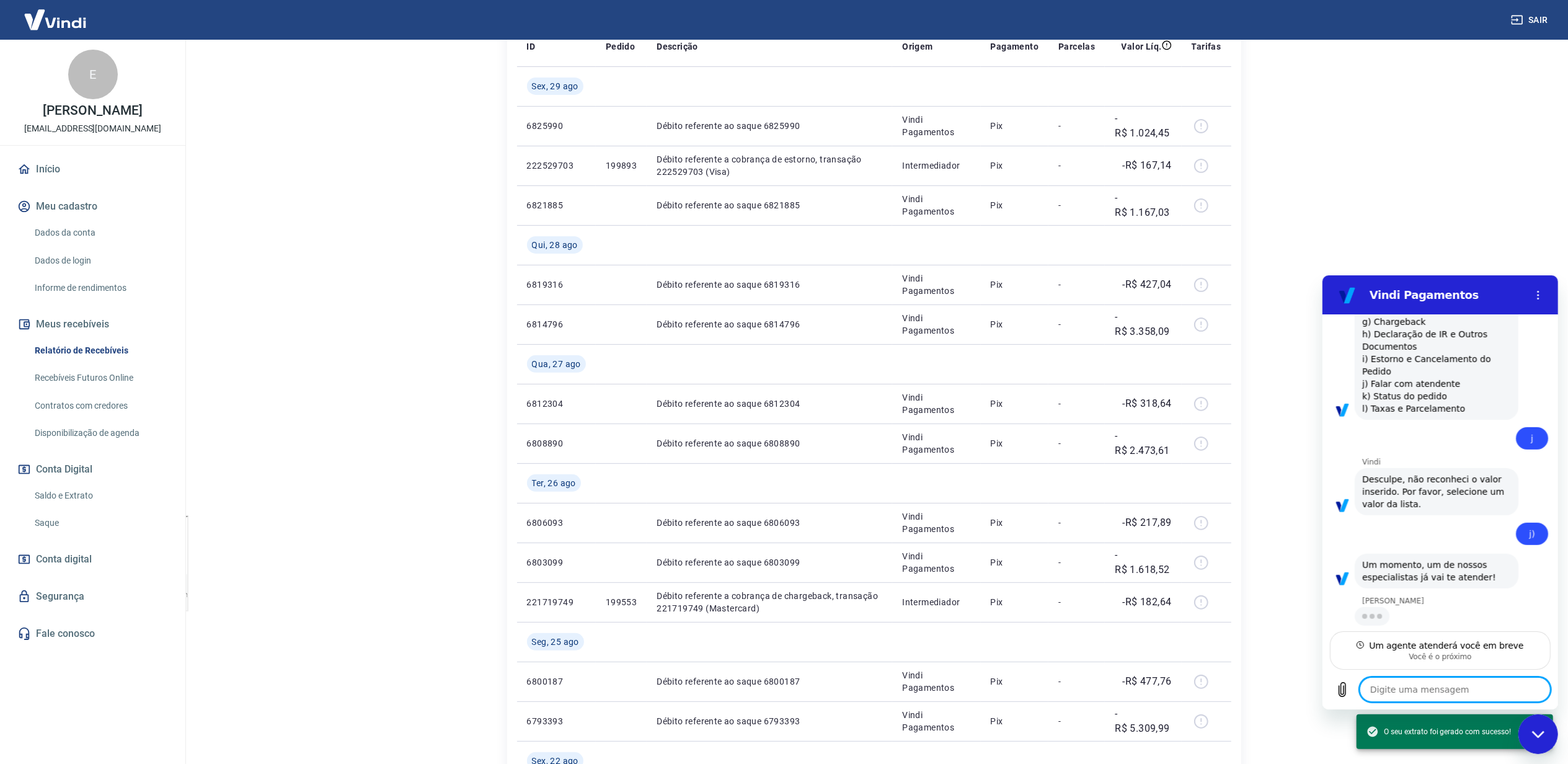
scroll to position [986, 0]
type textarea "x"
click at [1417, 694] on textarea at bounding box center [1454, 688] width 191 height 25
type textarea "B"
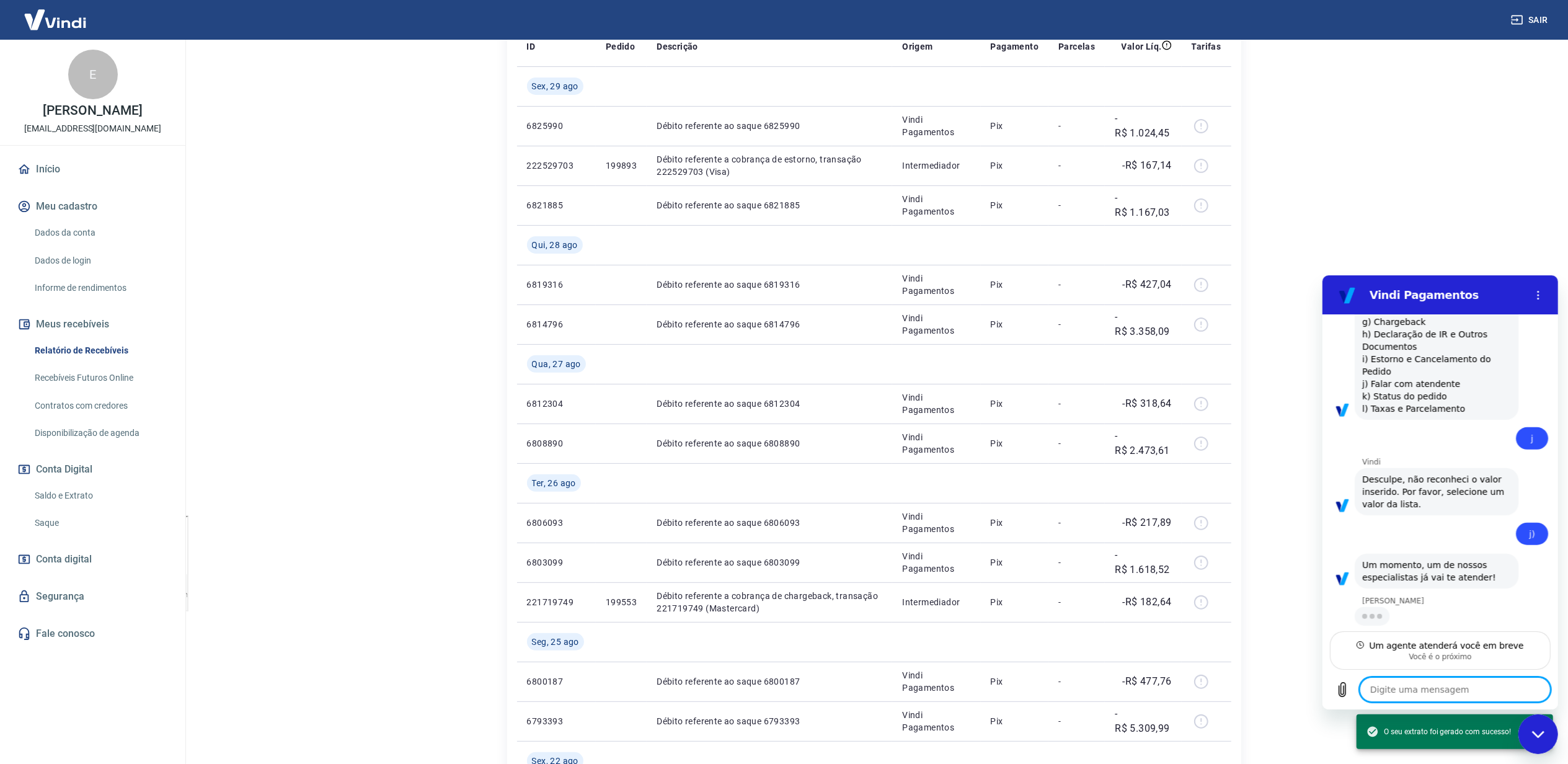
type textarea "x"
type textarea "Bo"
type textarea "x"
type textarea "Boa"
type textarea "x"
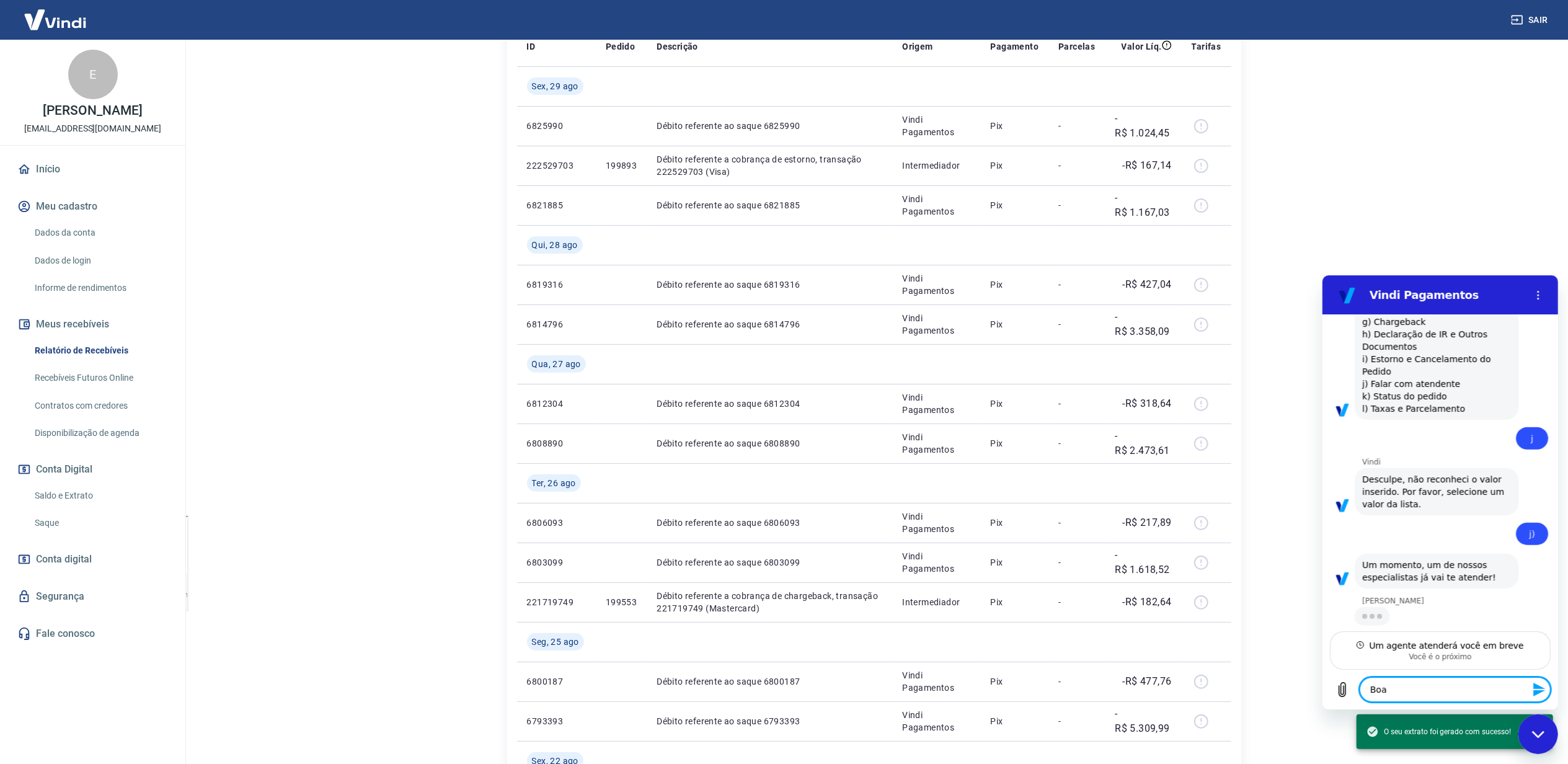
type textarea "Boa"
type textarea "x"
type textarea "Boa t"
type textarea "x"
type textarea "Boa ta"
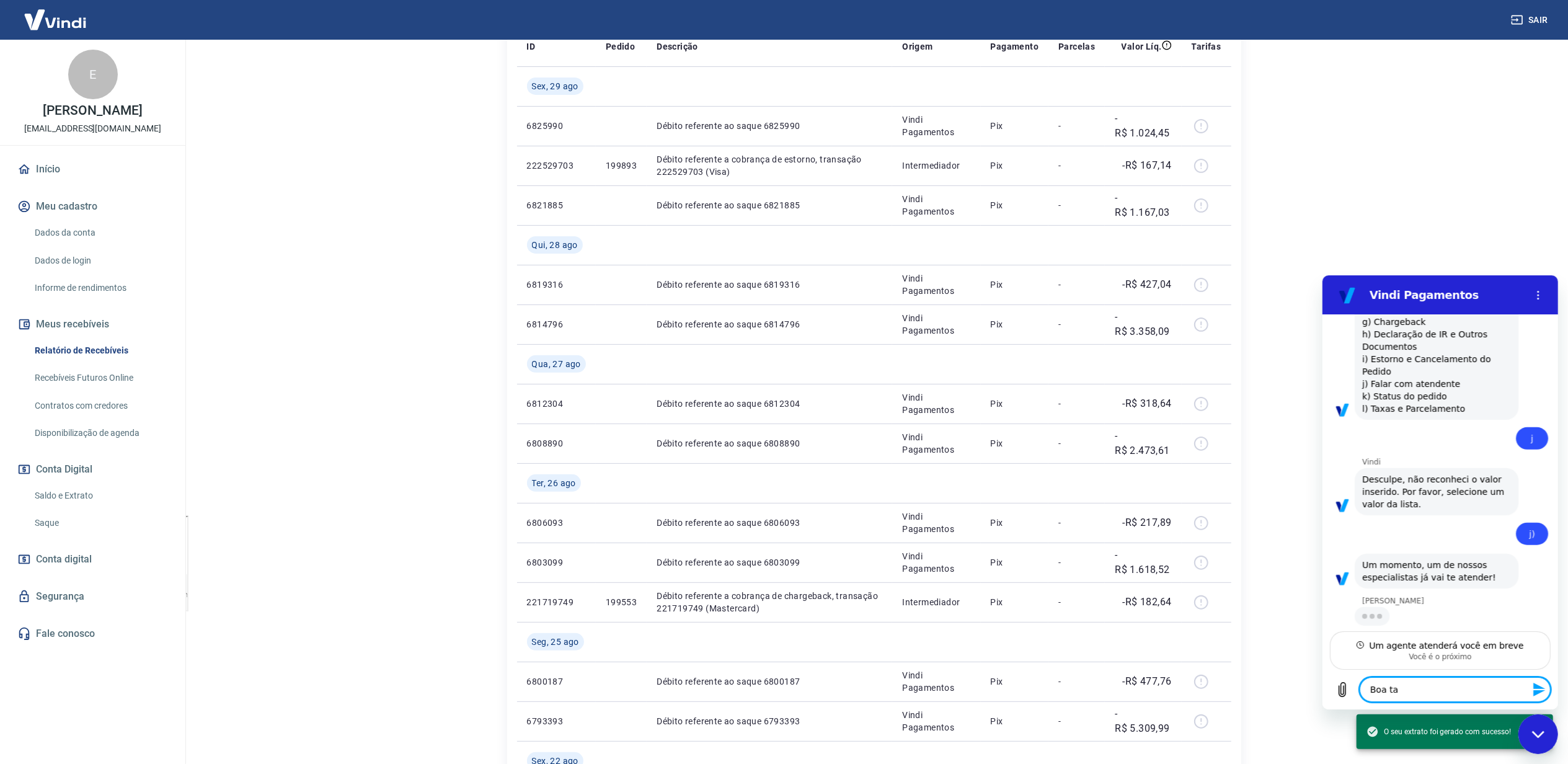
type textarea "x"
type textarea "Boa tar"
type textarea "x"
type textarea "Boa tard"
type textarea "x"
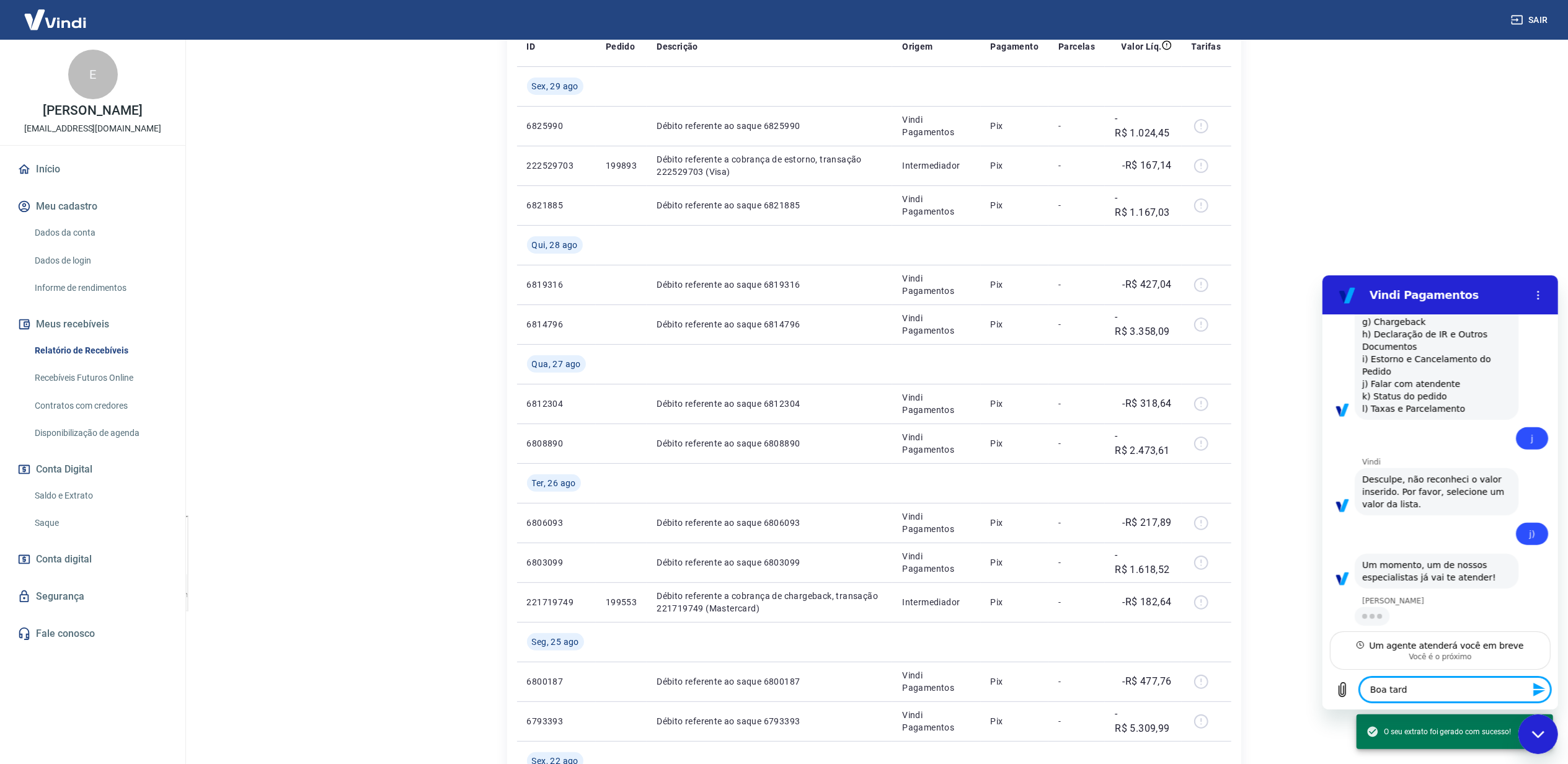
type textarea "Boa tarde"
type textarea "x"
type textarea "Boa tarde."
type textarea "x"
type textarea "Boa tarde."
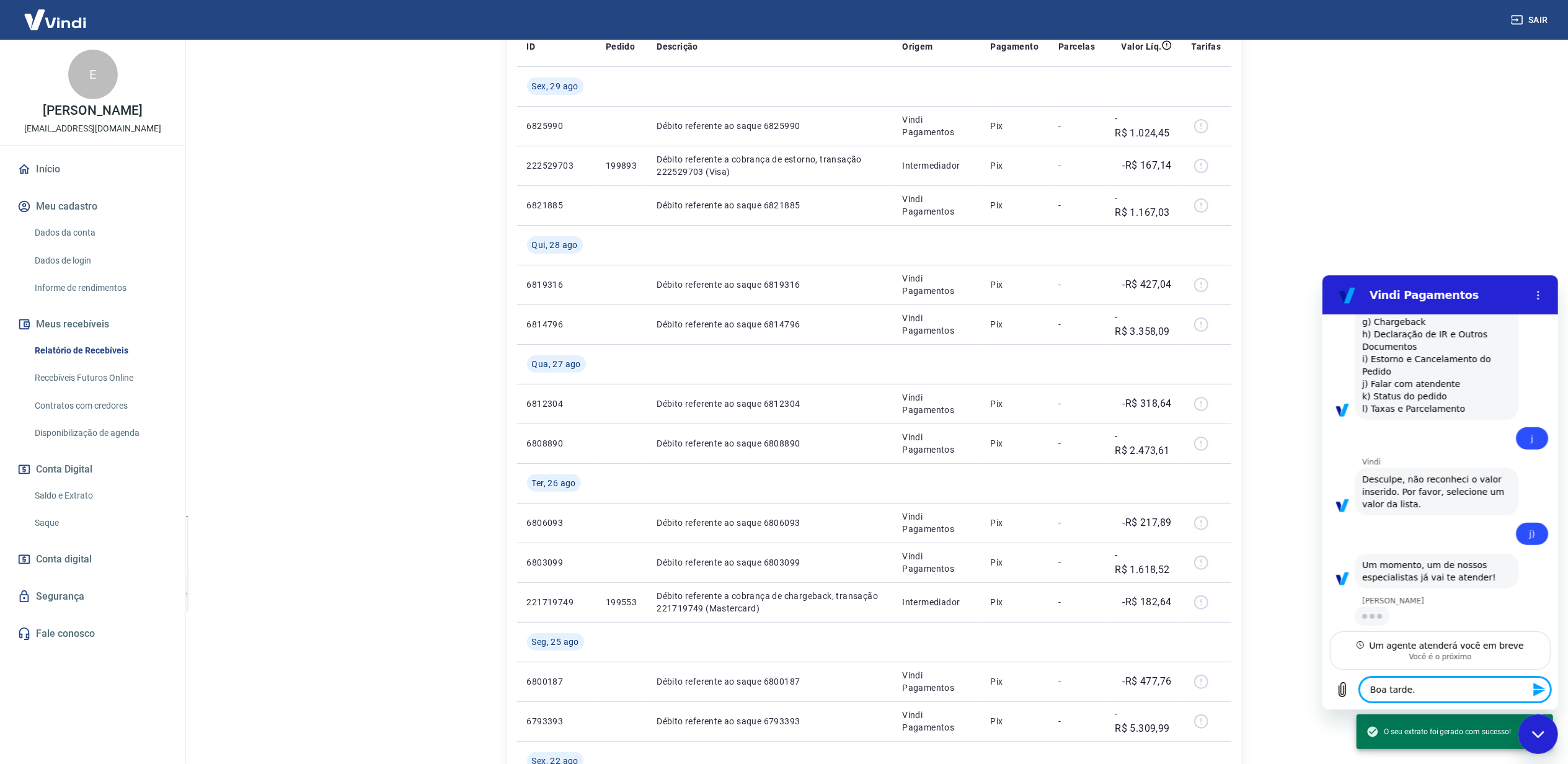
type textarea "x"
type textarea "Boa tarde. E"
type textarea "x"
type textarea "Boa tarde. Es"
type textarea "x"
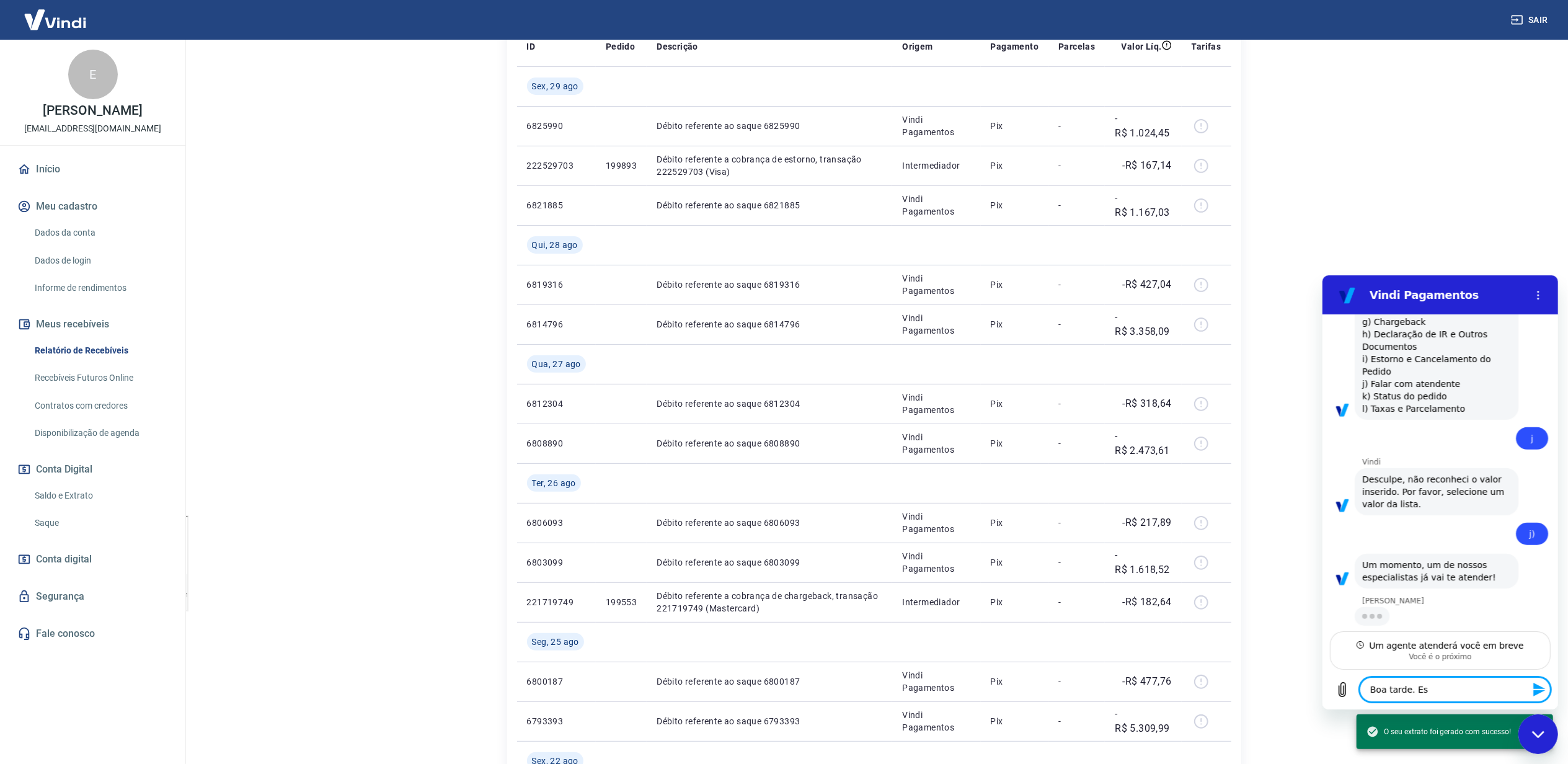
type textarea "Boa tarde. Est"
type textarea "x"
type textarea "Boa tarde. Esto"
type textarea "x"
type textarea "Boa tarde. Estou"
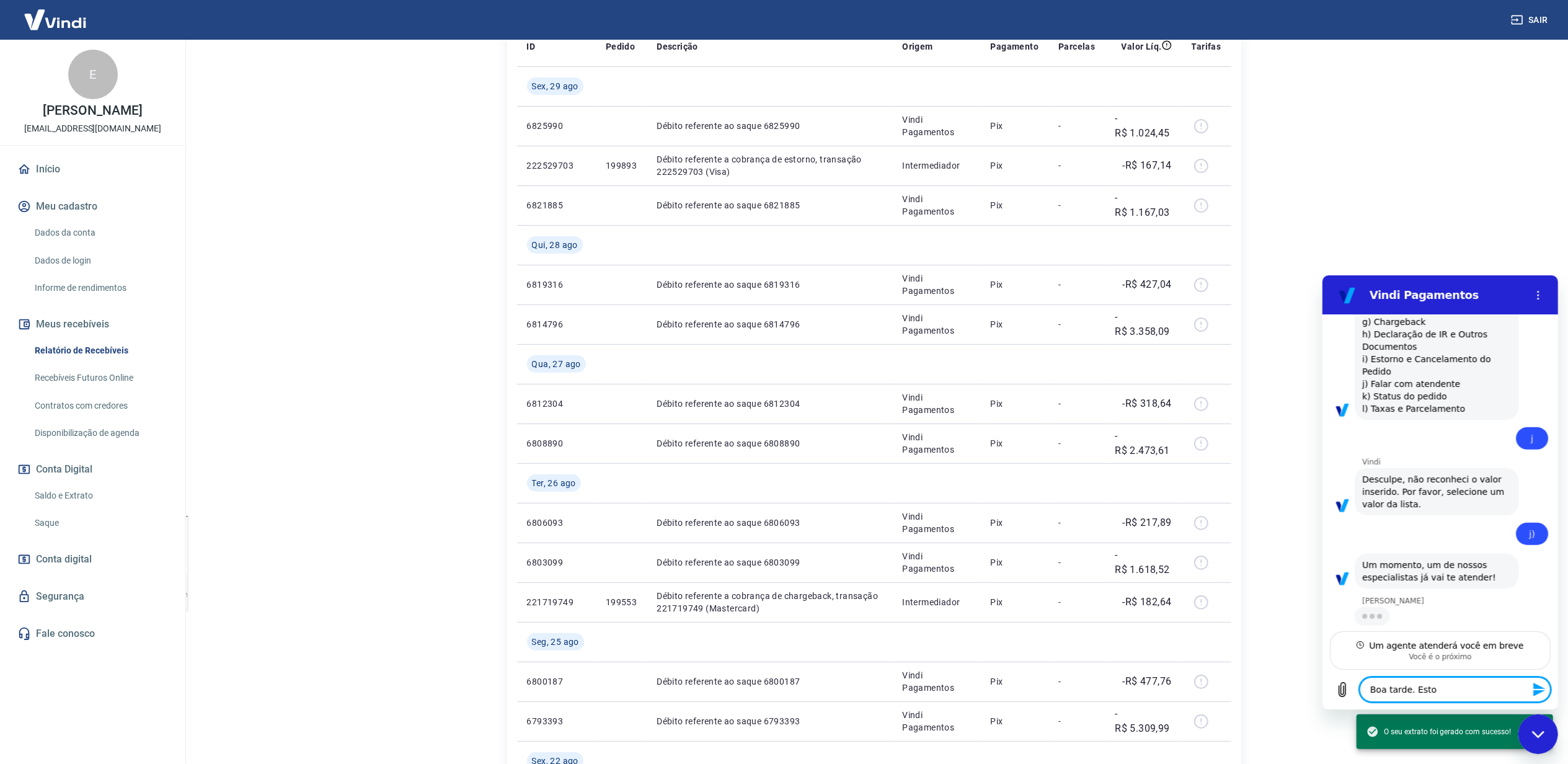
type textarea "x"
type textarea "Boa tarde. Estou"
type textarea "x"
type textarea "Boa tarde. Estou n"
type textarea "x"
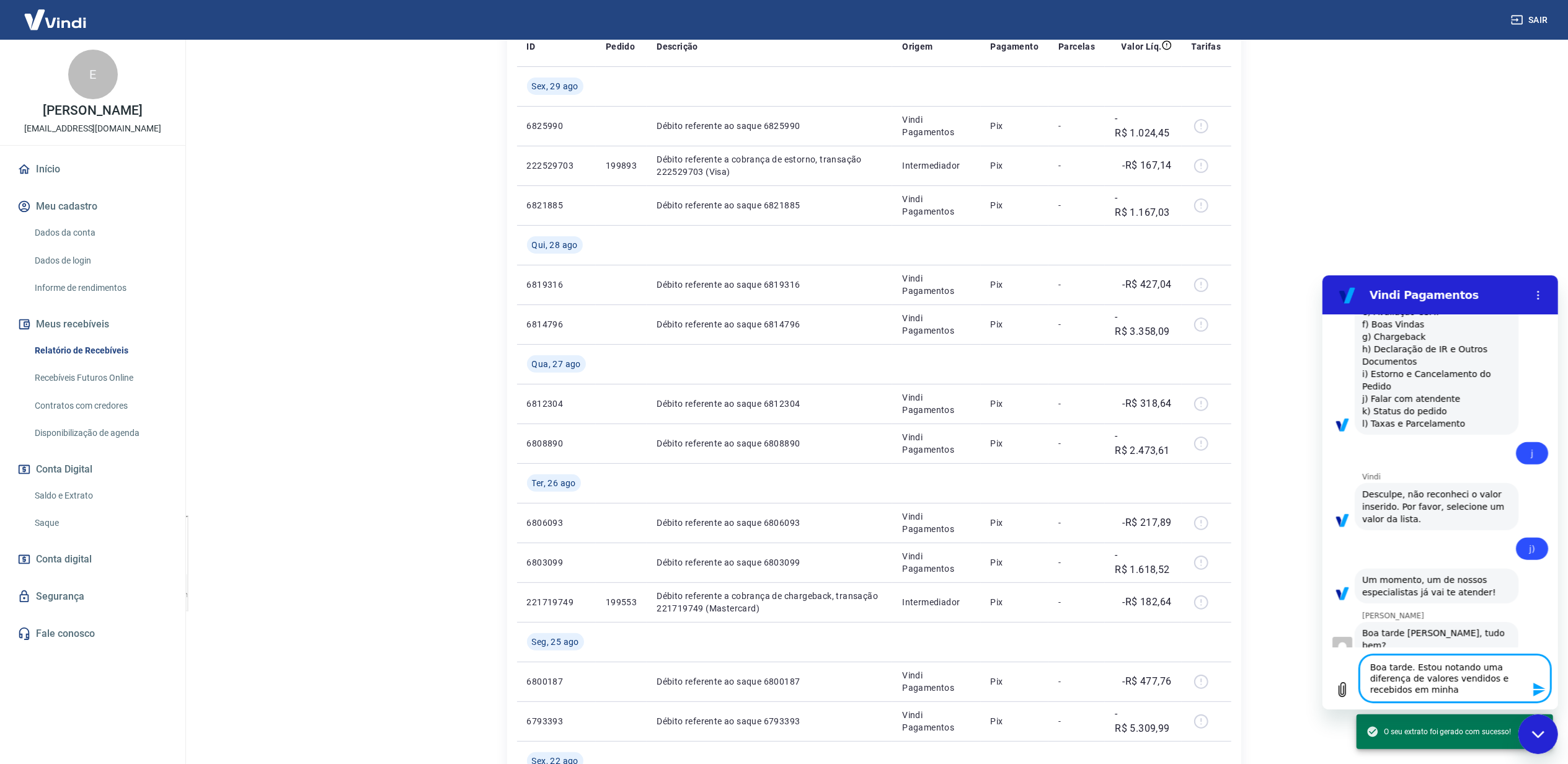
scroll to position [982, 0]
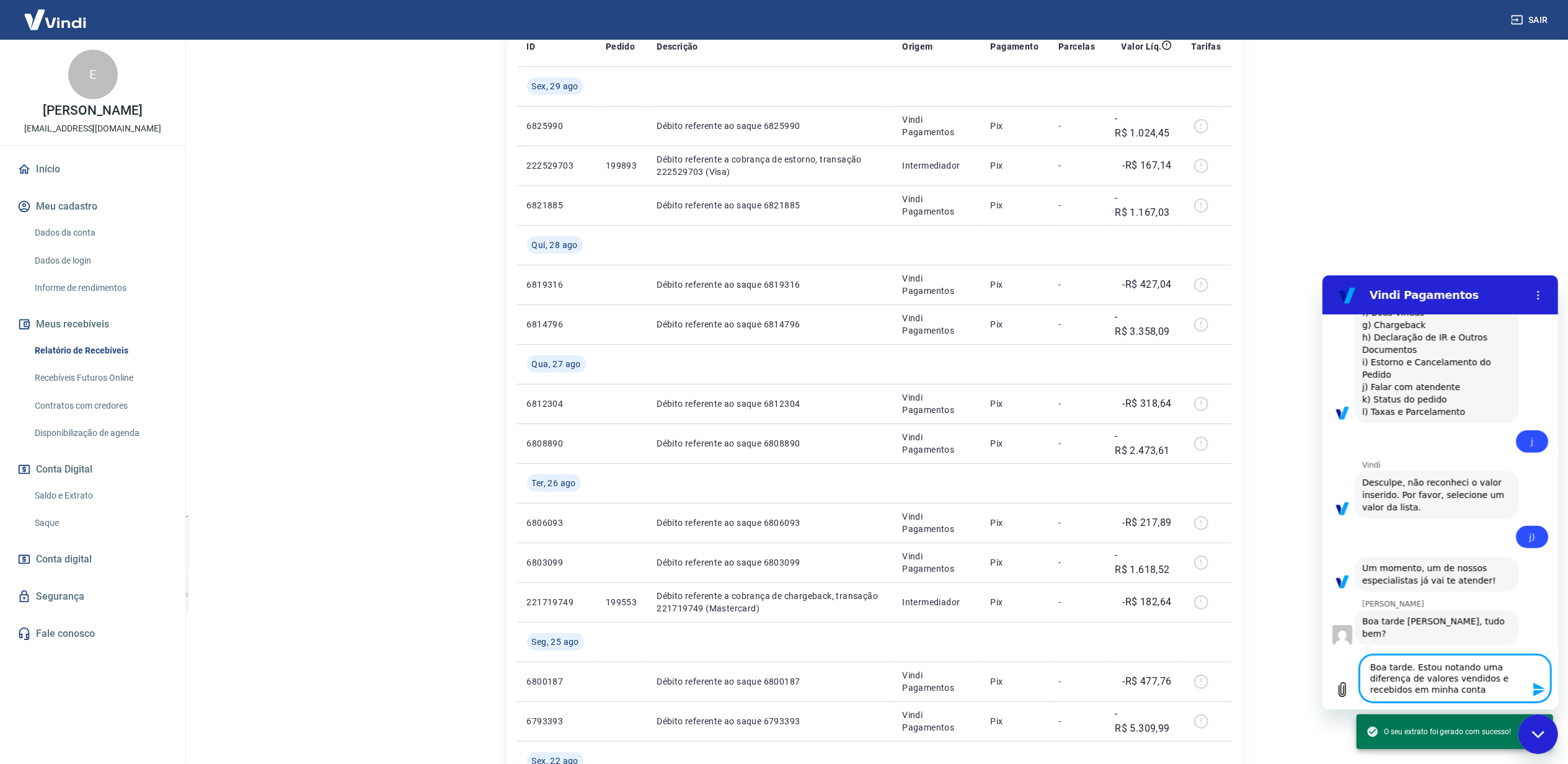
click at [1532, 687] on icon "Enviar mensagem" at bounding box center [1539, 688] width 15 height 15
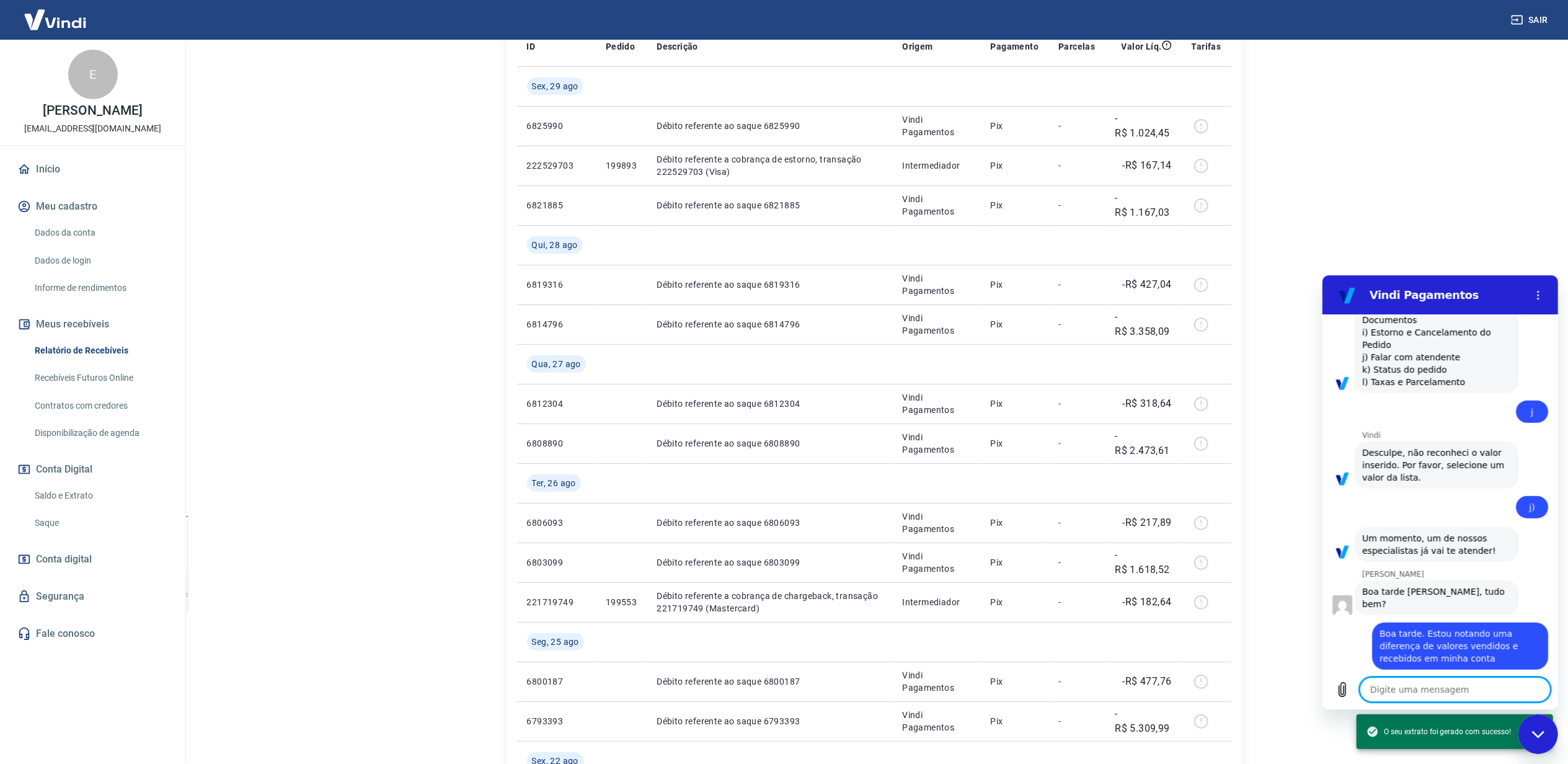
click at [1496, 695] on textarea at bounding box center [1454, 688] width 191 height 25
click at [1471, 681] on textarea "Exemplo agosto" at bounding box center [1454, 688] width 191 height 25
click at [1471, 694] on textarea "Exemplo agosto" at bounding box center [1454, 688] width 191 height 25
paste textarea "185.928,01"
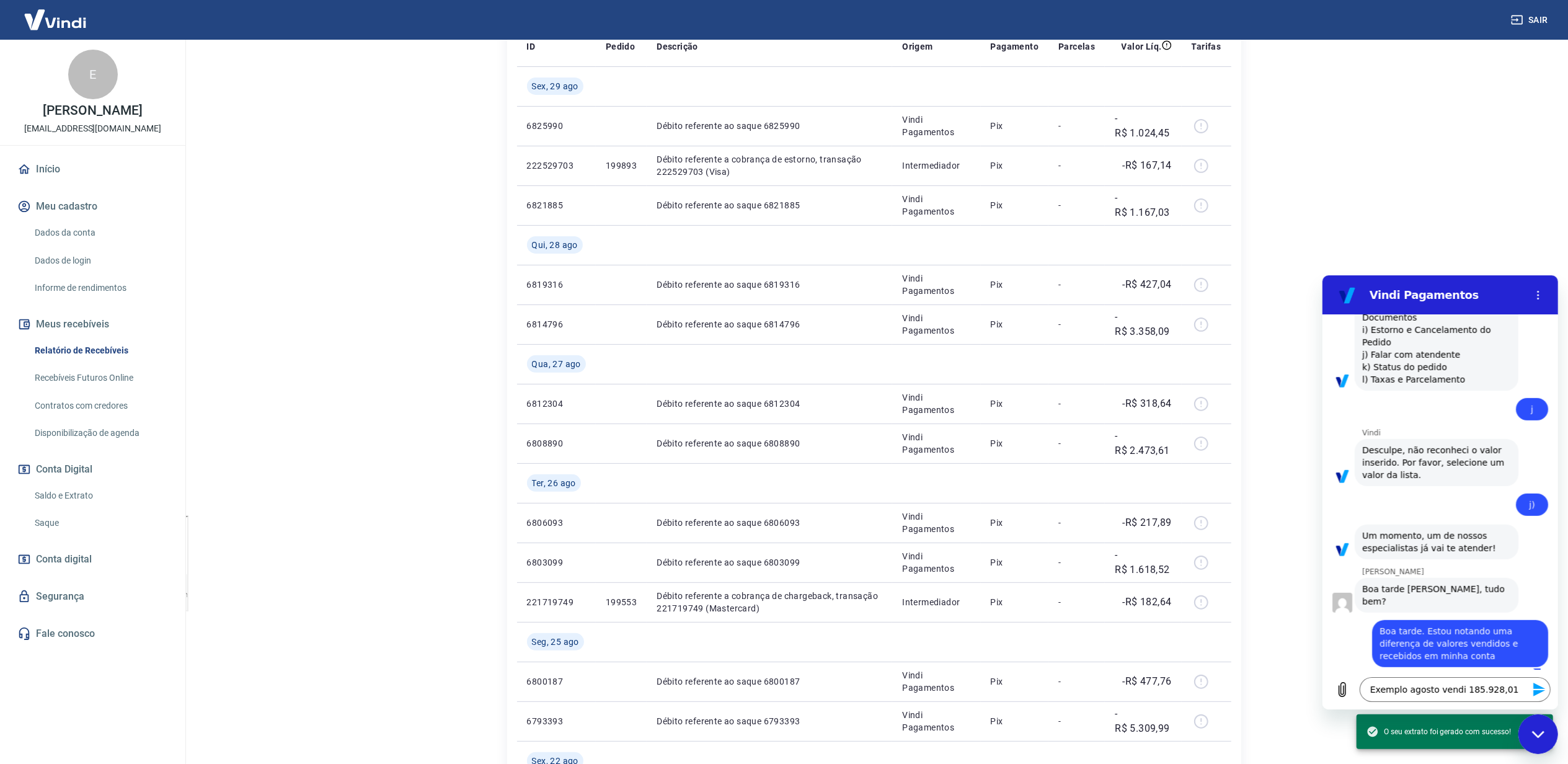
click at [1539, 689] on icon "Enviar mensagem" at bounding box center [1539, 689] width 12 height 14
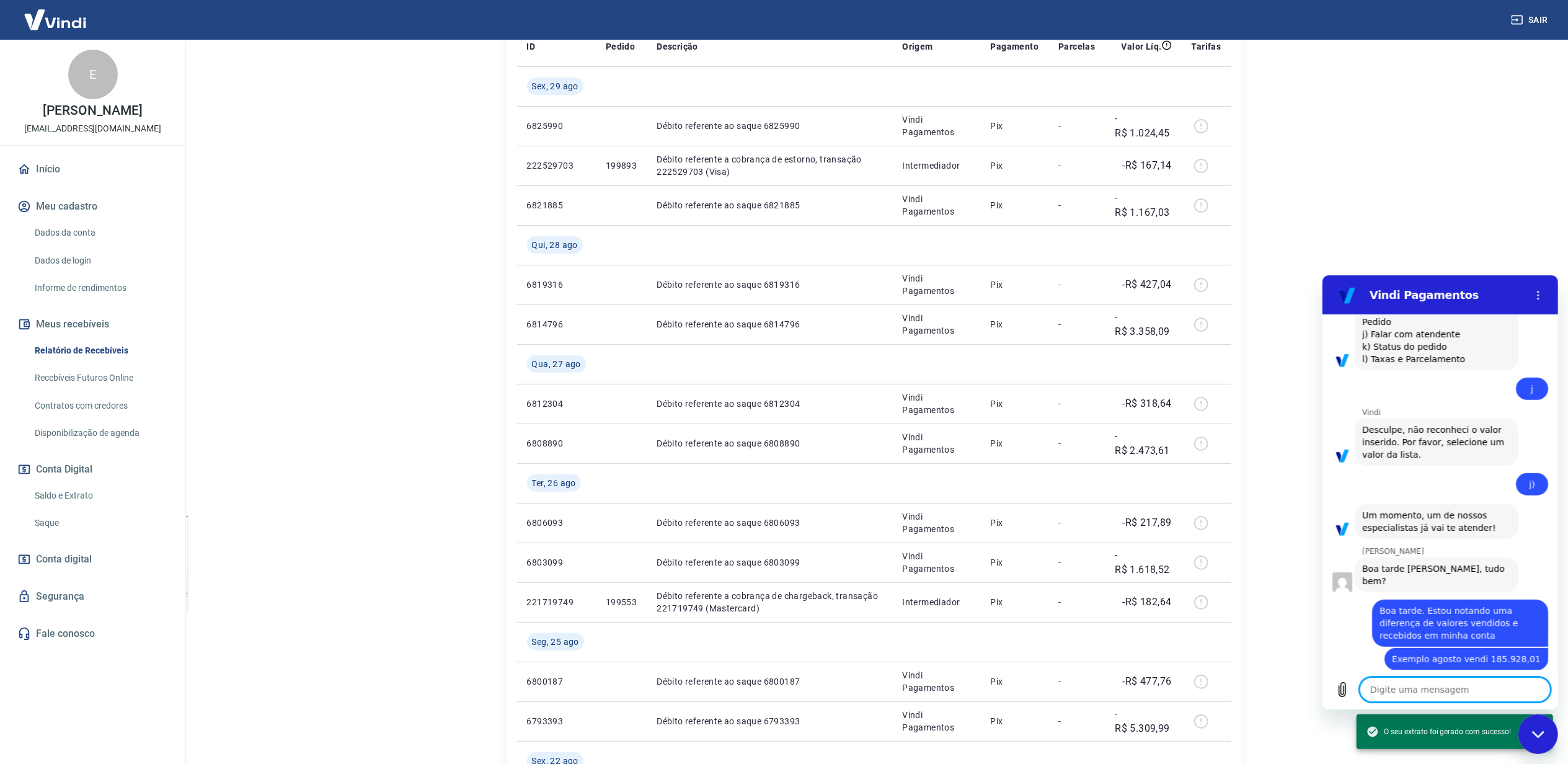
scroll to position [1038, 0]
click at [1484, 687] on textarea at bounding box center [1454, 688] width 191 height 25
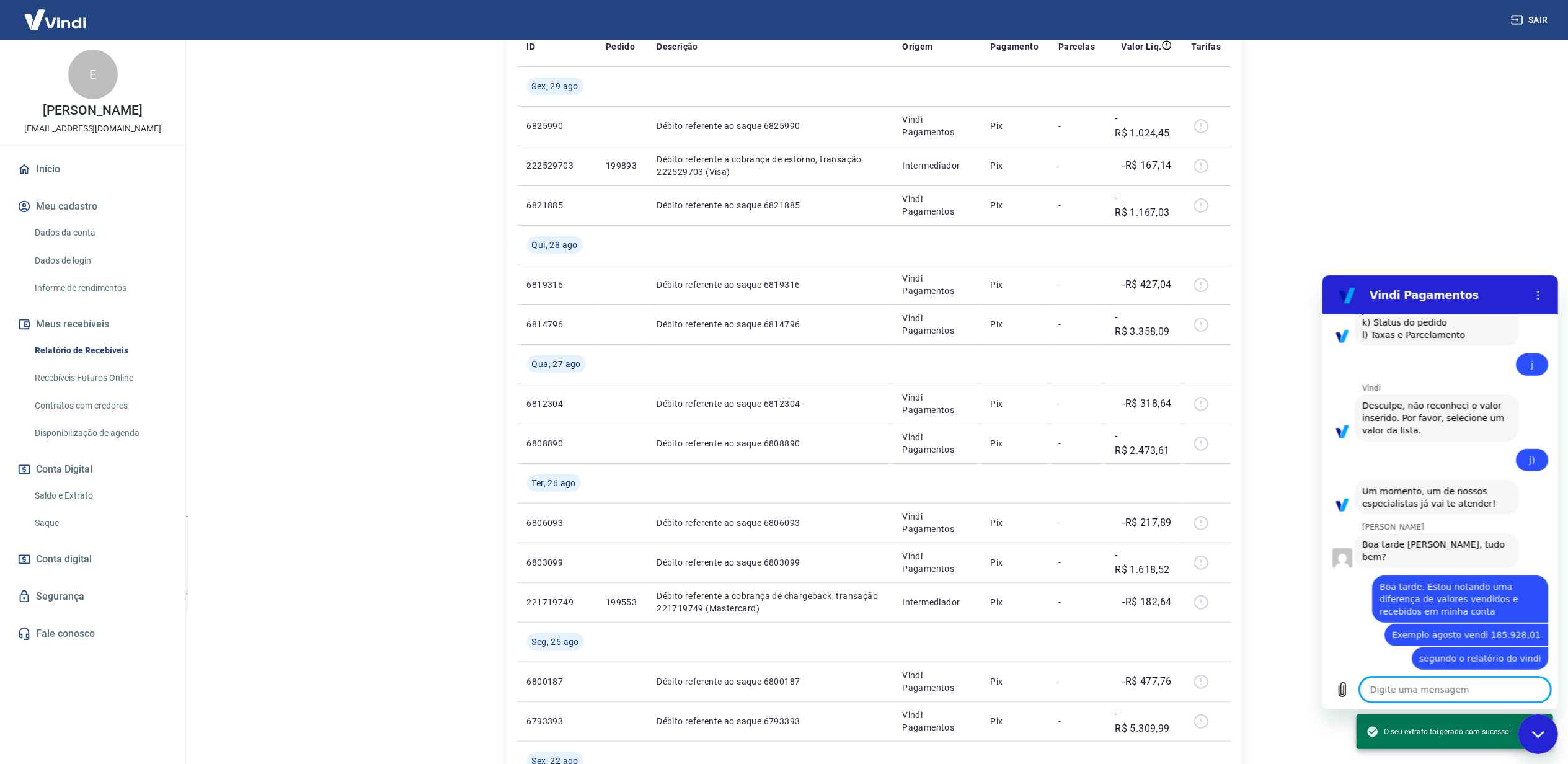
scroll to position [1062, 0]
click at [1409, 692] on textarea at bounding box center [1454, 688] width 191 height 25
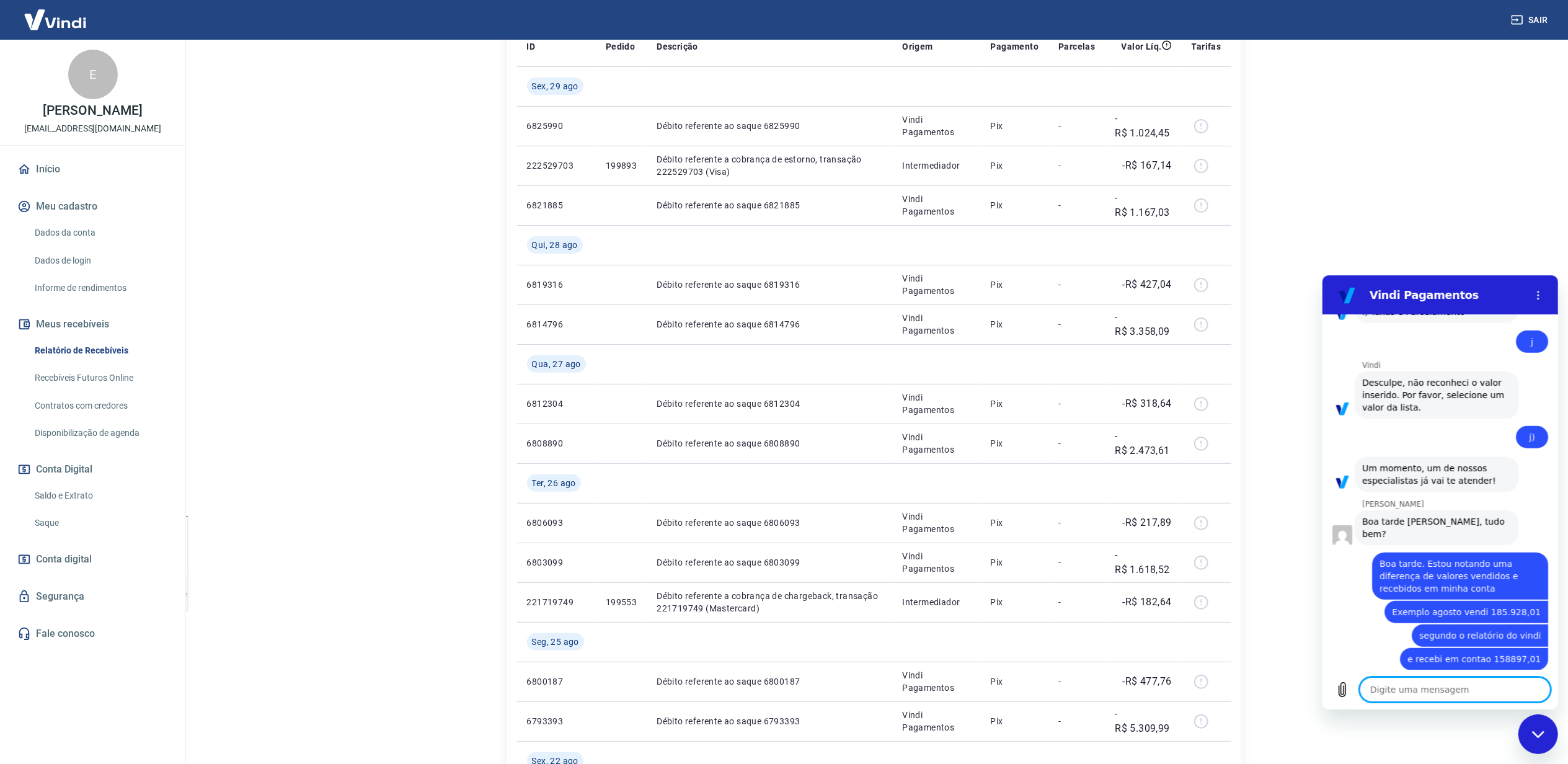
scroll to position [1085, 0]
click at [1424, 689] on textarea at bounding box center [1454, 688] width 191 height 25
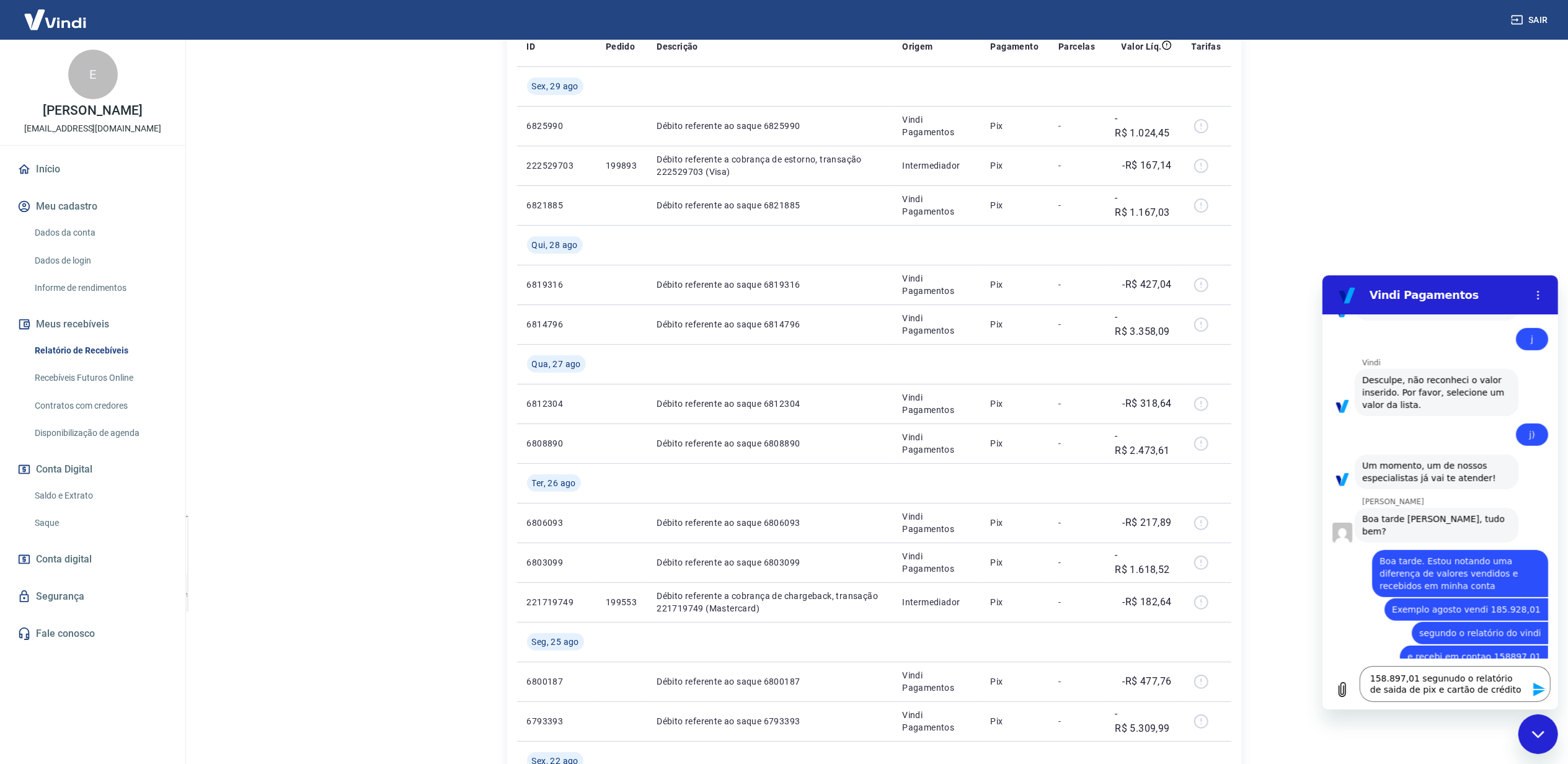
click at [1538, 691] on icon "Enviar mensagem" at bounding box center [1539, 689] width 12 height 14
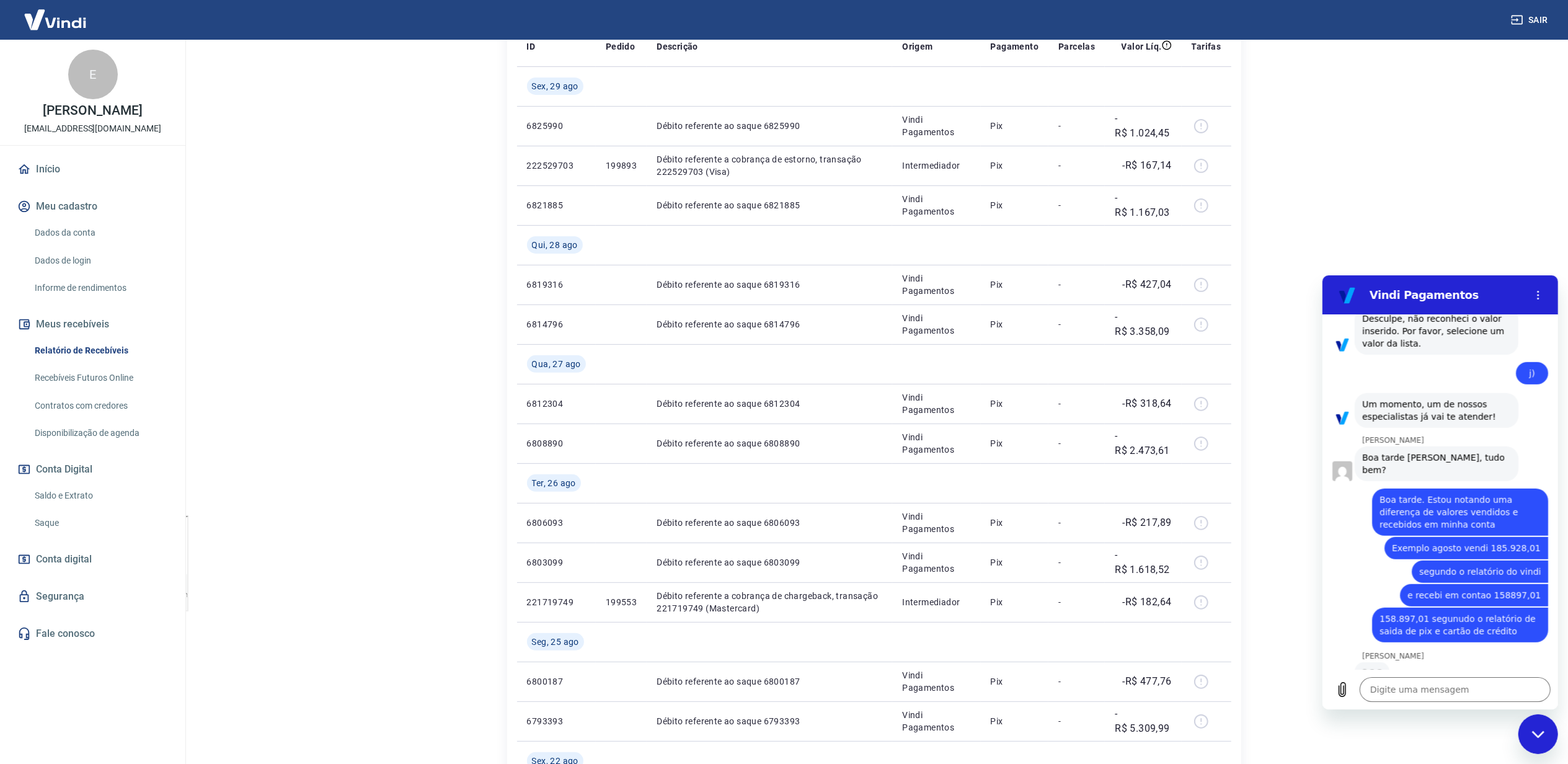
scroll to position [1144, 0]
click at [1423, 686] on textarea at bounding box center [1454, 688] width 191 height 25
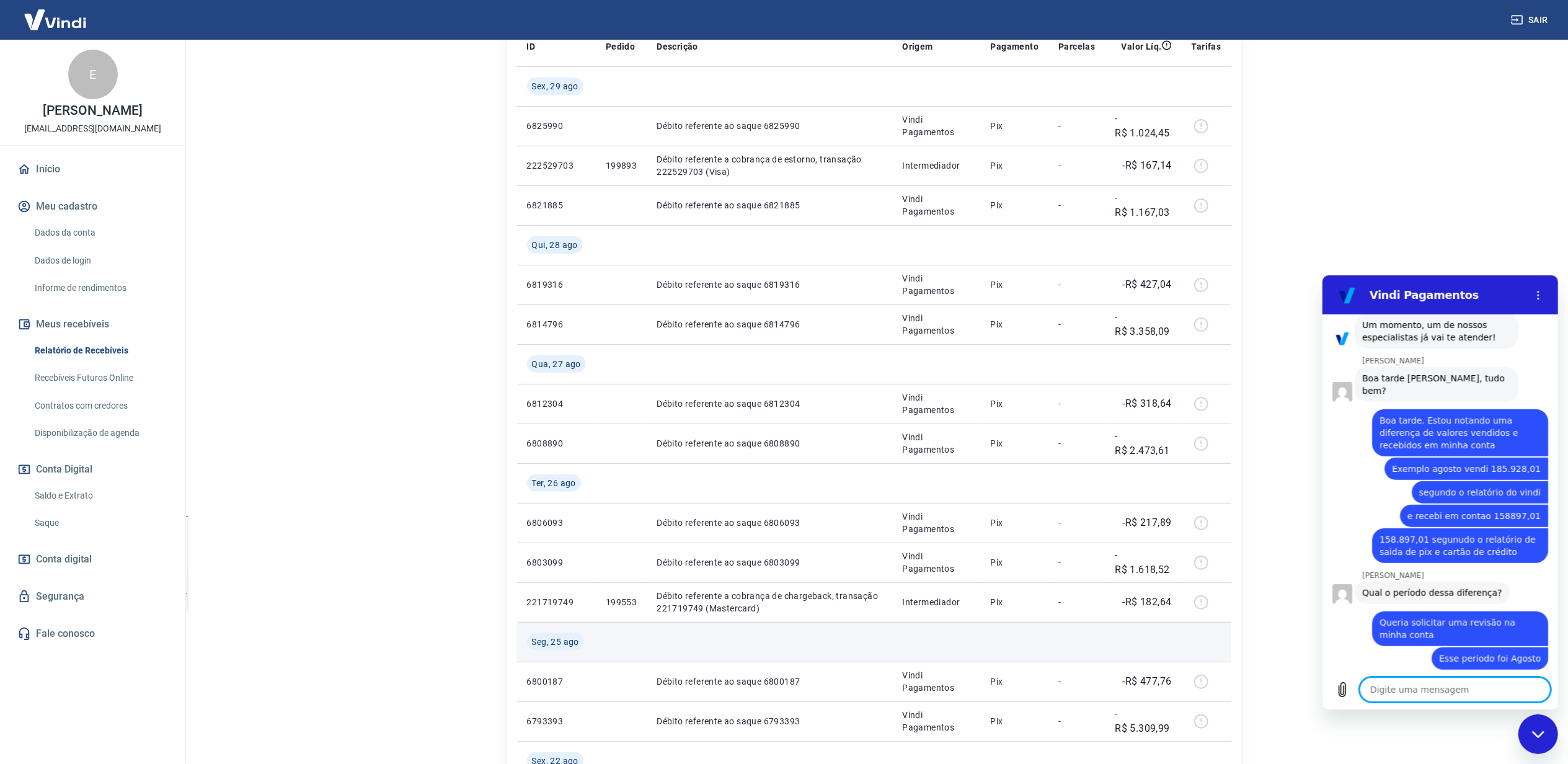
scroll to position [1228, 0]
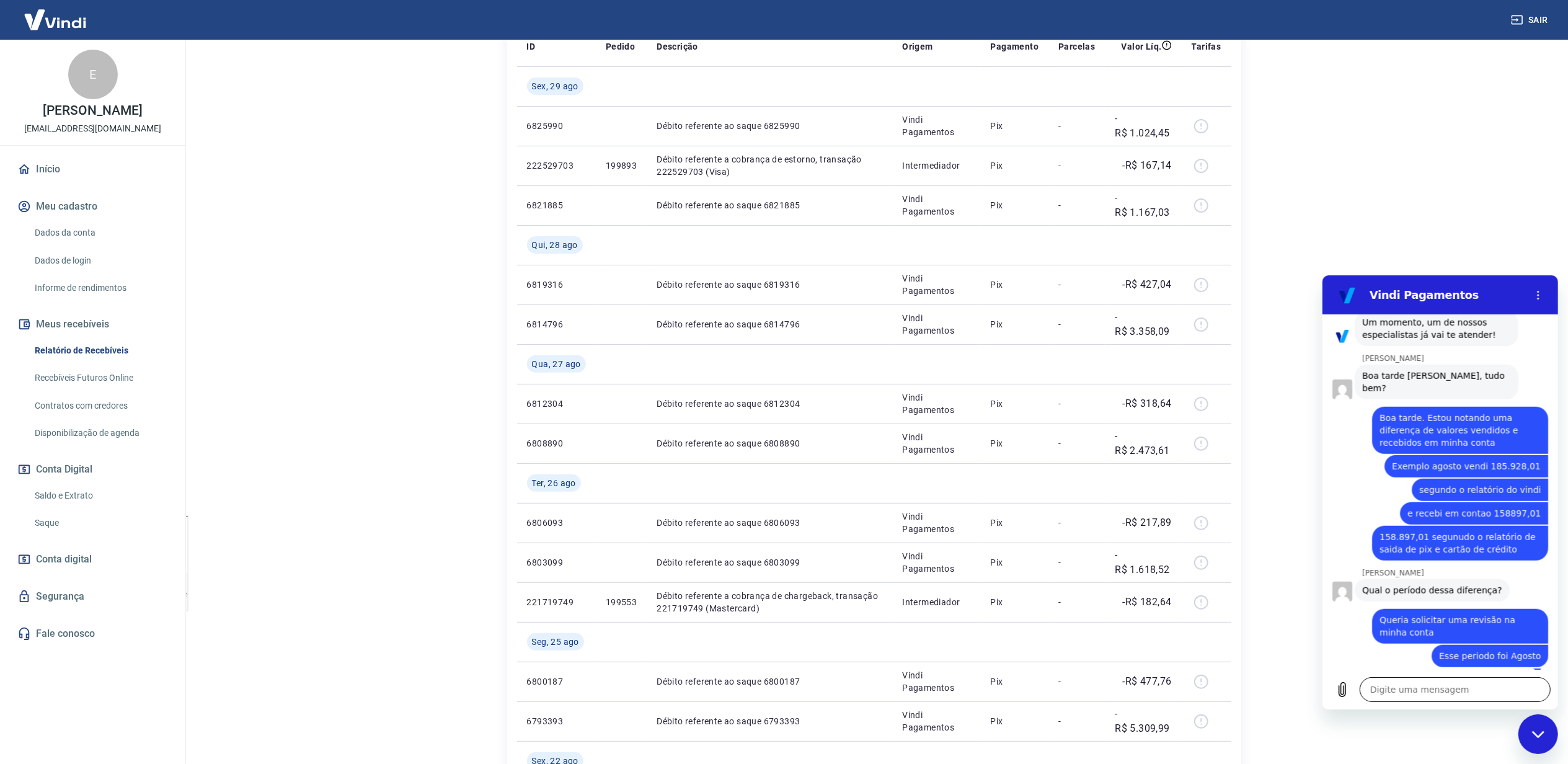
click at [1396, 686] on textarea at bounding box center [1454, 688] width 191 height 25
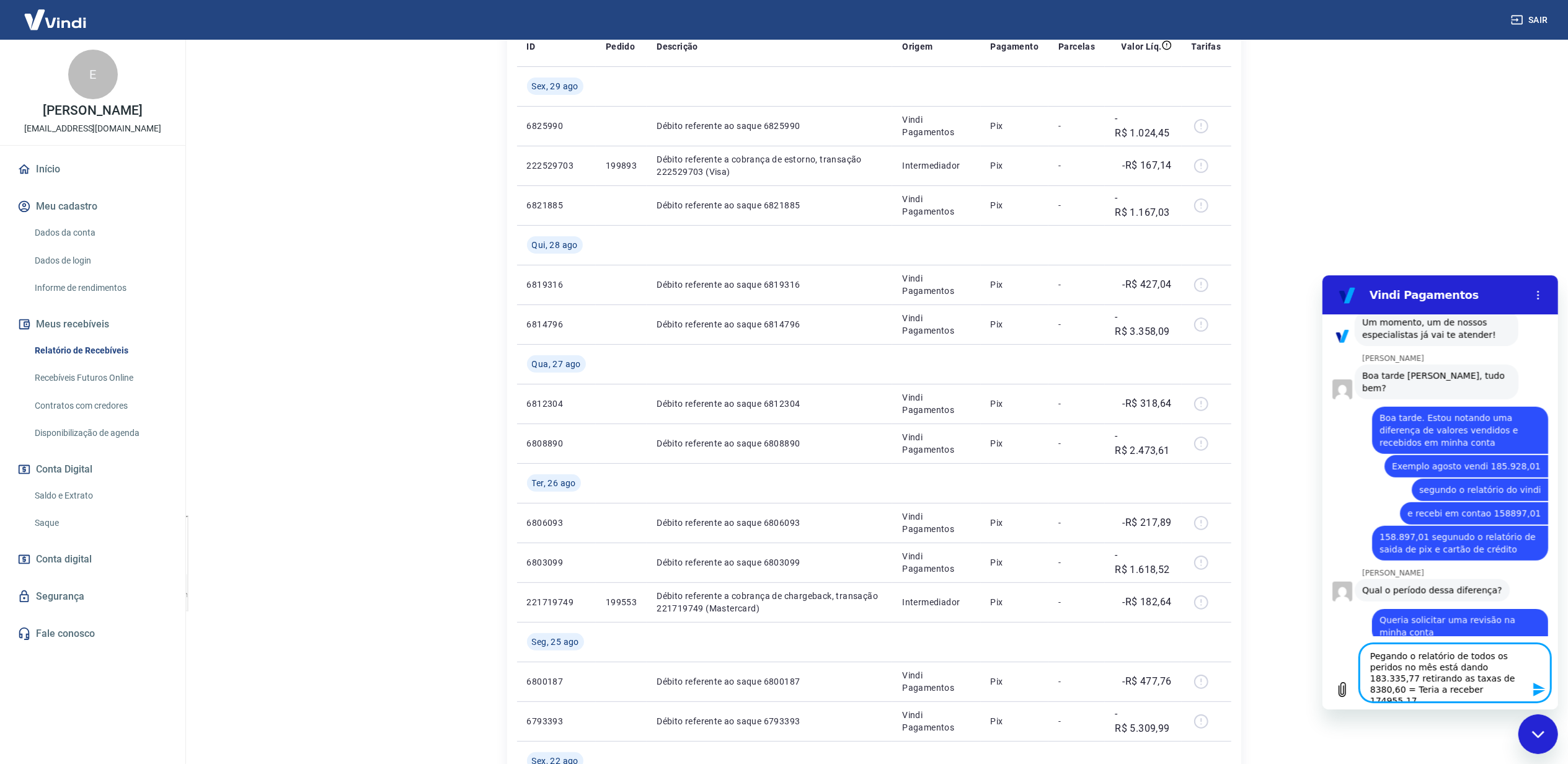
click at [1382, 687] on textarea "Pegando o relatório de todos os peridos no mês está dando 183.335,77 retirando …" at bounding box center [1454, 672] width 191 height 58
click at [1446, 656] on textarea "Pegando o relatório de todos os peridos no mês está dando 183.335,77 retirando …" at bounding box center [1454, 672] width 191 height 58
click at [1398, 665] on textarea "Pegando o relatório venda de todos os peridos no mês está dando 183.335,77 reti…" at bounding box center [1454, 672] width 191 height 58
click at [1528, 660] on textarea "Pegando o relatório venda de todos os perido no mês está dando 183.335,77 retir…" at bounding box center [1454, 672] width 191 height 58
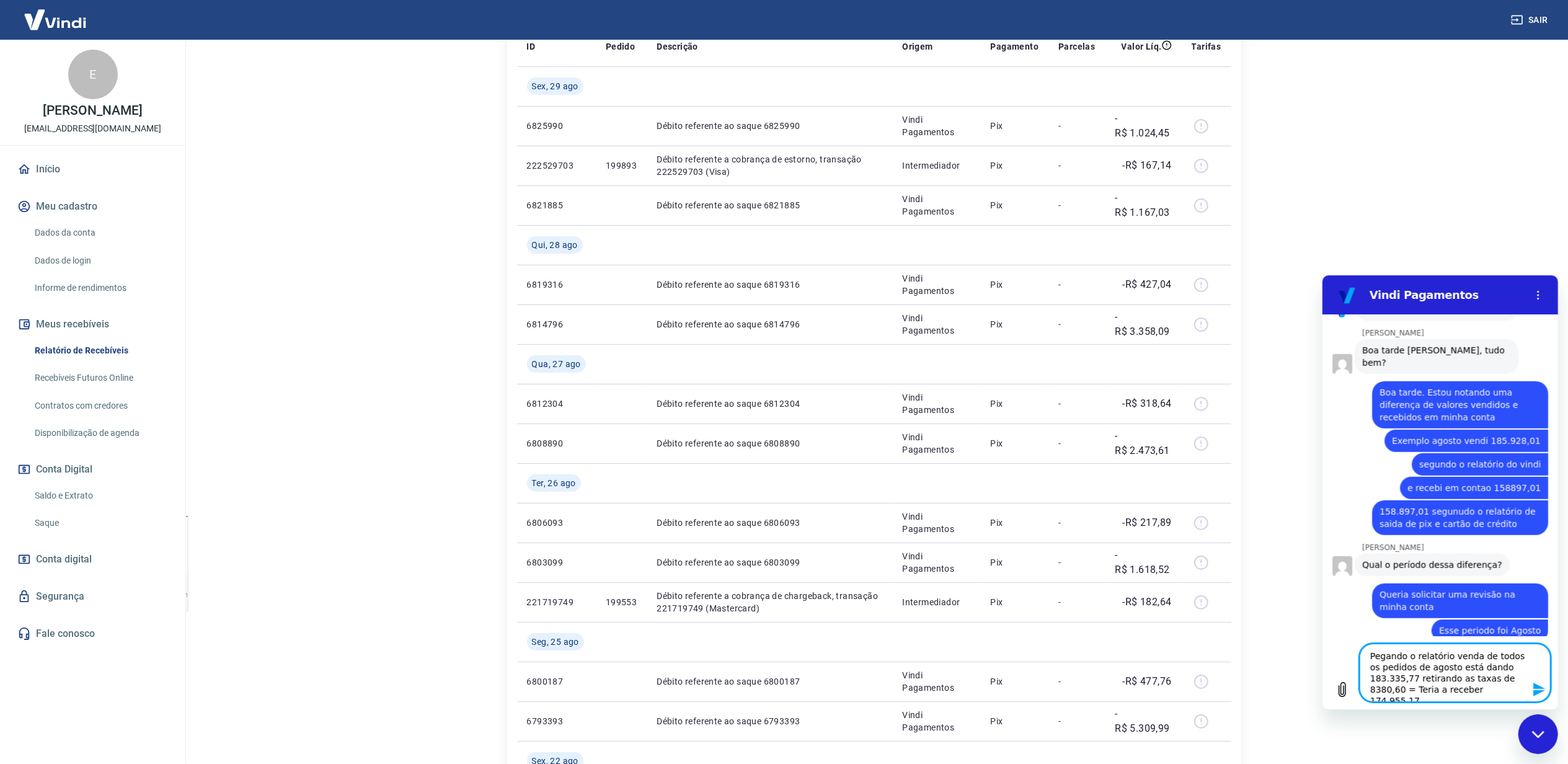
scroll to position [1261, 0]
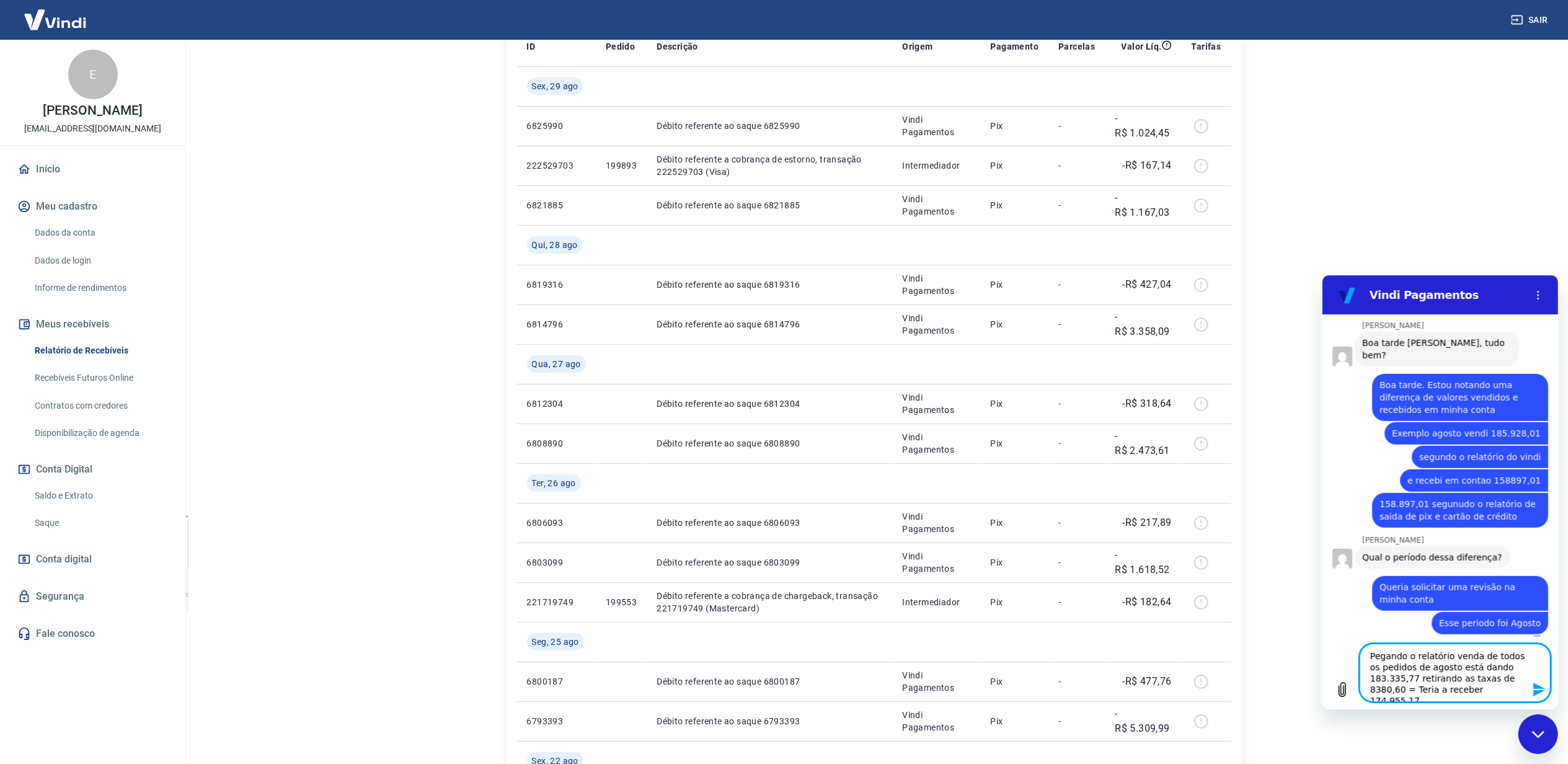
click at [1536, 689] on icon "Enviar mensagem" at bounding box center [1539, 689] width 12 height 14
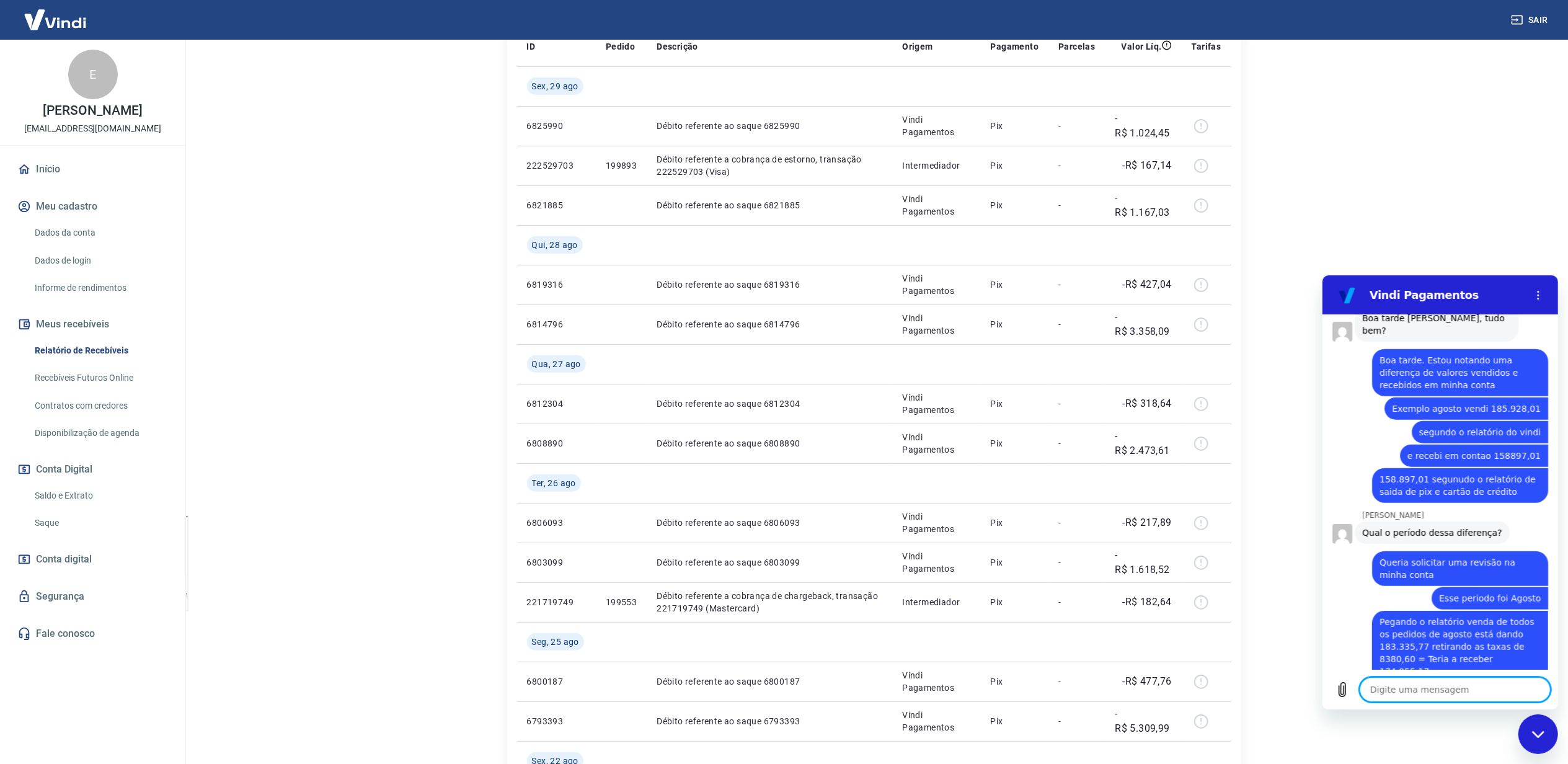
click at [1460, 682] on textarea at bounding box center [1454, 688] width 191 height 25
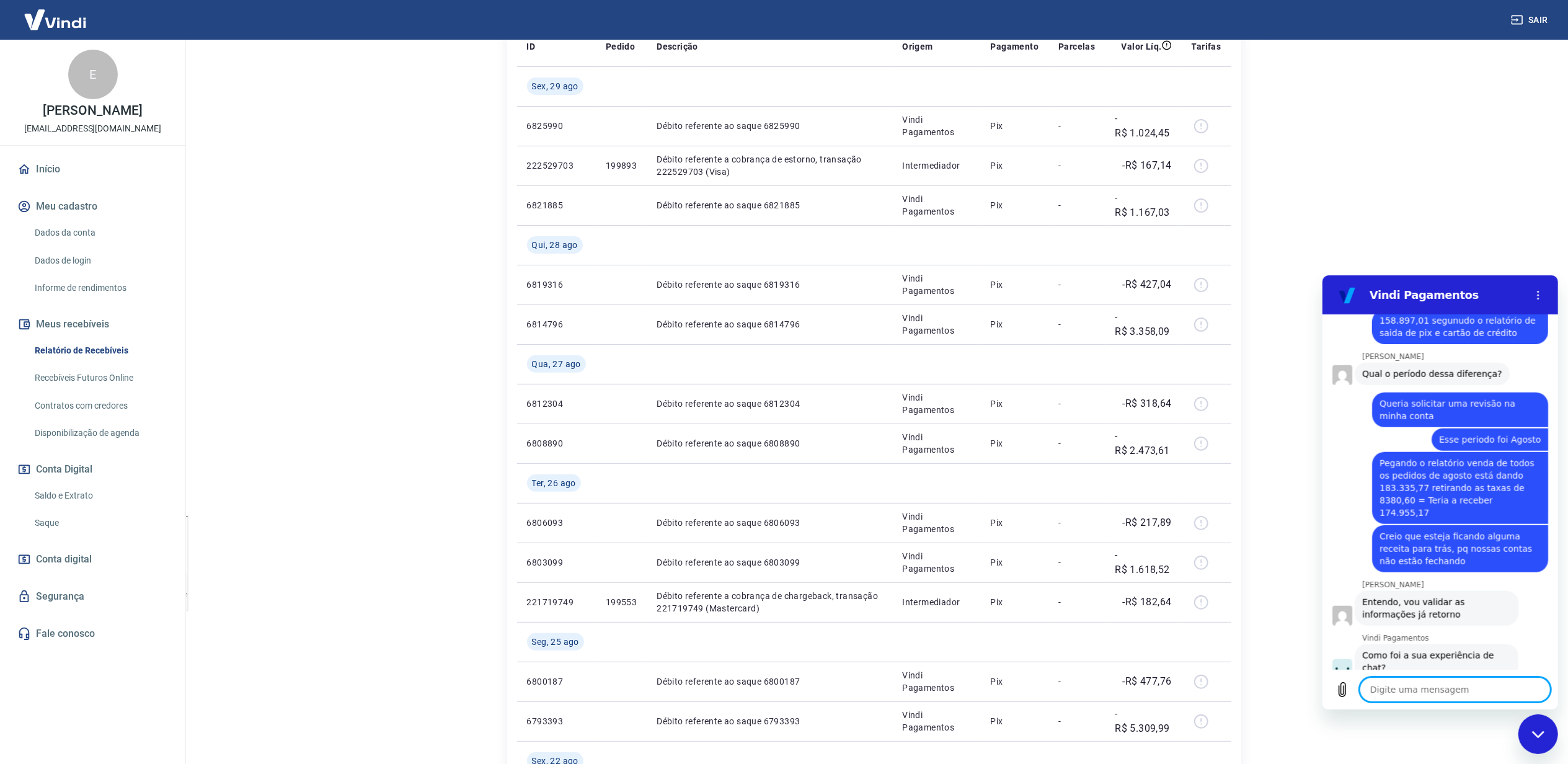
scroll to position [1570, 0]
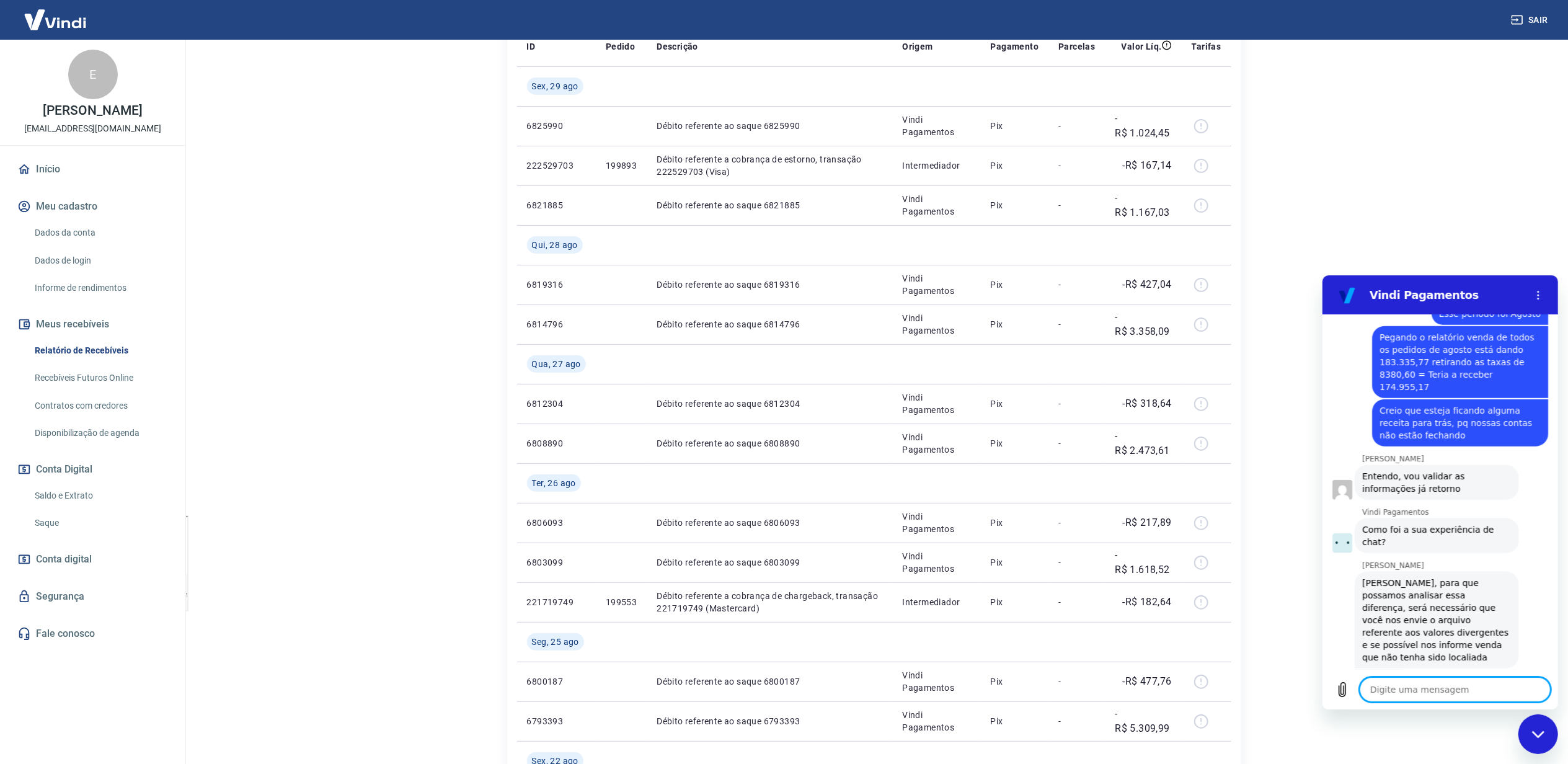
click at [1436, 690] on textarea at bounding box center [1454, 688] width 191 height 25
click at [1436, 691] on textarea at bounding box center [1454, 688] width 191 height 25
click at [1437, 691] on textarea at bounding box center [1454, 688] width 191 height 25
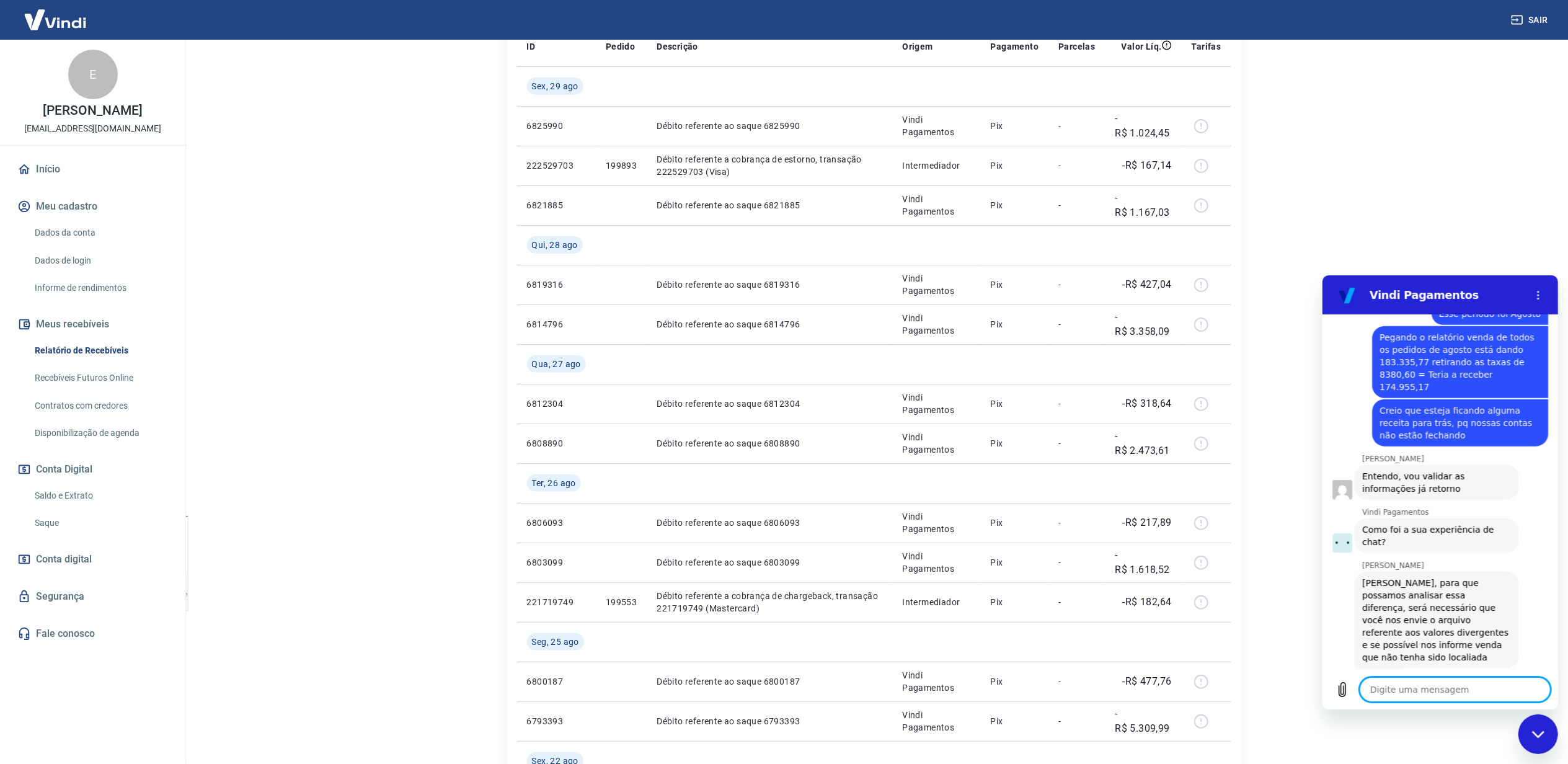
click at [1437, 691] on textarea at bounding box center [1454, 688] width 191 height 25
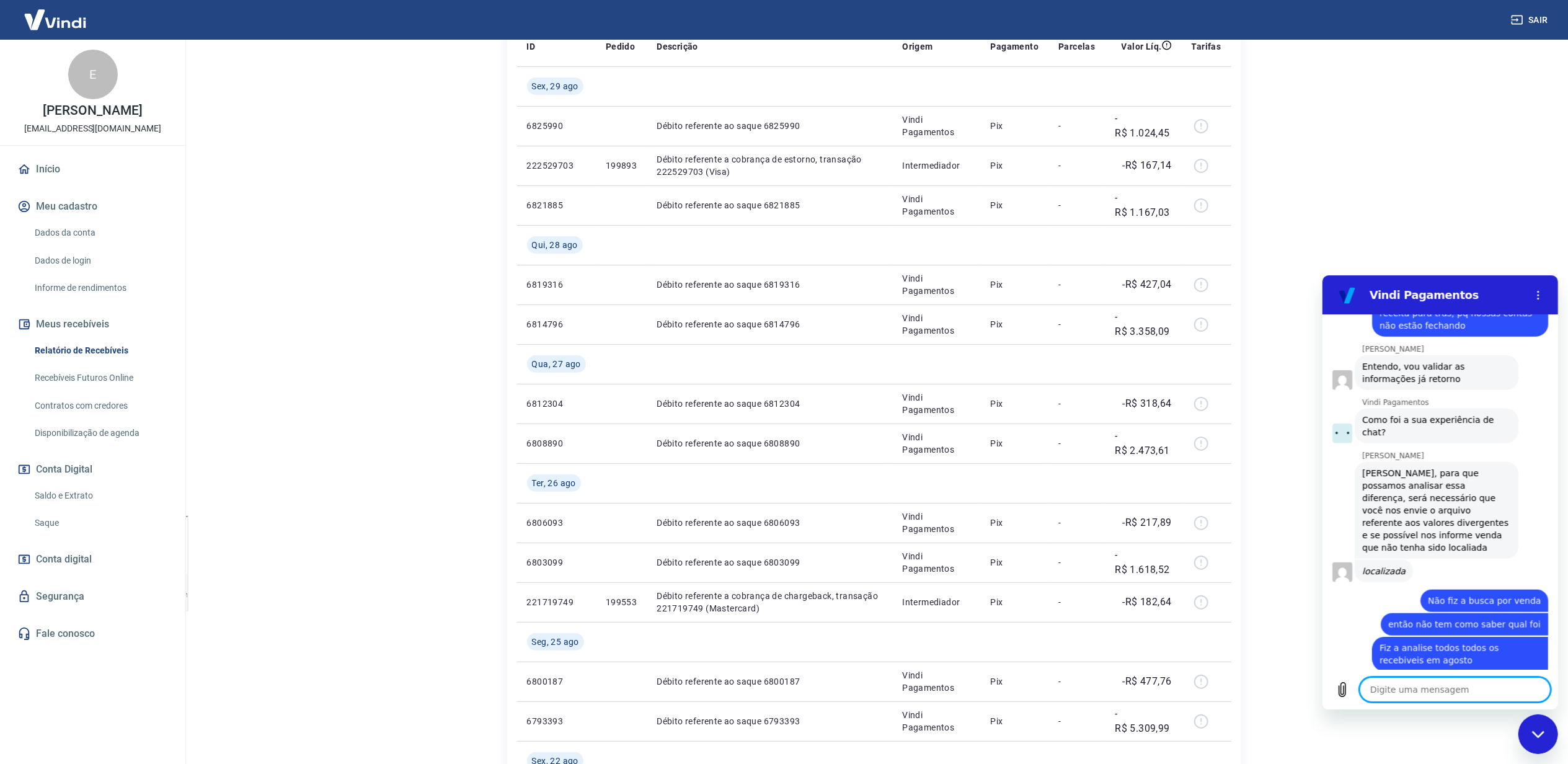
scroll to position [1682, 0]
click at [1441, 699] on textarea at bounding box center [1454, 688] width 191 height 25
click at [1472, 684] on textarea "Cartão recebi" at bounding box center [1454, 688] width 191 height 25
click at [1447, 685] on textarea "Cartão crédito foi 90264,50" at bounding box center [1454, 688] width 191 height 25
click at [1534, 687] on icon "Enviar mensagem" at bounding box center [1539, 689] width 12 height 14
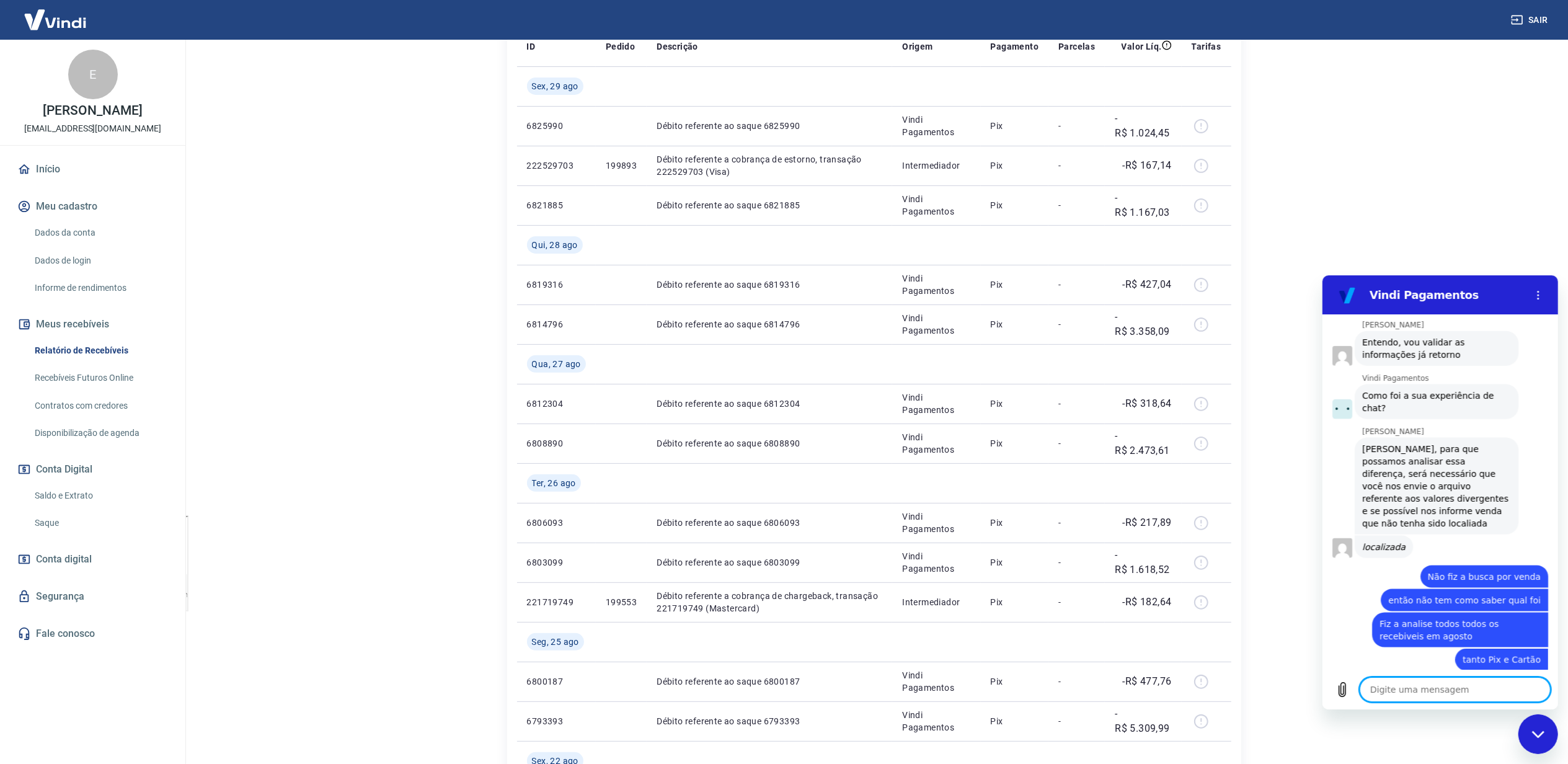
scroll to position [1707, 0]
click at [1464, 687] on textarea at bounding box center [1454, 688] width 191 height 25
click at [1436, 687] on textarea "e pixa total de 68,614,51" at bounding box center [1454, 688] width 191 height 25
click at [1392, 687] on textarea "e pixa total de 68.614,51" at bounding box center [1454, 688] width 191 height 25
click at [1536, 687] on icon "Enviar mensagem" at bounding box center [1539, 689] width 12 height 14
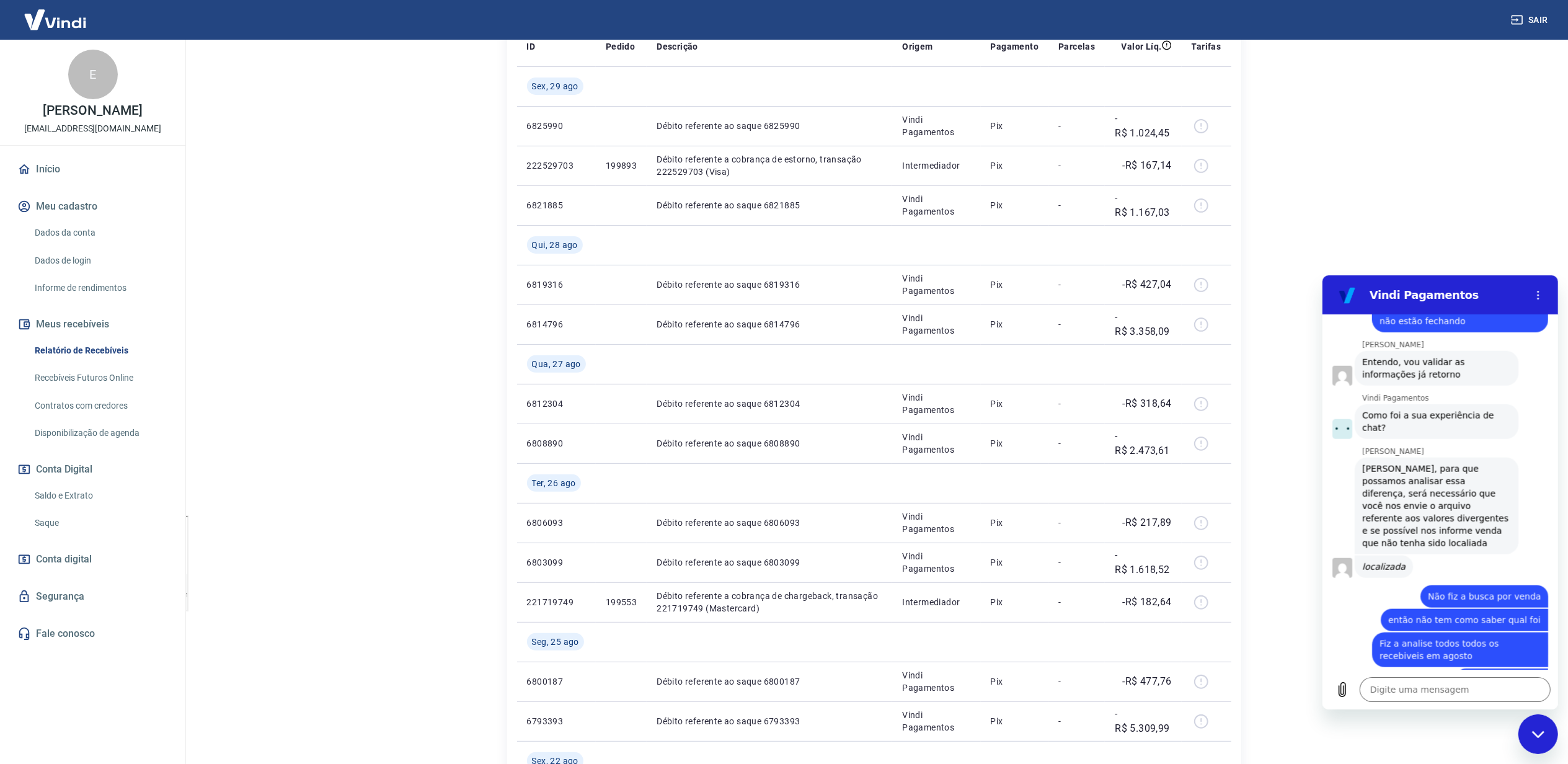
scroll to position [1729, 0]
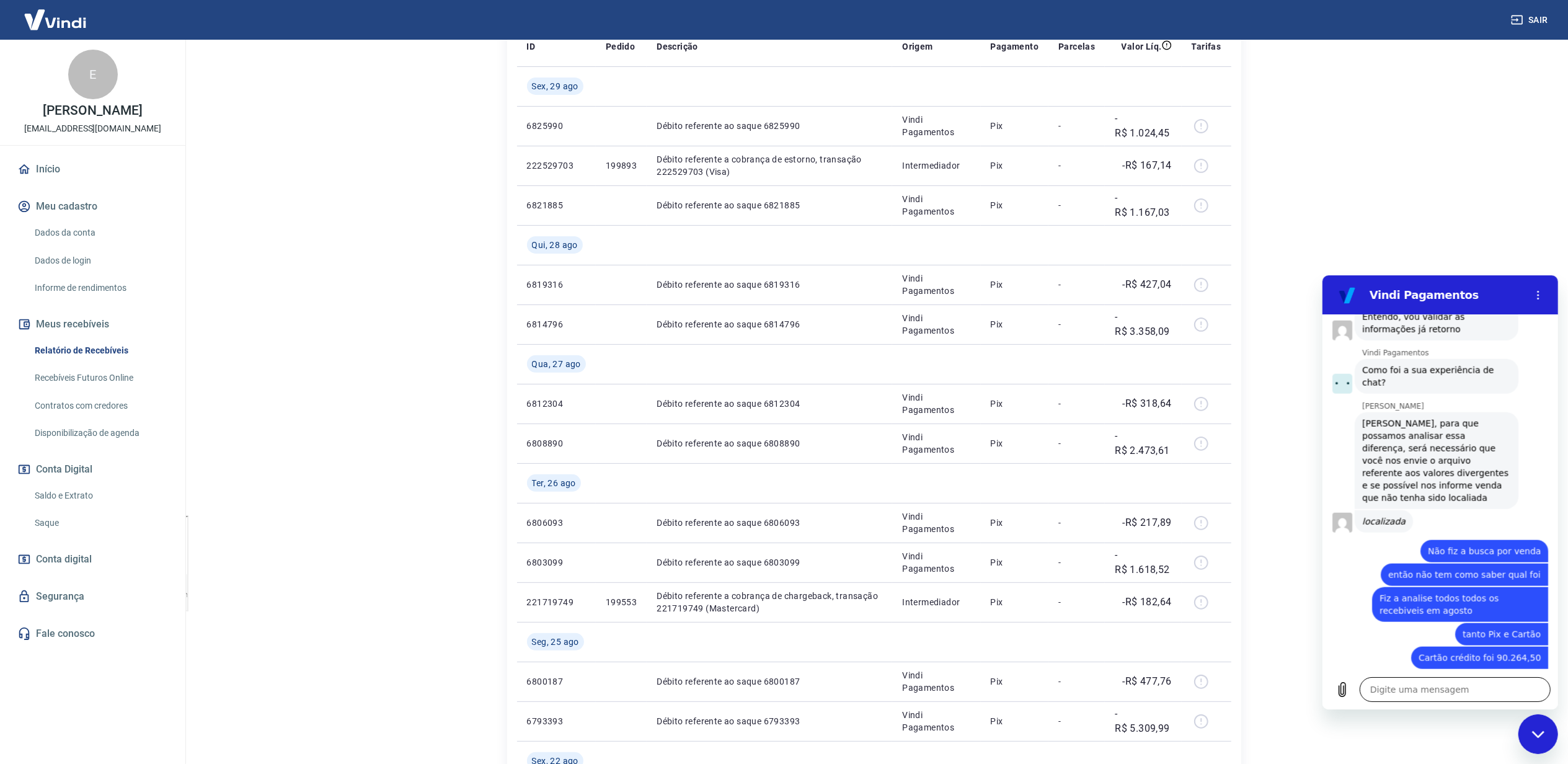
click at [1462, 680] on textarea at bounding box center [1454, 688] width 191 height 25
click at [1432, 684] on textarea "totalizando 158879" at bounding box center [1454, 688] width 191 height 25
drag, startPoint x: 1536, startPoint y: 694, endPoint x: 1511, endPoint y: 700, distance: 25.7
click at [1536, 694] on icon "Enviar mensagem" at bounding box center [1539, 689] width 12 height 14
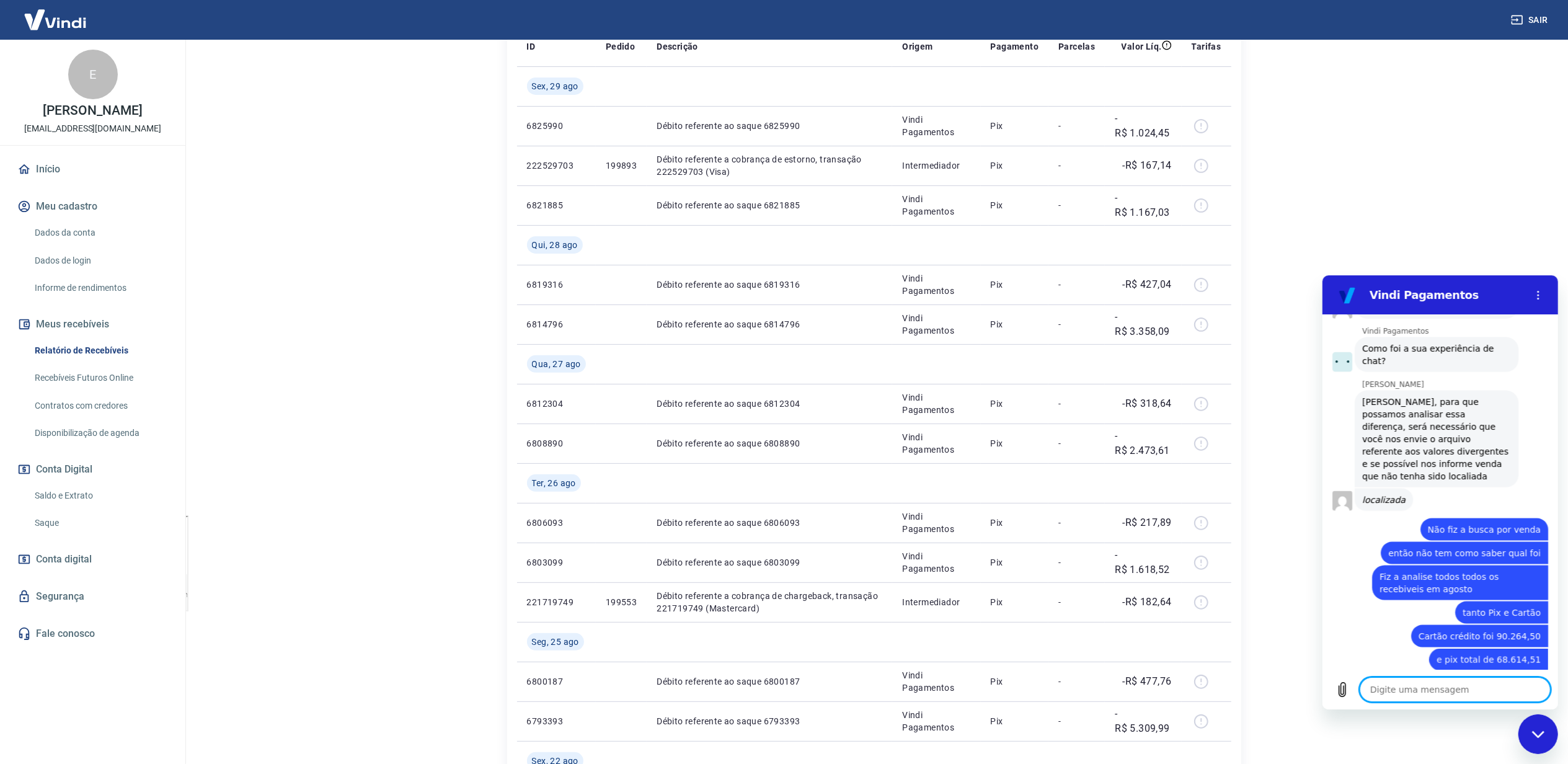
click at [1492, 700] on textarea at bounding box center [1454, 688] width 191 height 25
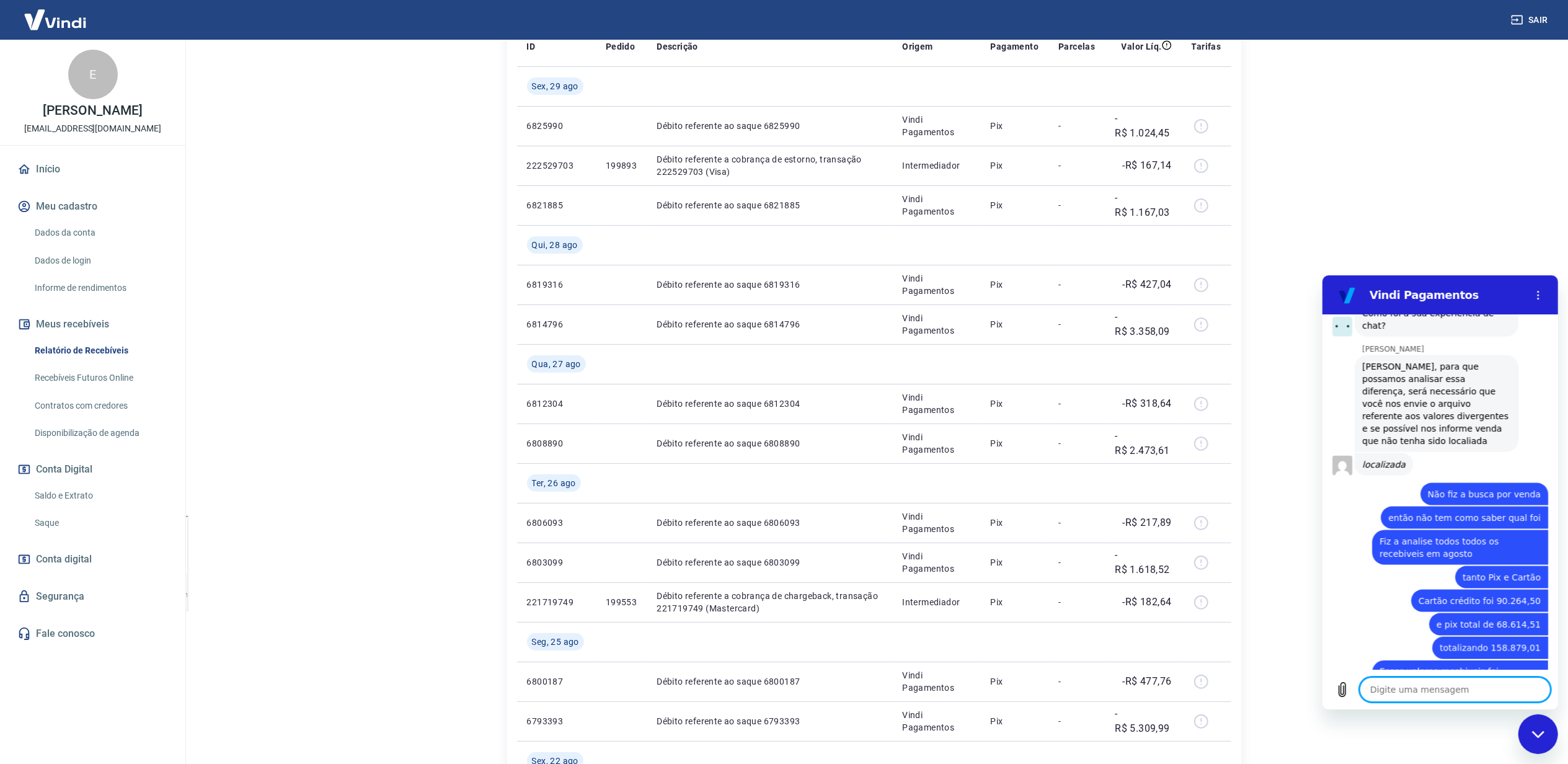
scroll to position [1789, 0]
click at [1492, 699] on textarea at bounding box center [1454, 688] width 191 height 25
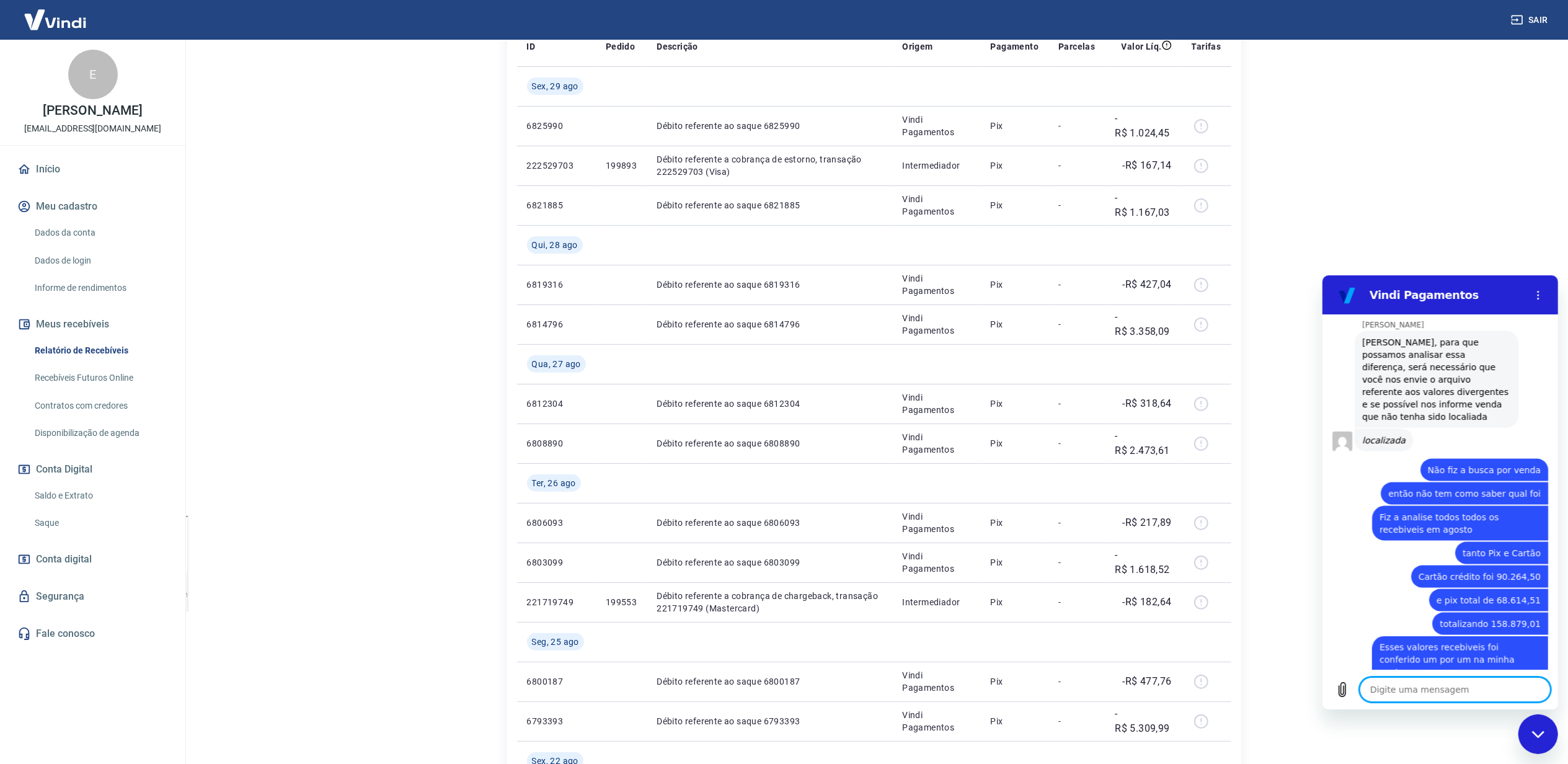
scroll to position [1814, 0]
click at [1429, 687] on textarea at bounding box center [1454, 688] width 191 height 25
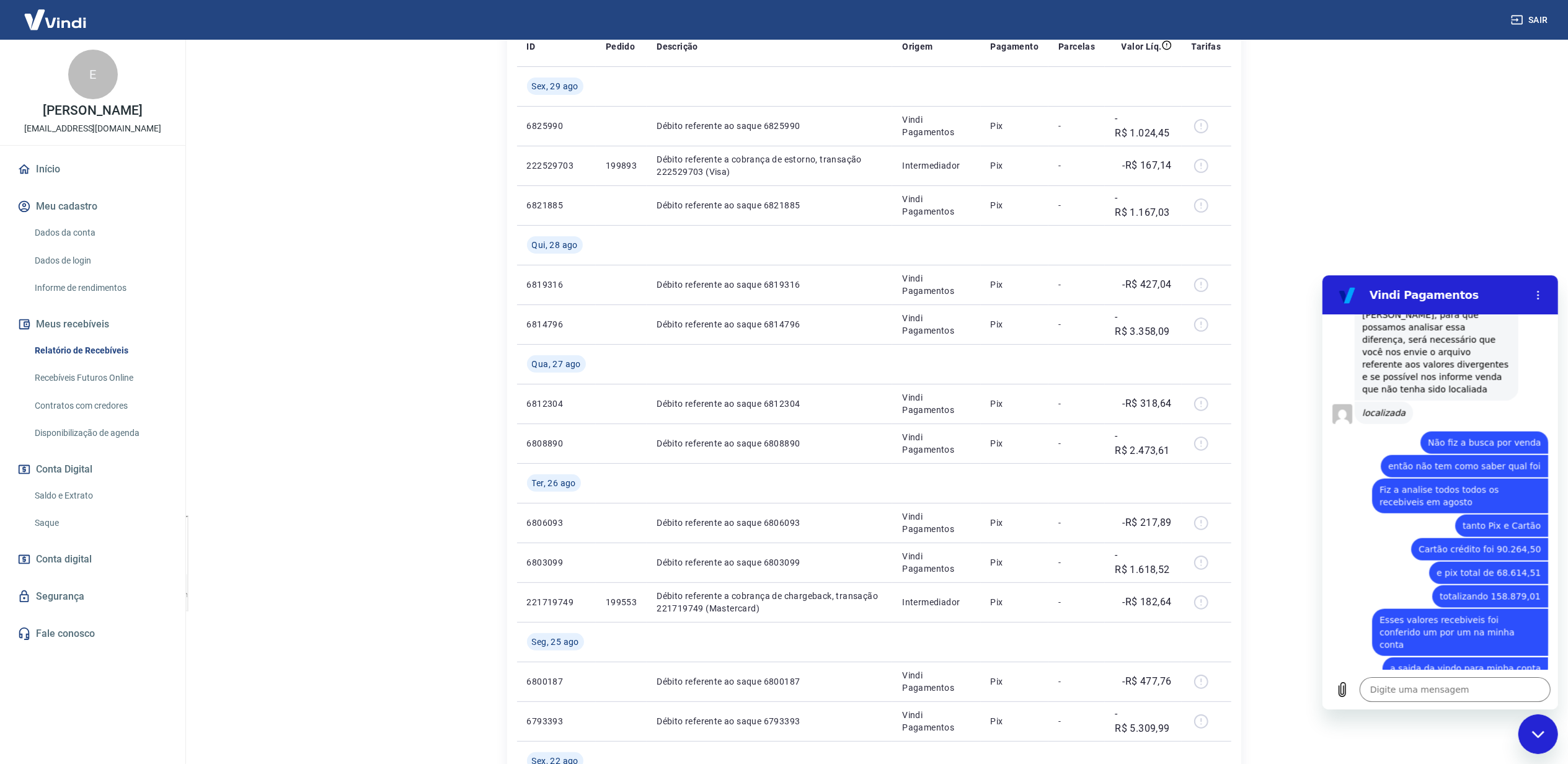
scroll to position [1836, 0]
click at [1340, 692] on icon "Carregar arquivo" at bounding box center [1341, 688] width 15 height 15
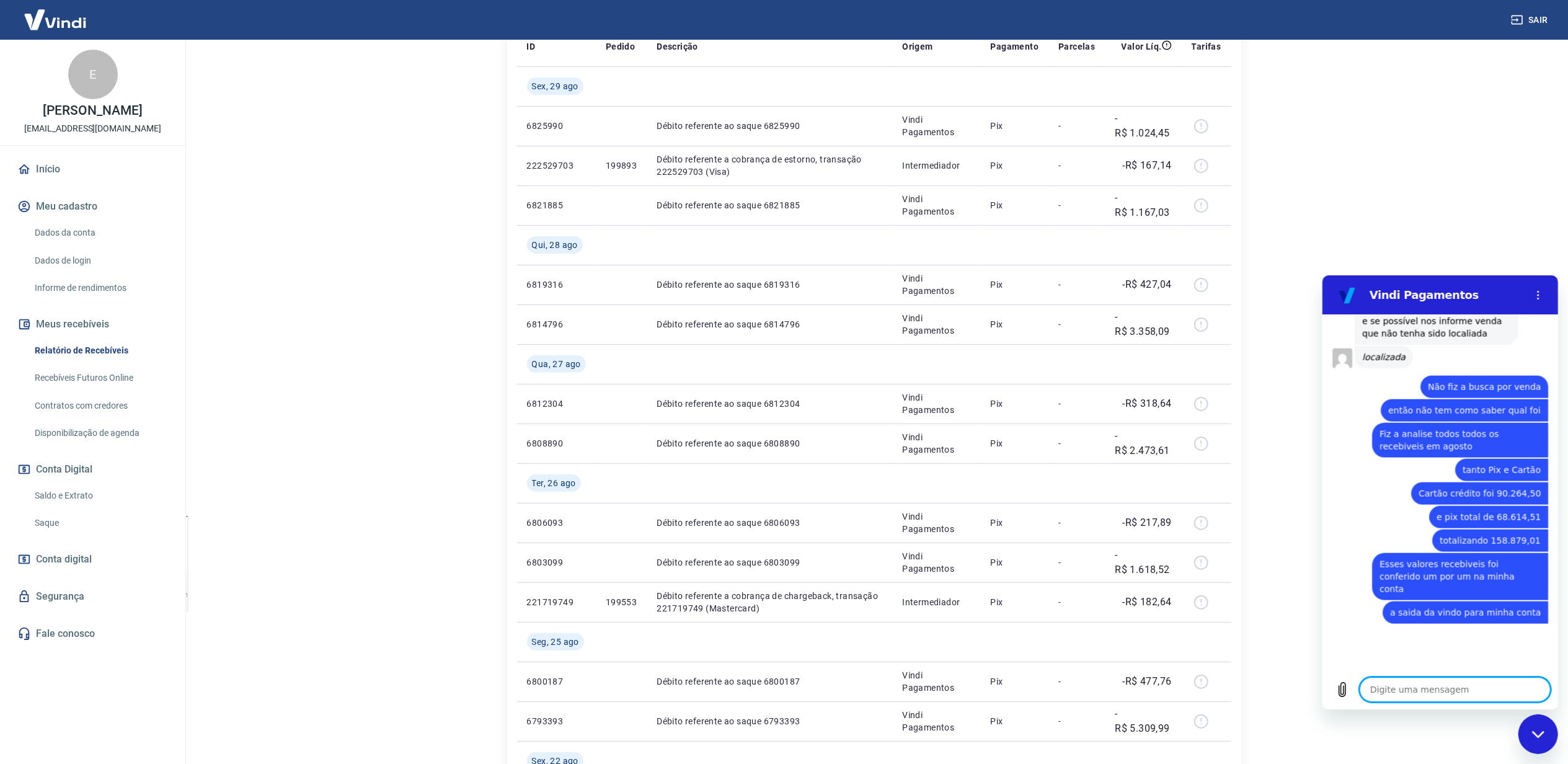
scroll to position [1928, 0]
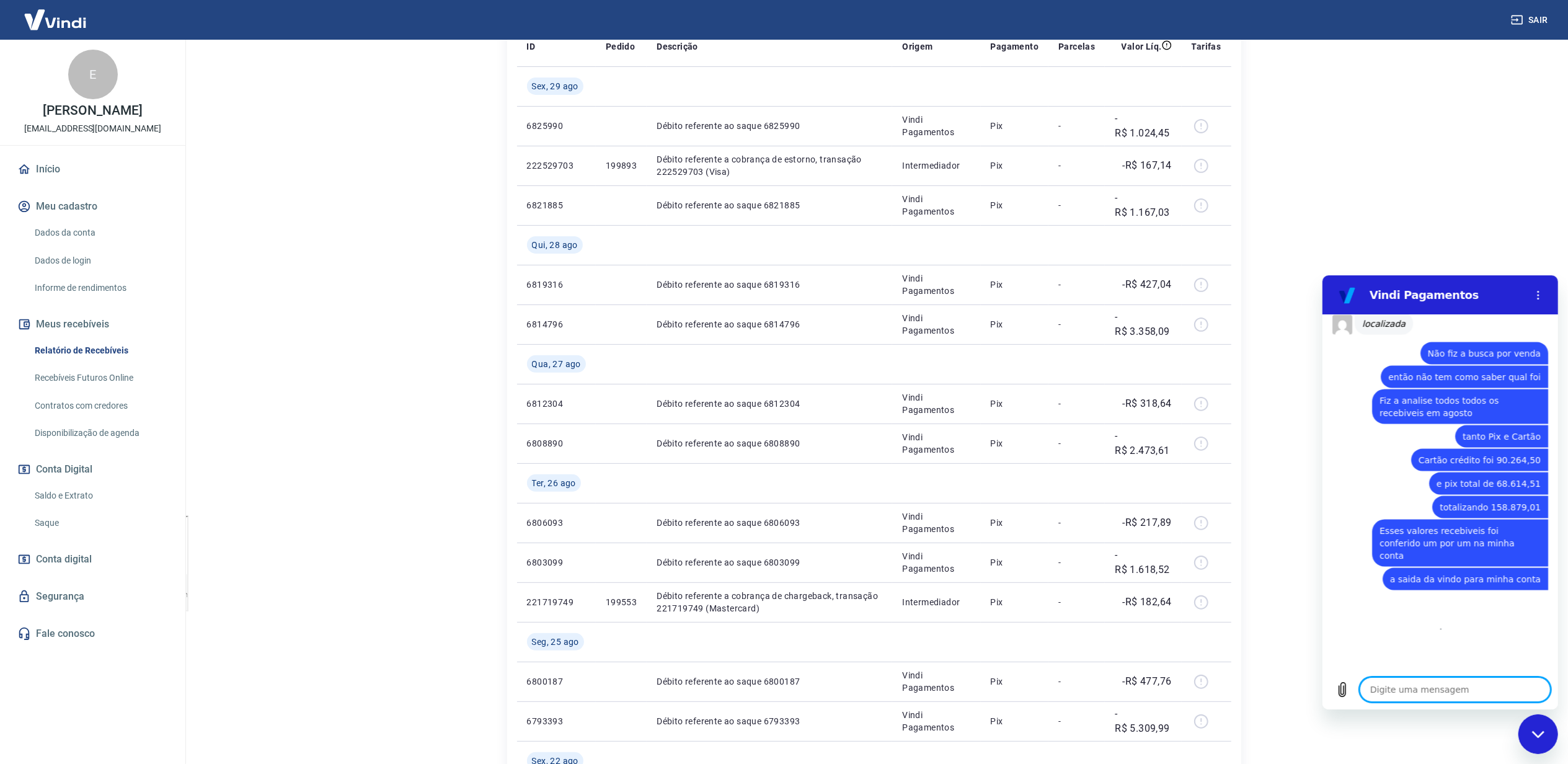
click at [1456, 689] on textarea at bounding box center [1454, 688] width 191 height 25
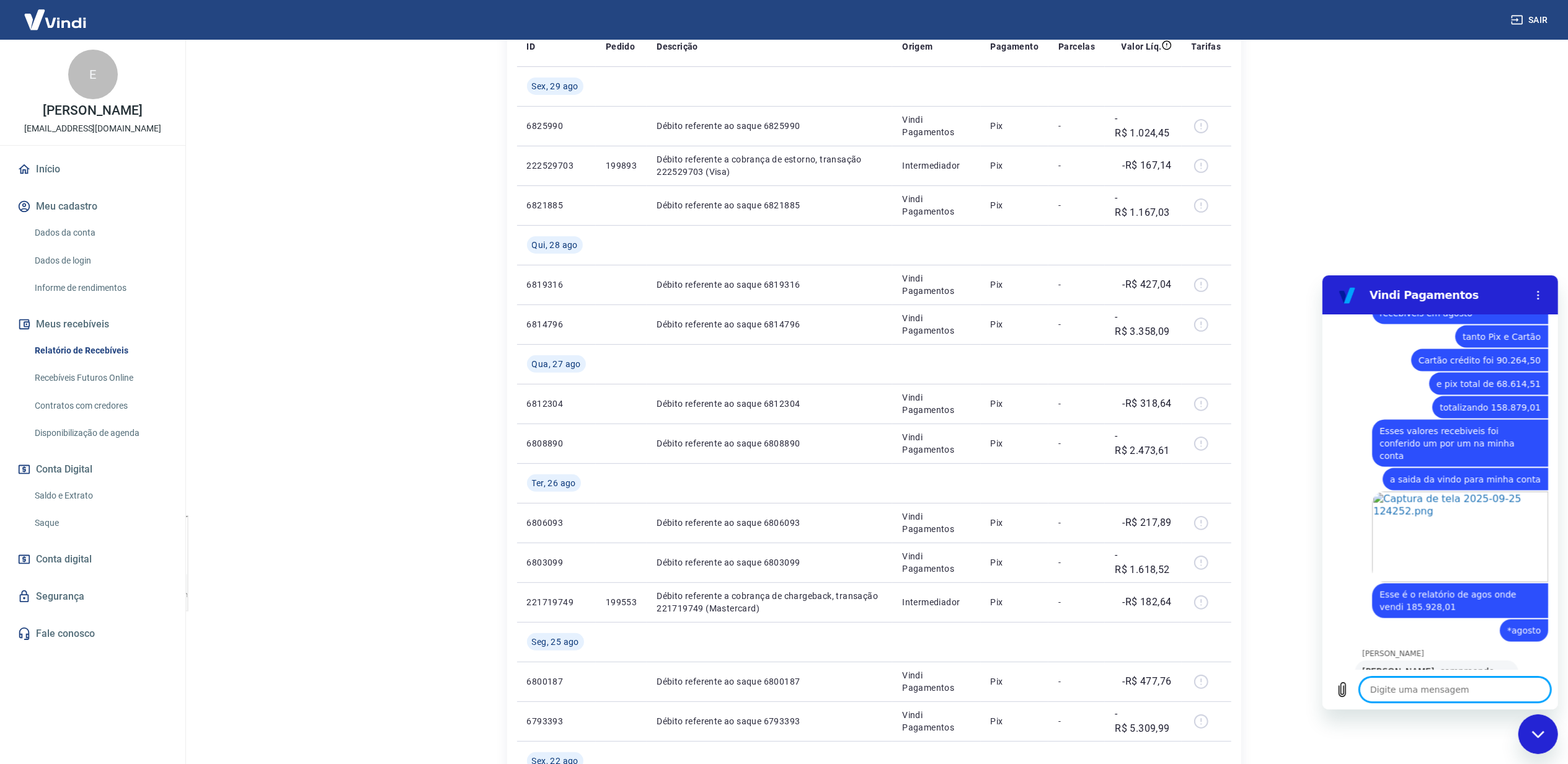
scroll to position [2030, 0]
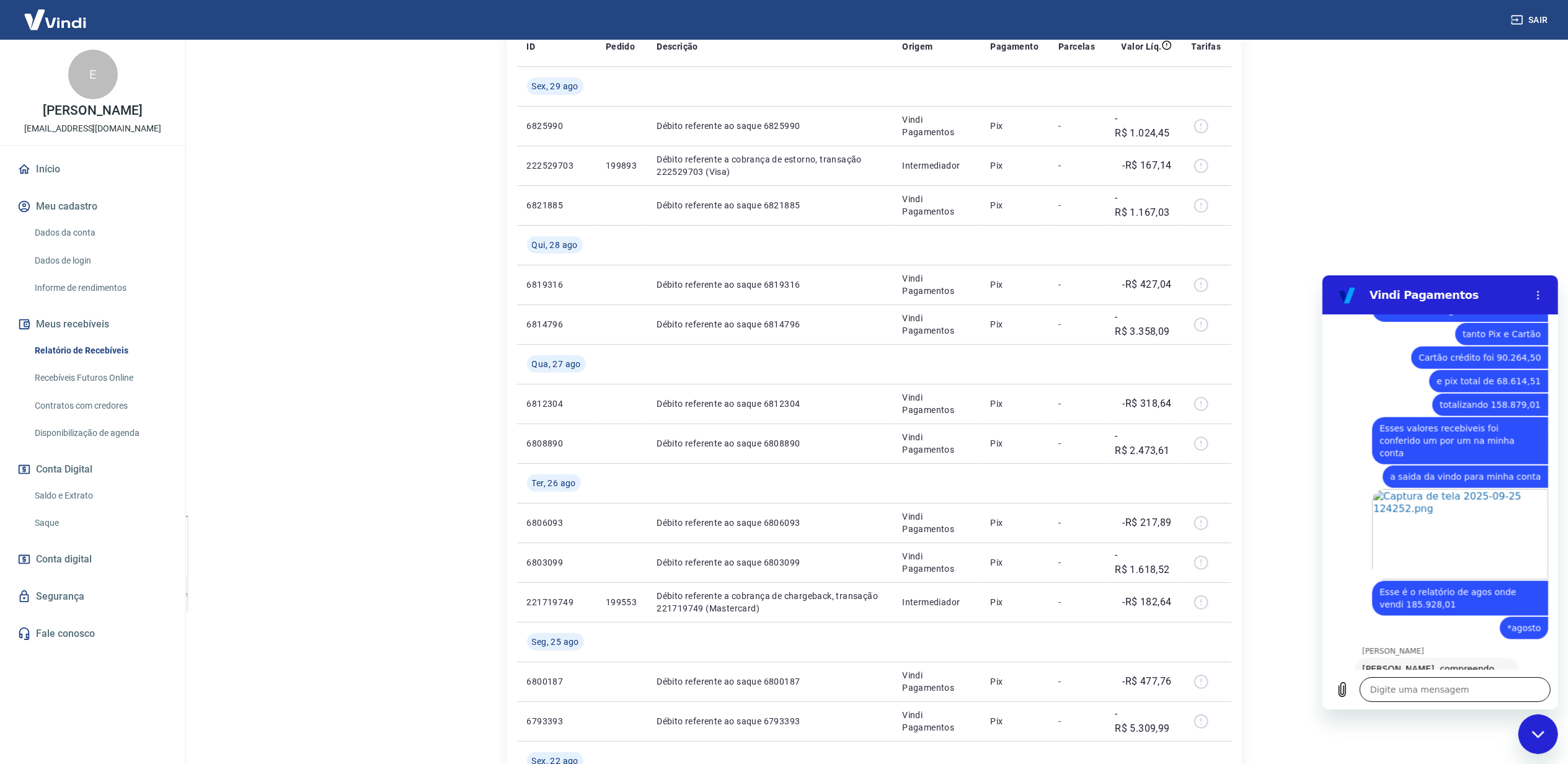
click at [1384, 694] on textarea at bounding box center [1454, 688] width 191 height 25
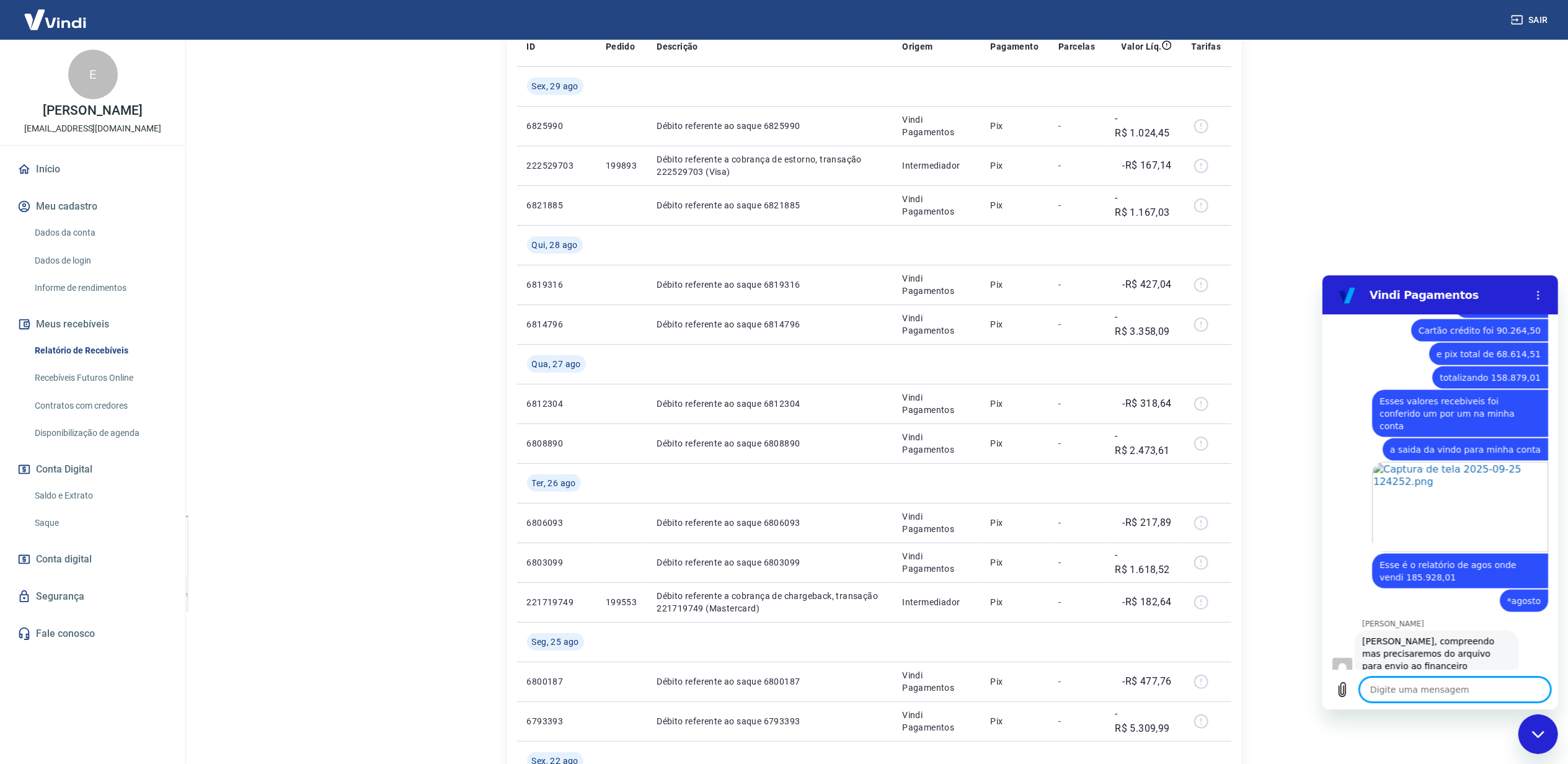
scroll to position [2059, 0]
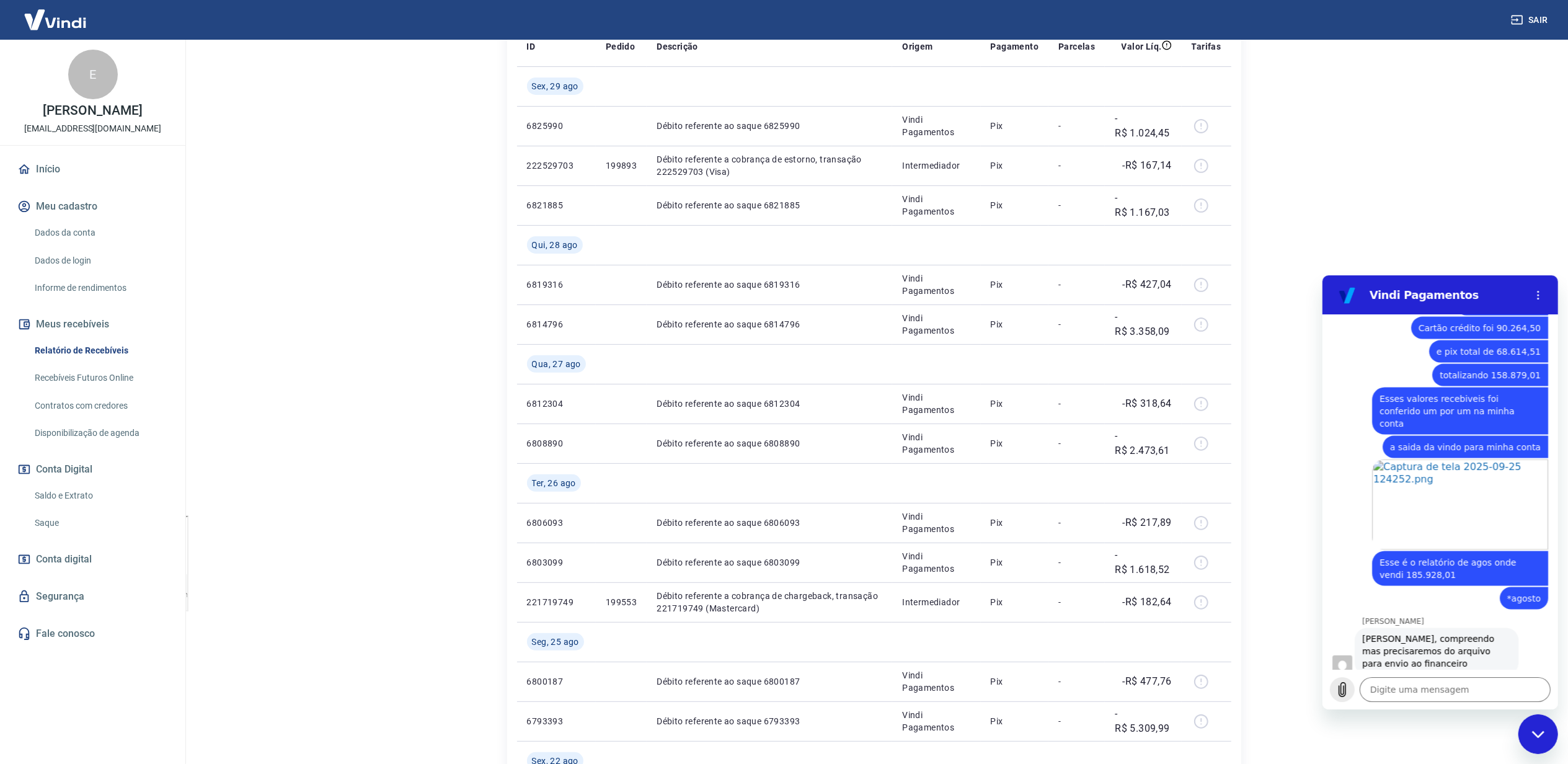
click at [1342, 691] on icon "Carregar arquivo" at bounding box center [1341, 688] width 15 height 15
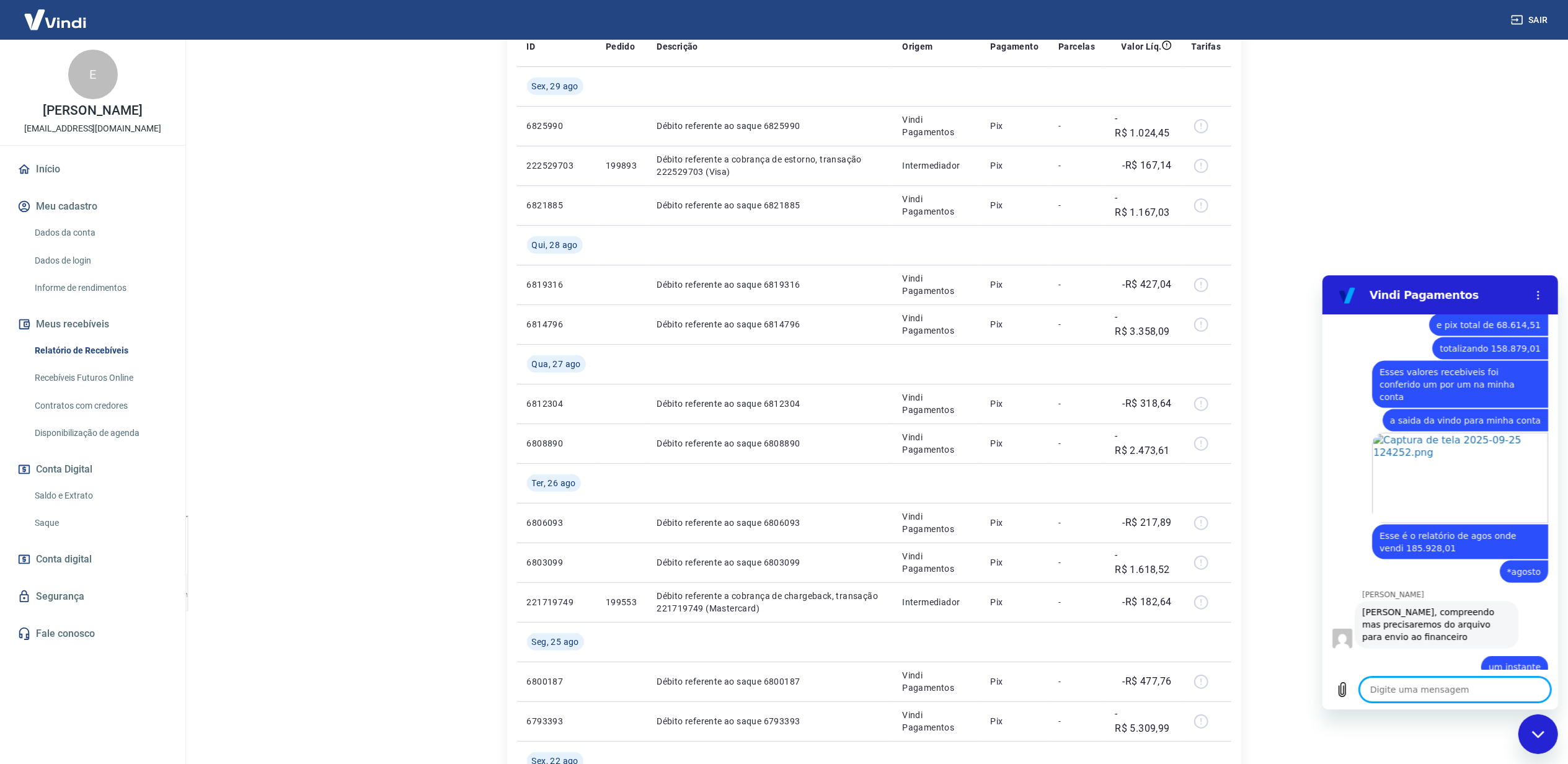
scroll to position [2089, 0]
click at [1339, 690] on icon "Carregar arquivo" at bounding box center [1342, 689] width 7 height 15
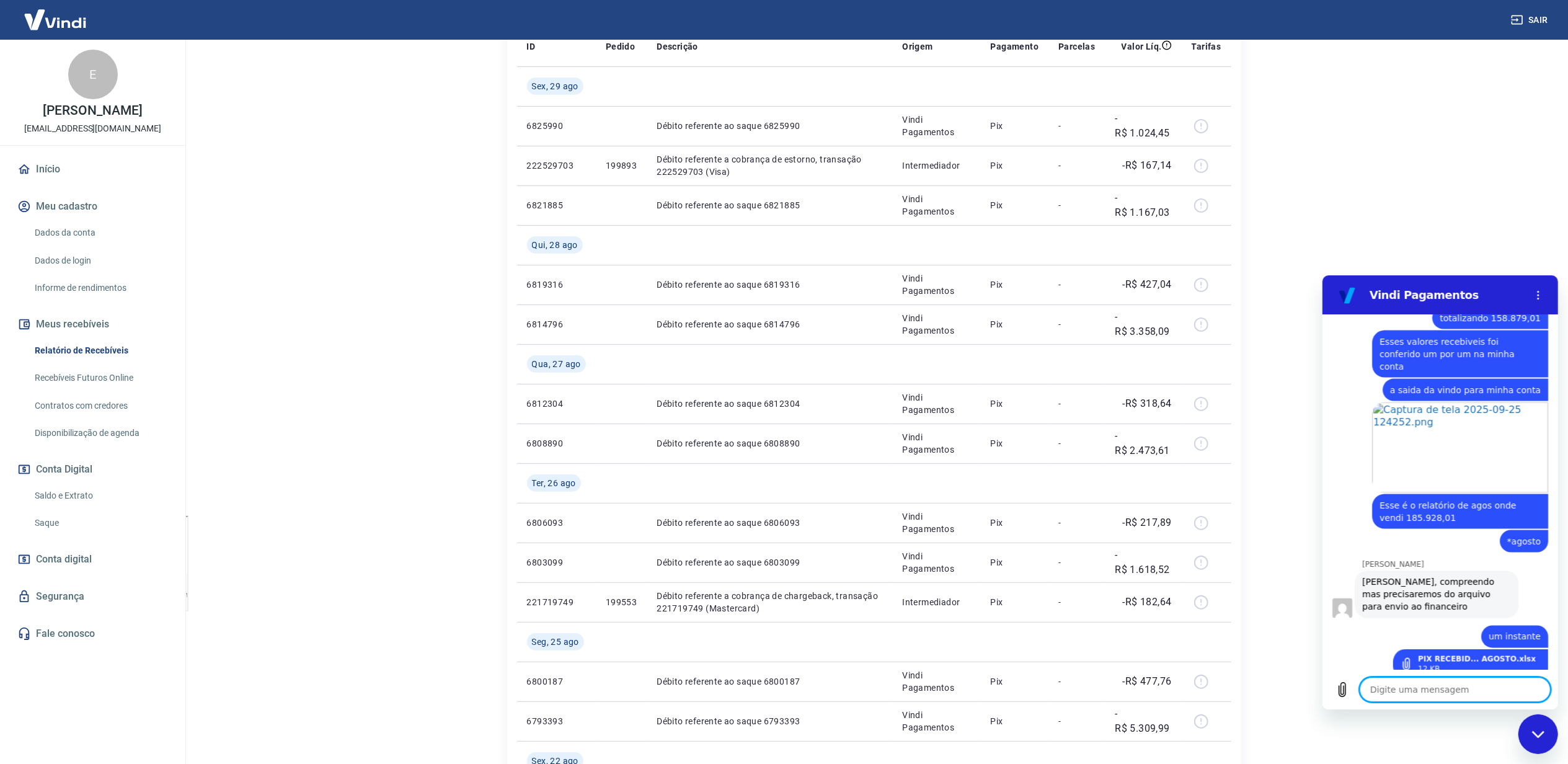
scroll to position [2119, 0]
click at [1433, 682] on textarea at bounding box center [1454, 688] width 191 height 25
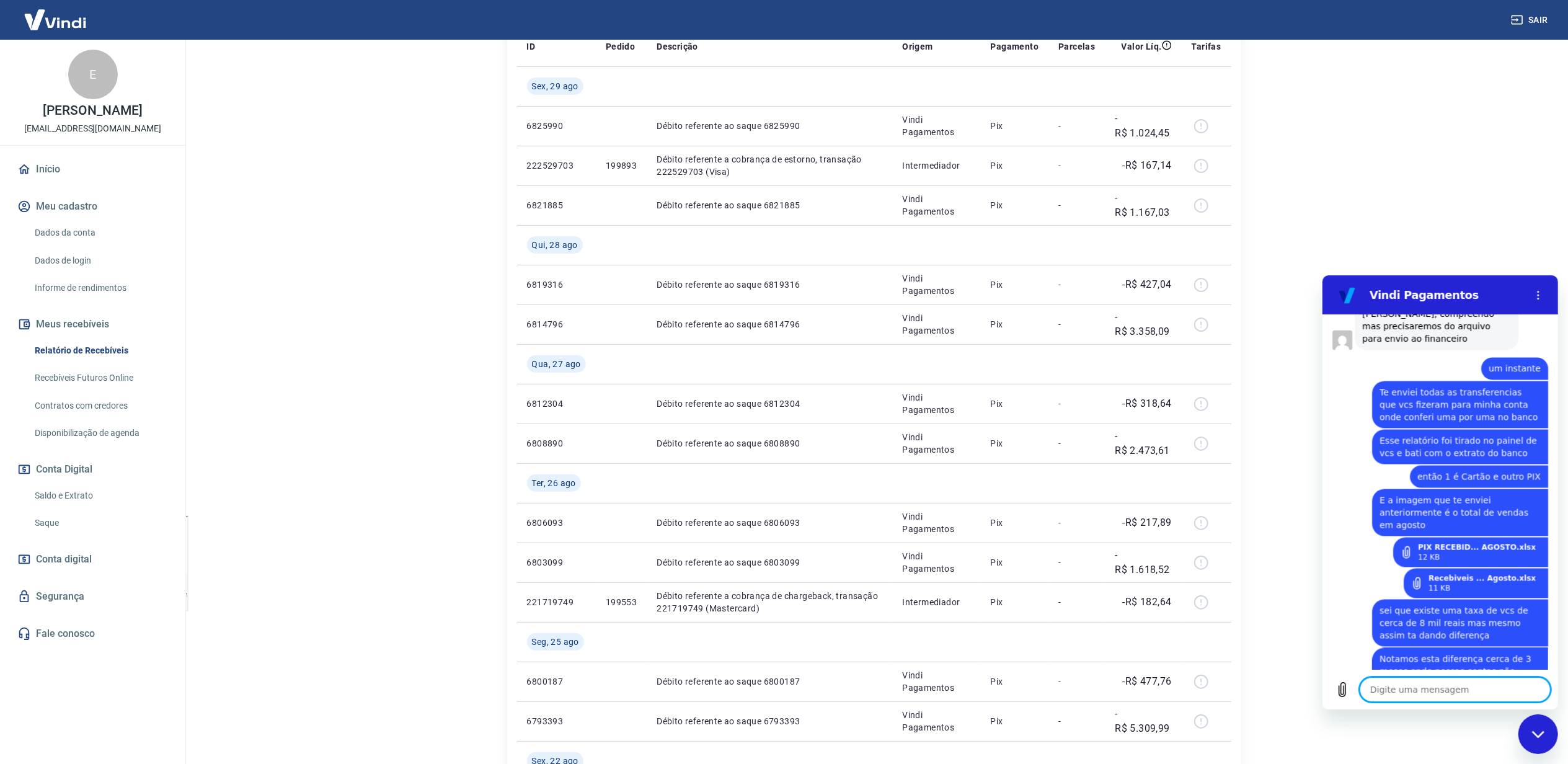
scroll to position [2387, 0]
click at [1487, 692] on textarea at bounding box center [1454, 688] width 191 height 25
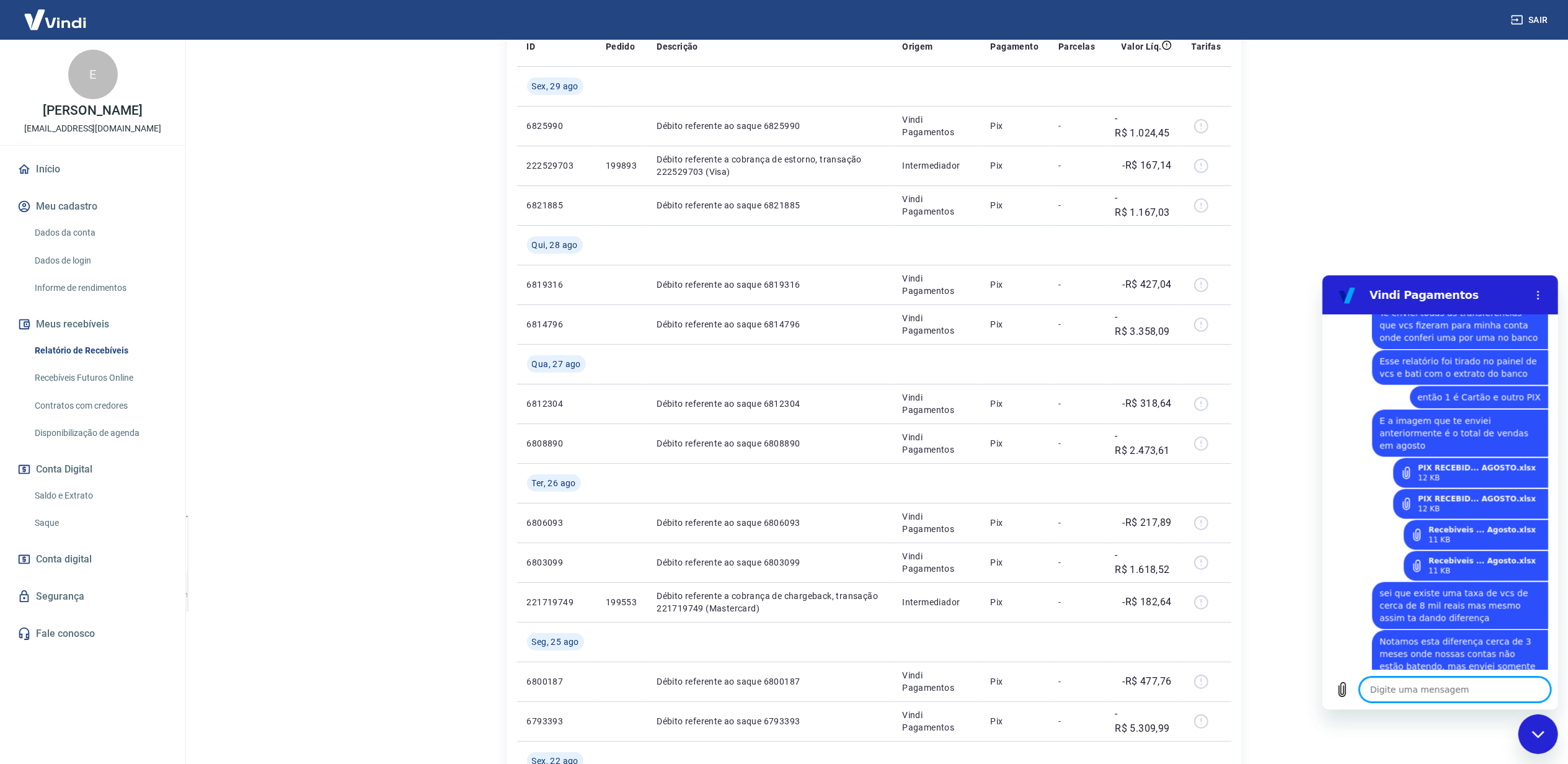
scroll to position [2526, 0]
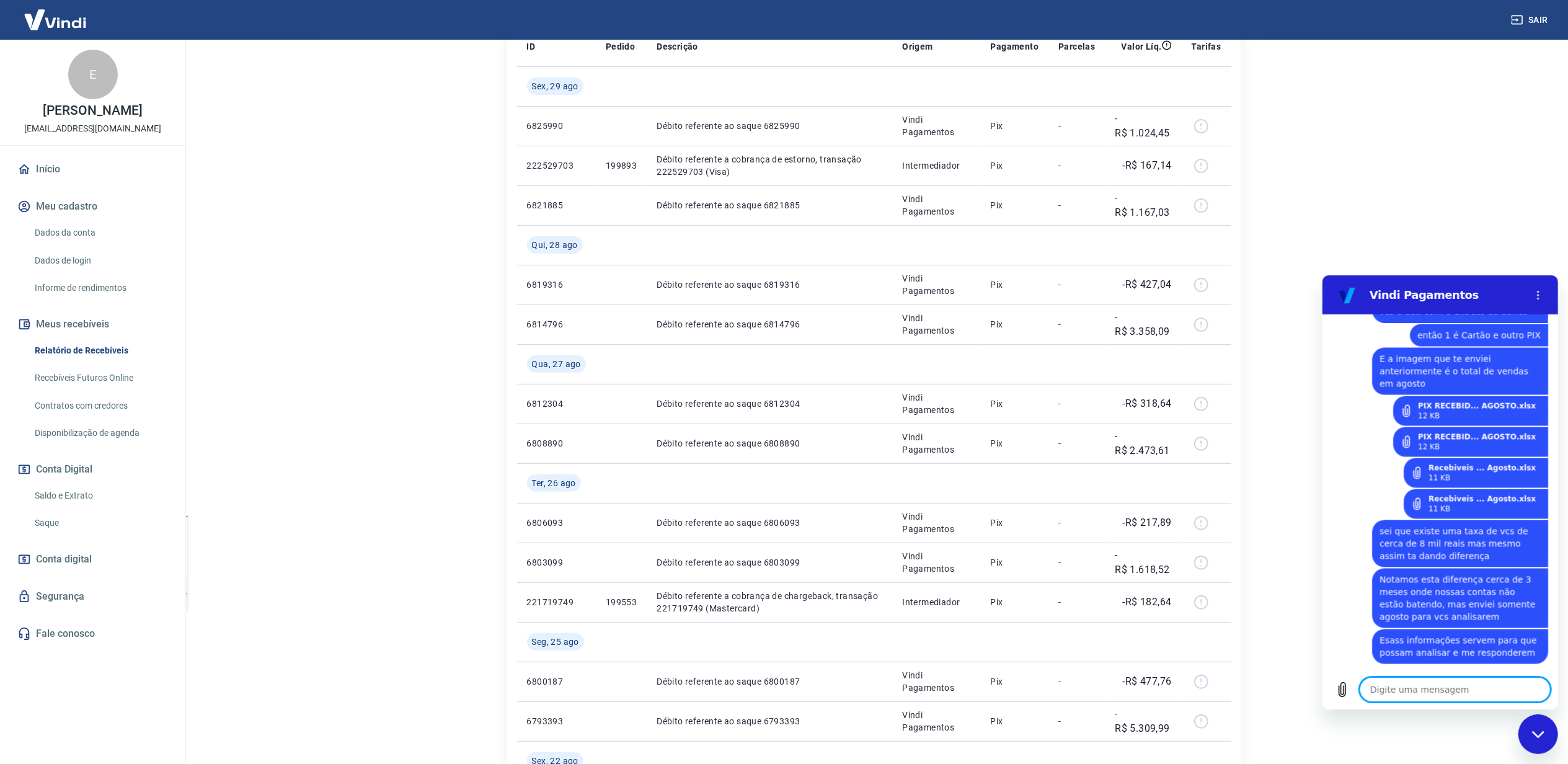
click at [1412, 692] on textarea at bounding box center [1454, 688] width 191 height 25
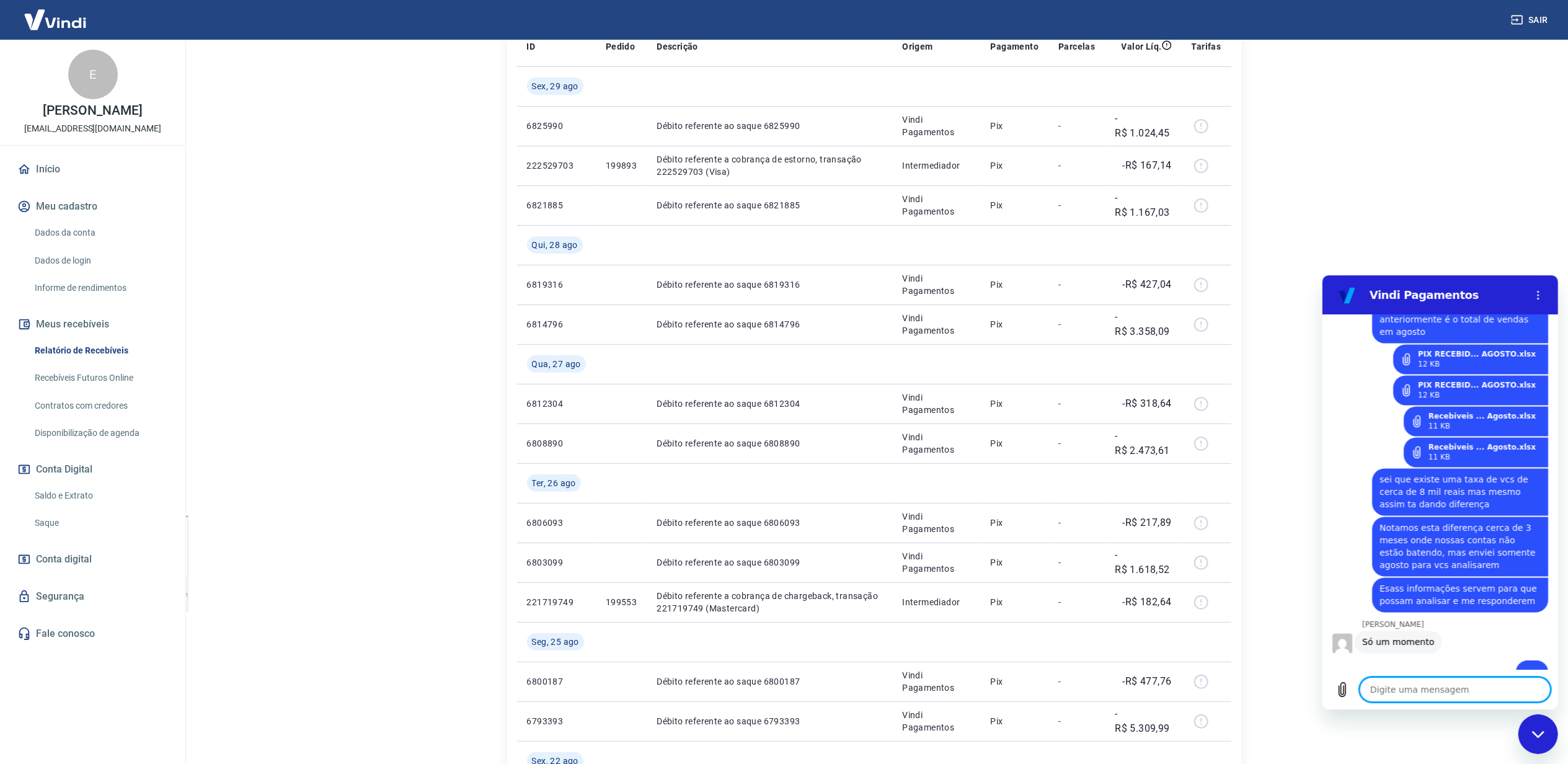
scroll to position [2580, 0]
click at [1400, 687] on textarea at bounding box center [1454, 688] width 191 height 25
click at [1456, 689] on textarea at bounding box center [1454, 688] width 191 height 25
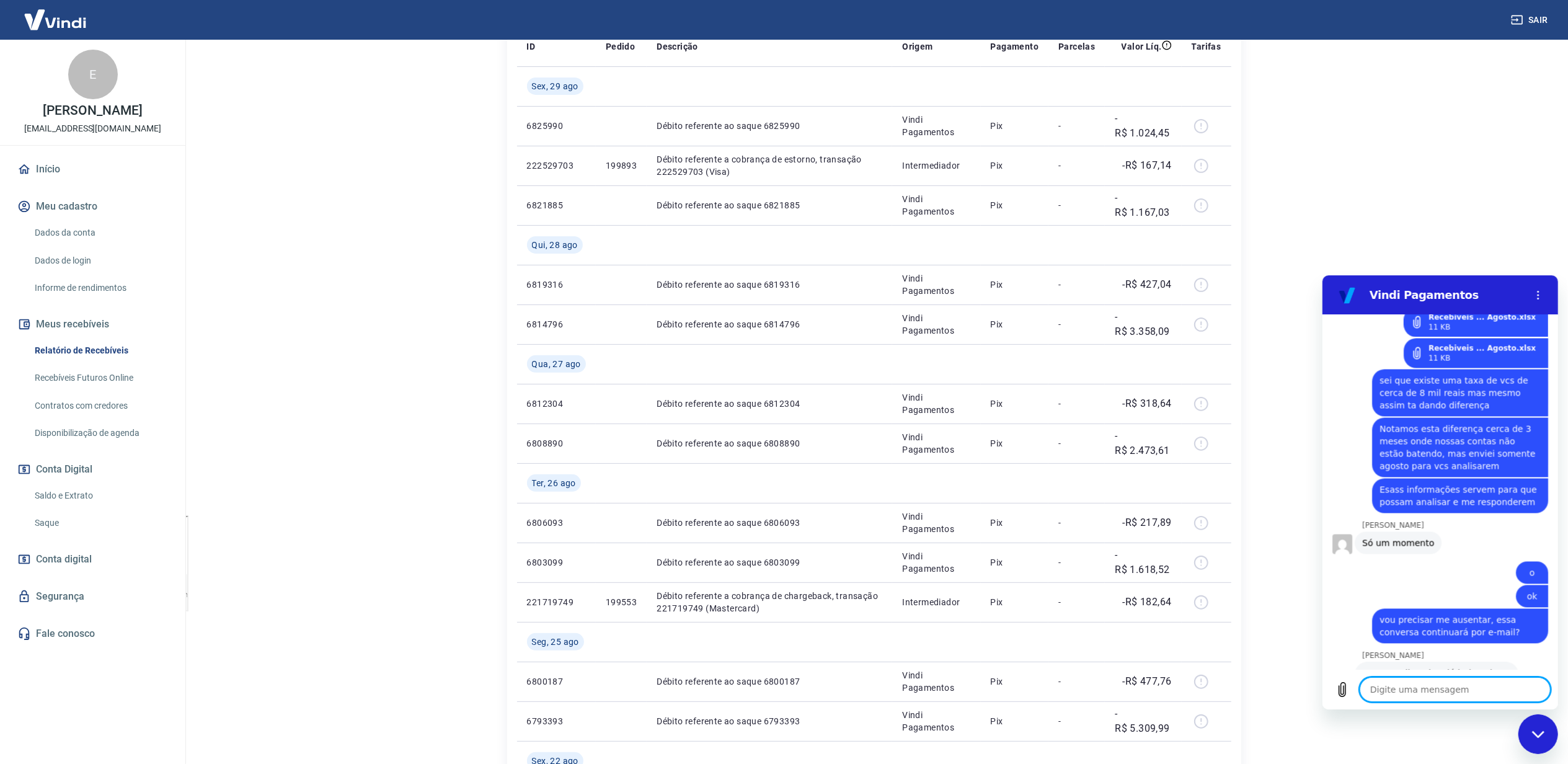
scroll to position [2682, 0]
click at [1428, 689] on textarea at bounding box center [1454, 688] width 191 height 25
click at [1433, 691] on textarea at bounding box center [1454, 688] width 191 height 25
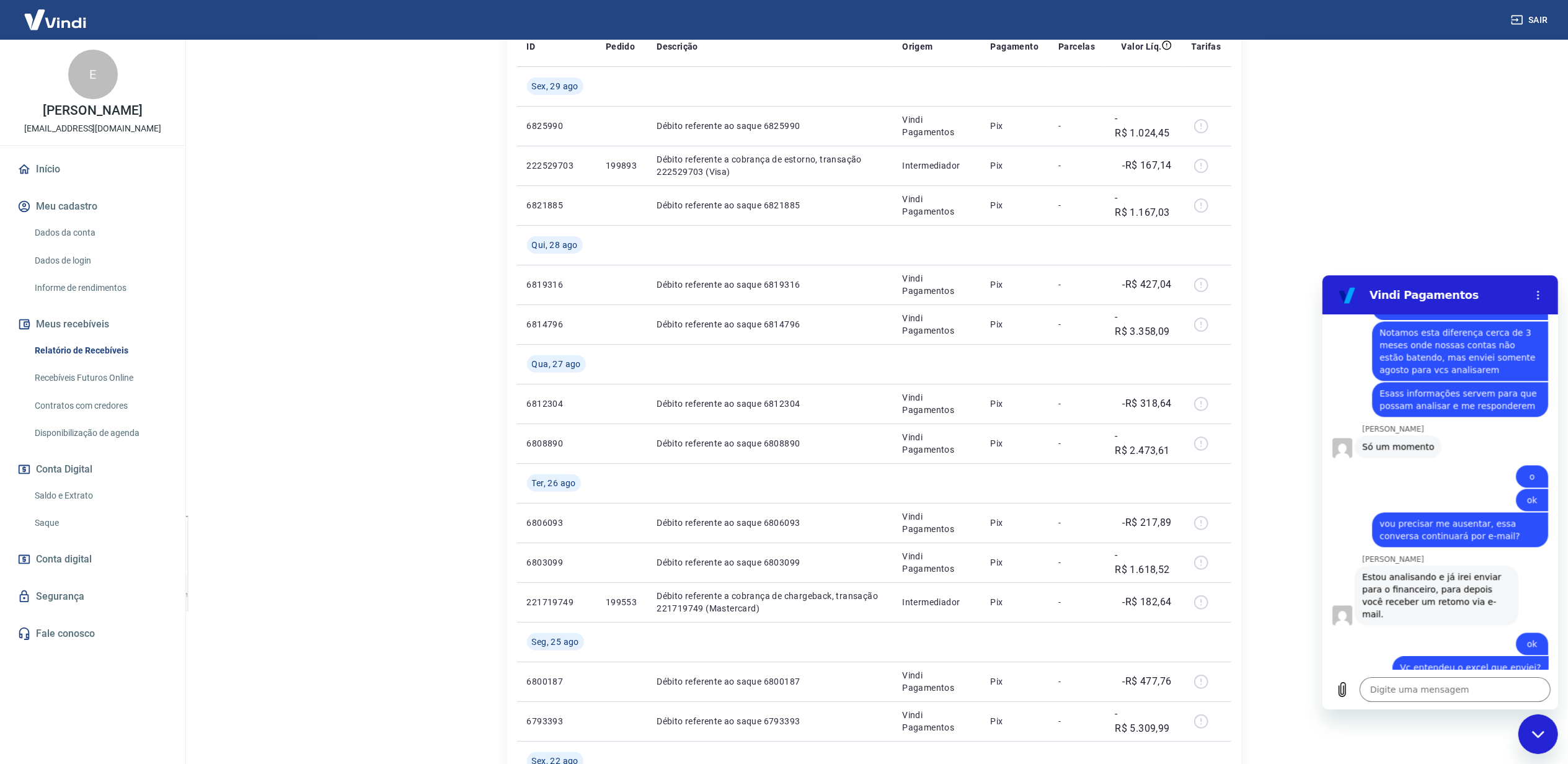
scroll to position [2776, 0]
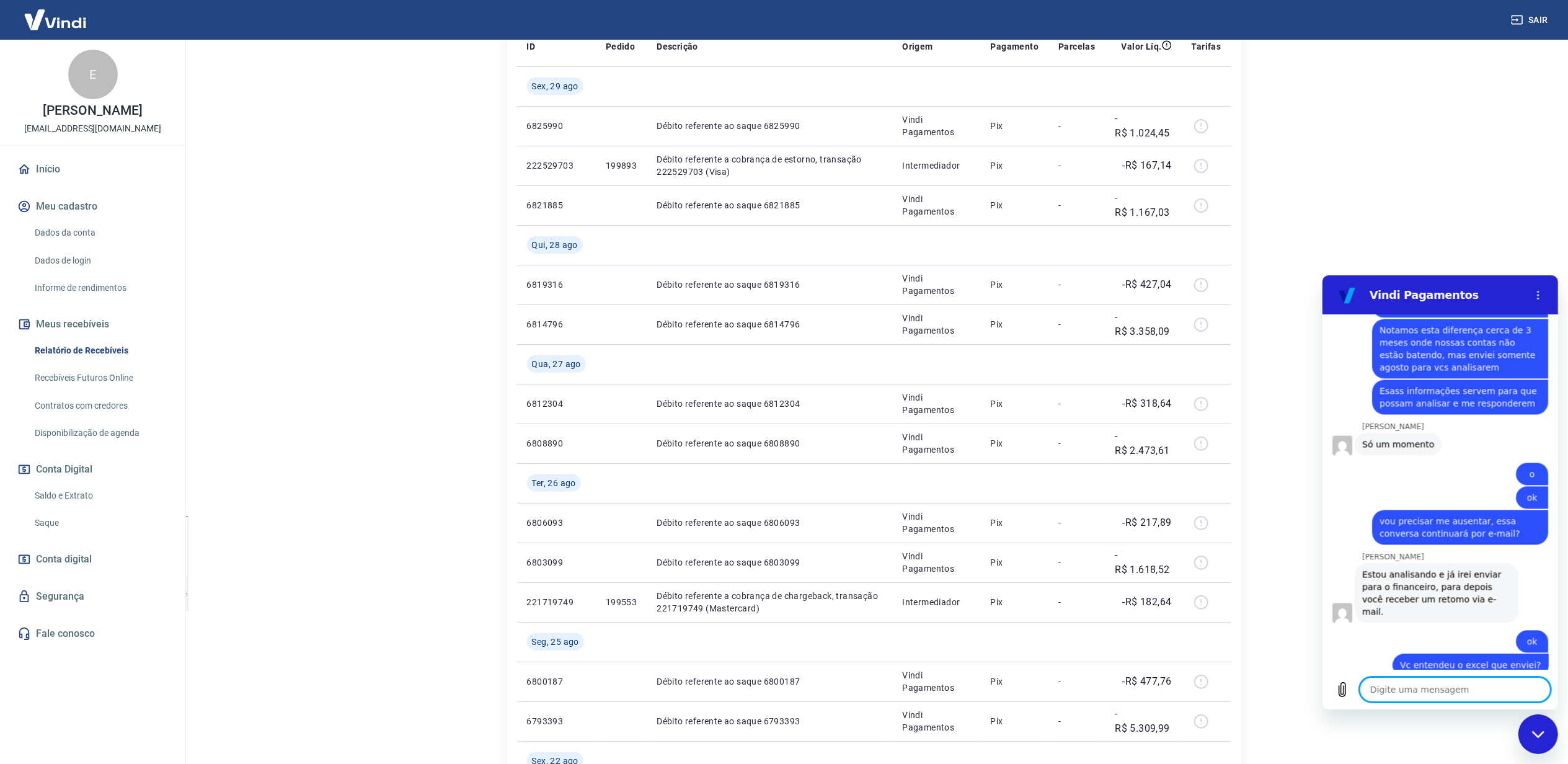
click at [1437, 687] on textarea at bounding box center [1454, 688] width 191 height 25
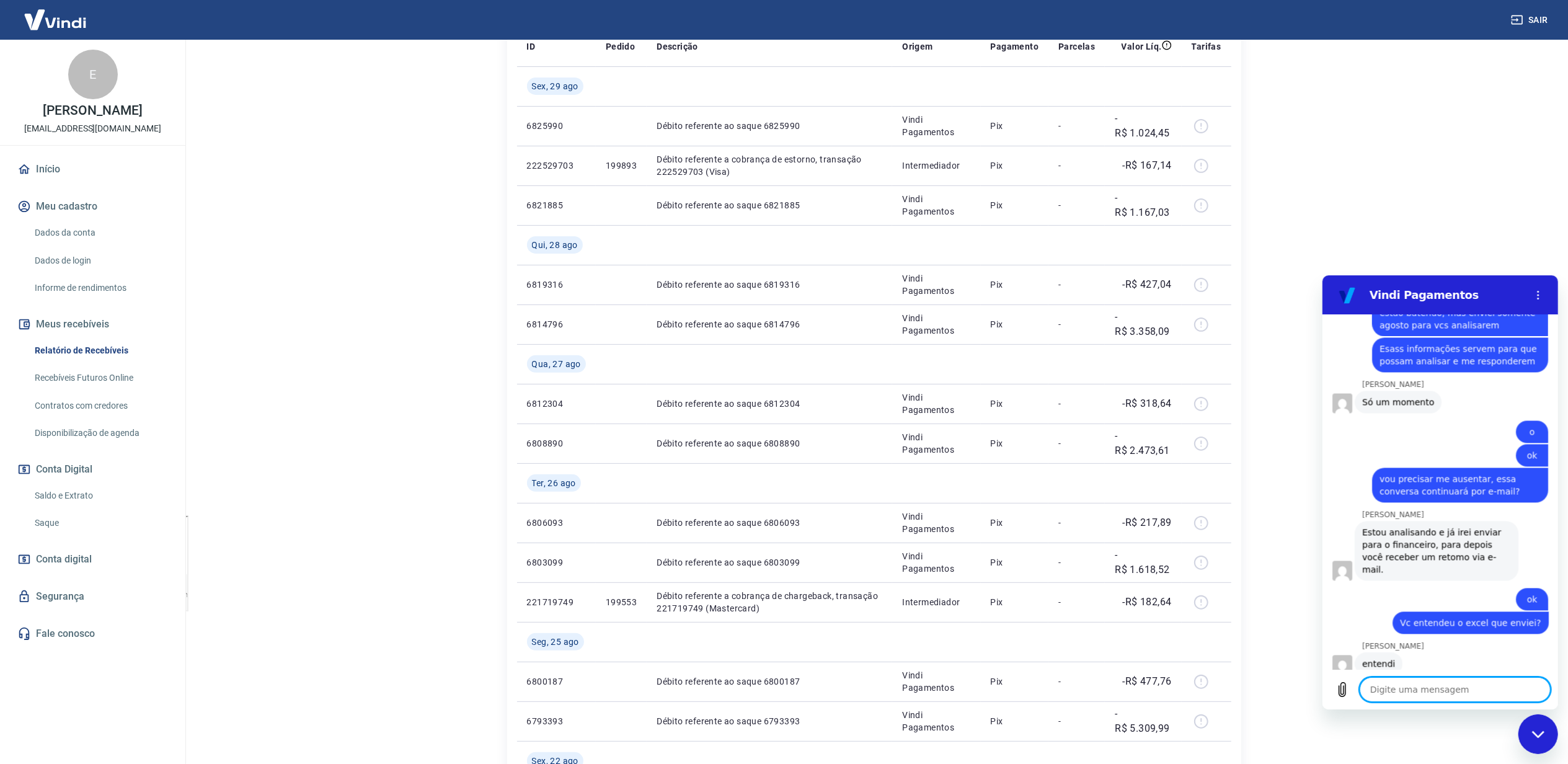
scroll to position [2859, 0]
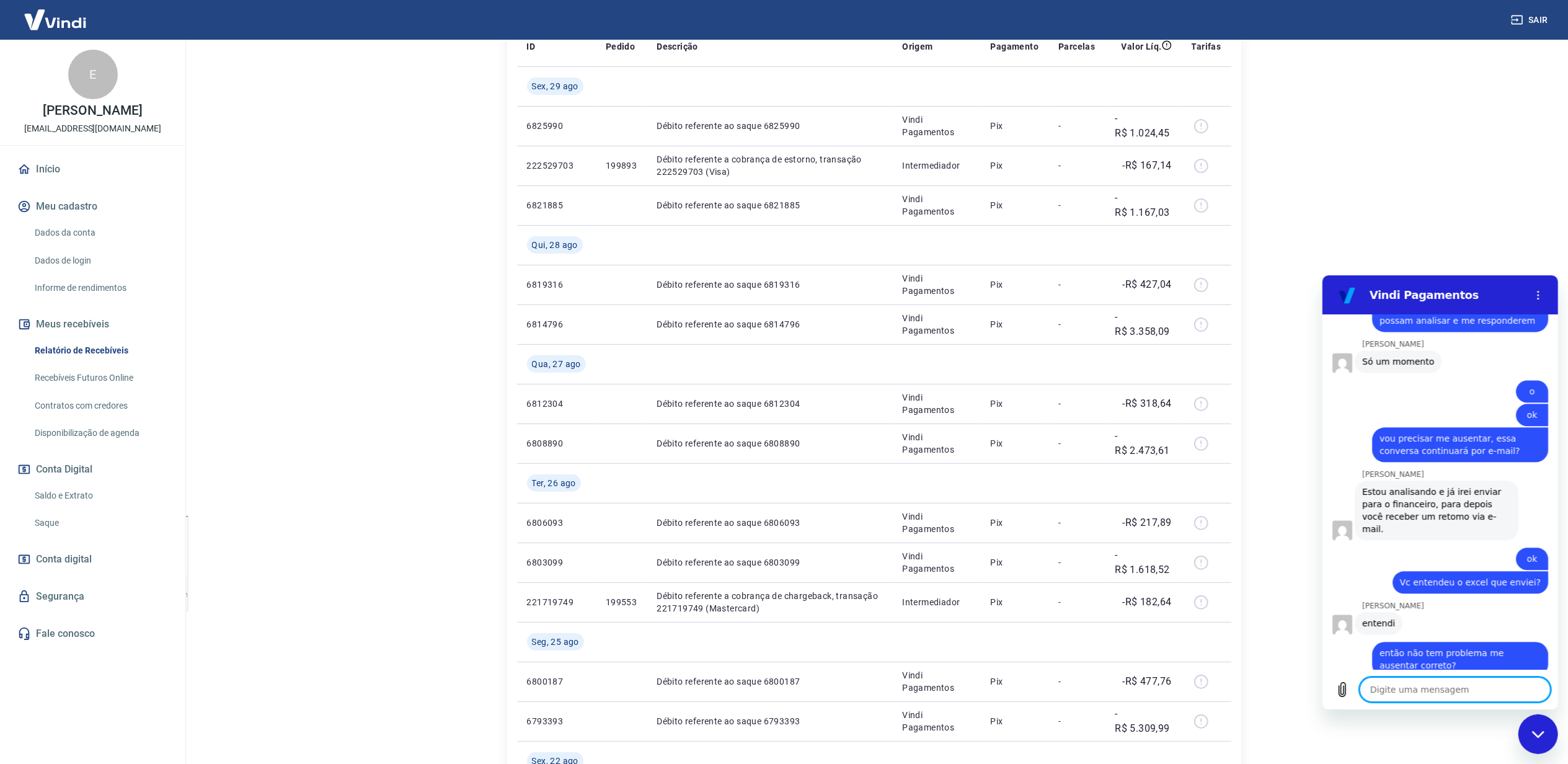
click at [1437, 694] on textarea at bounding box center [1454, 688] width 191 height 25
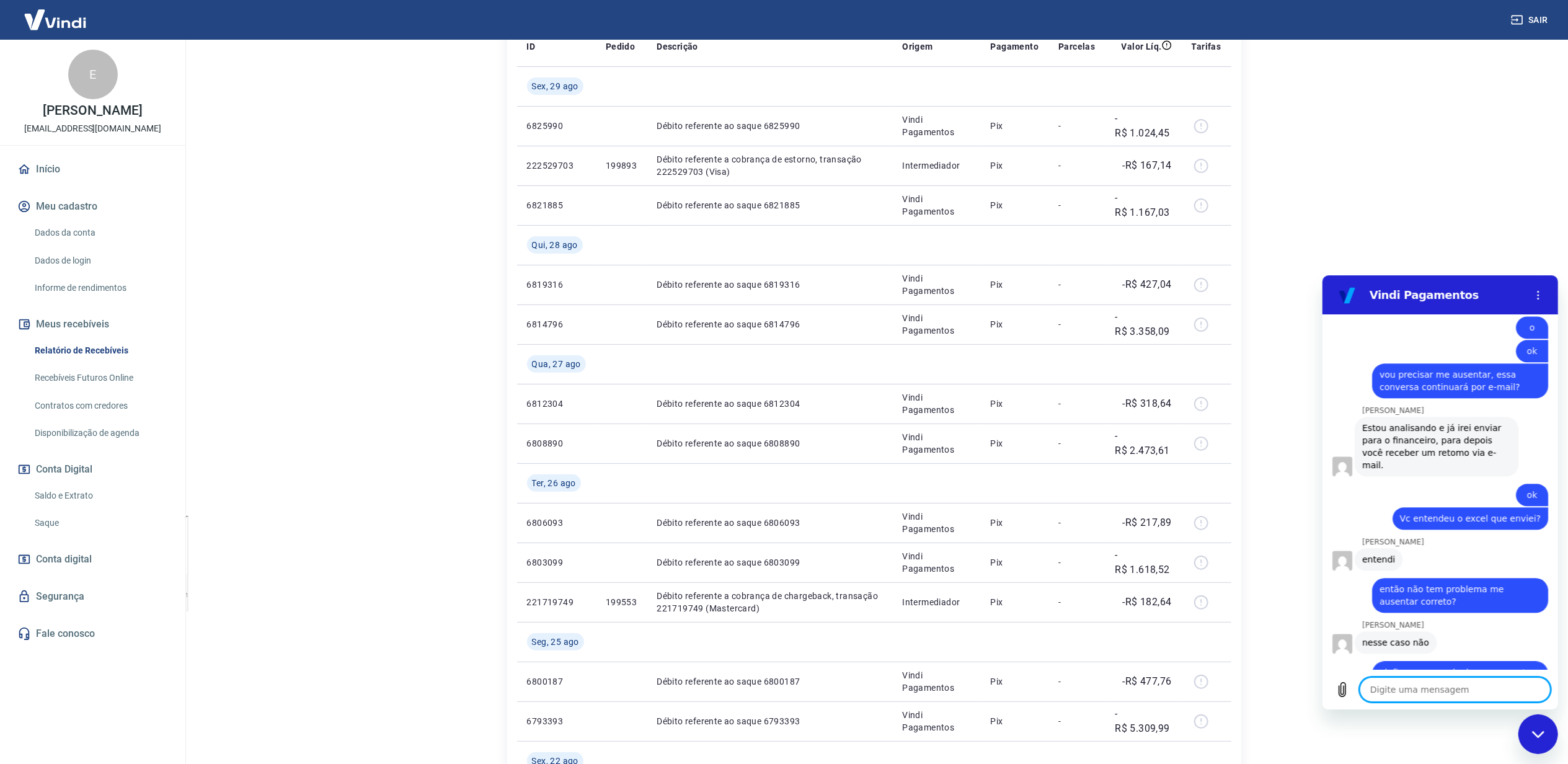
scroll to position [2925, 0]
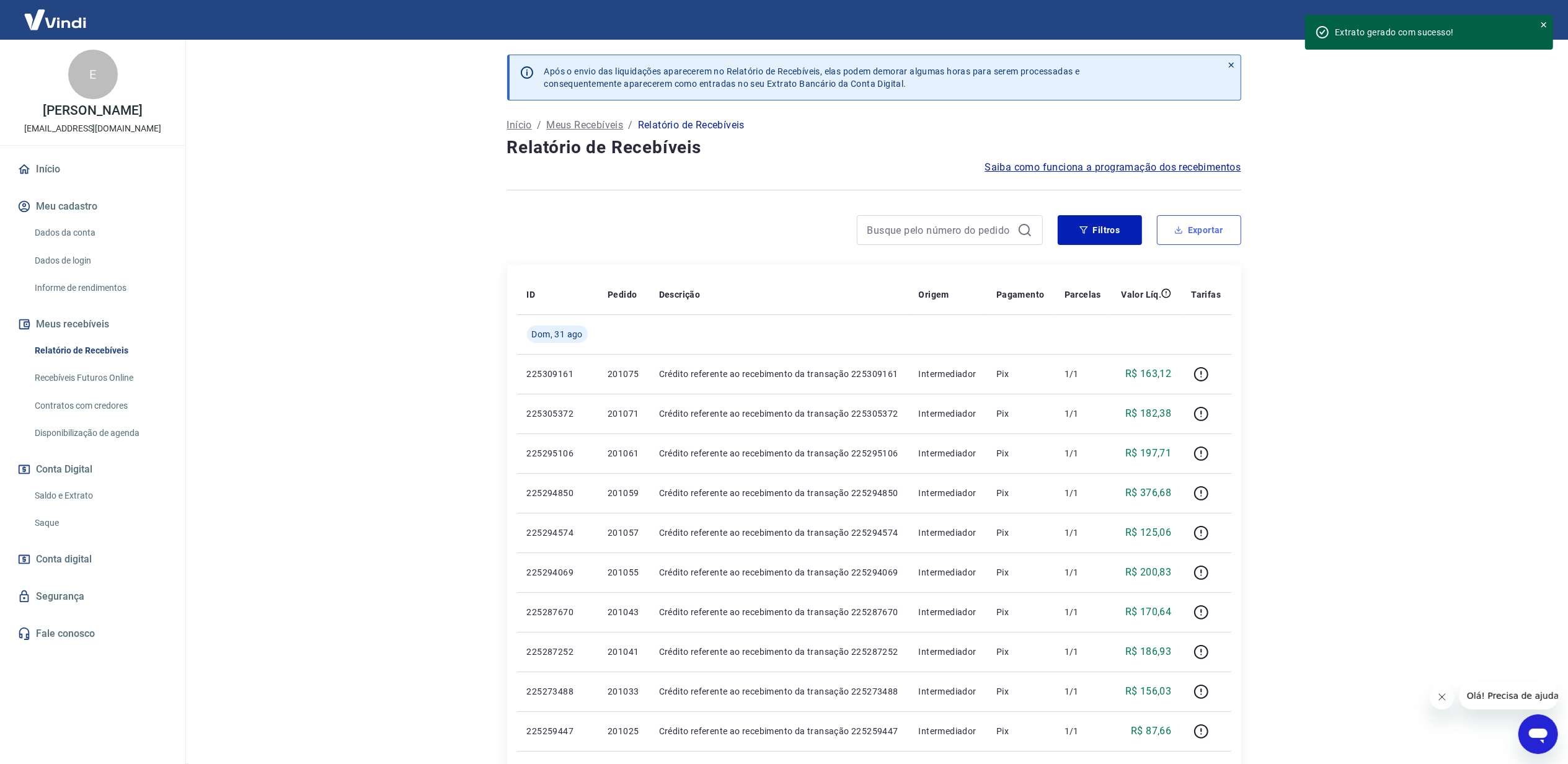
click at [1198, 232] on button "Exportar" at bounding box center [1200, 230] width 84 height 29
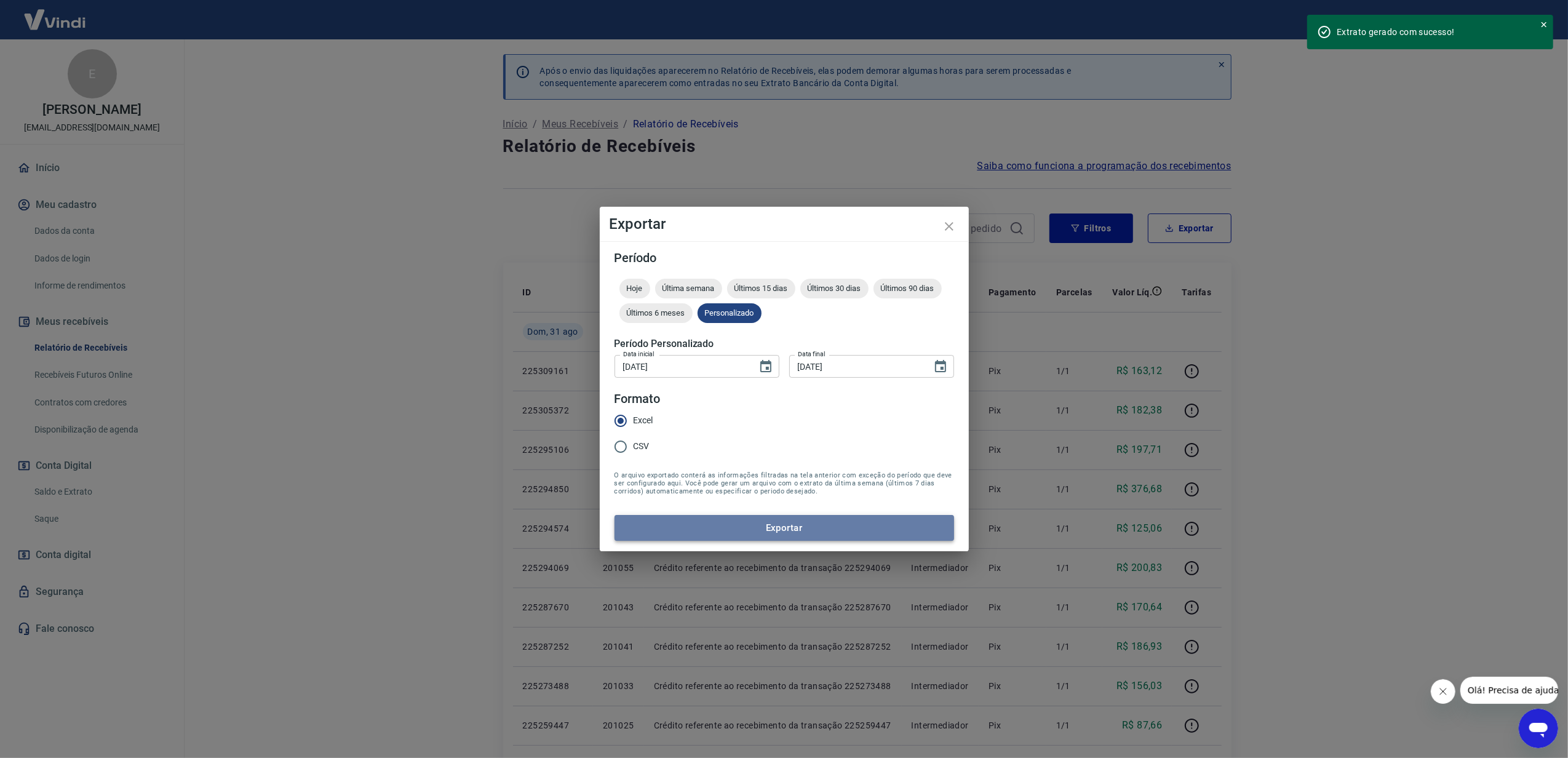
click at [794, 525] on button "Exportar" at bounding box center [784, 528] width 340 height 26
